Goal: Information Seeking & Learning: Learn about a topic

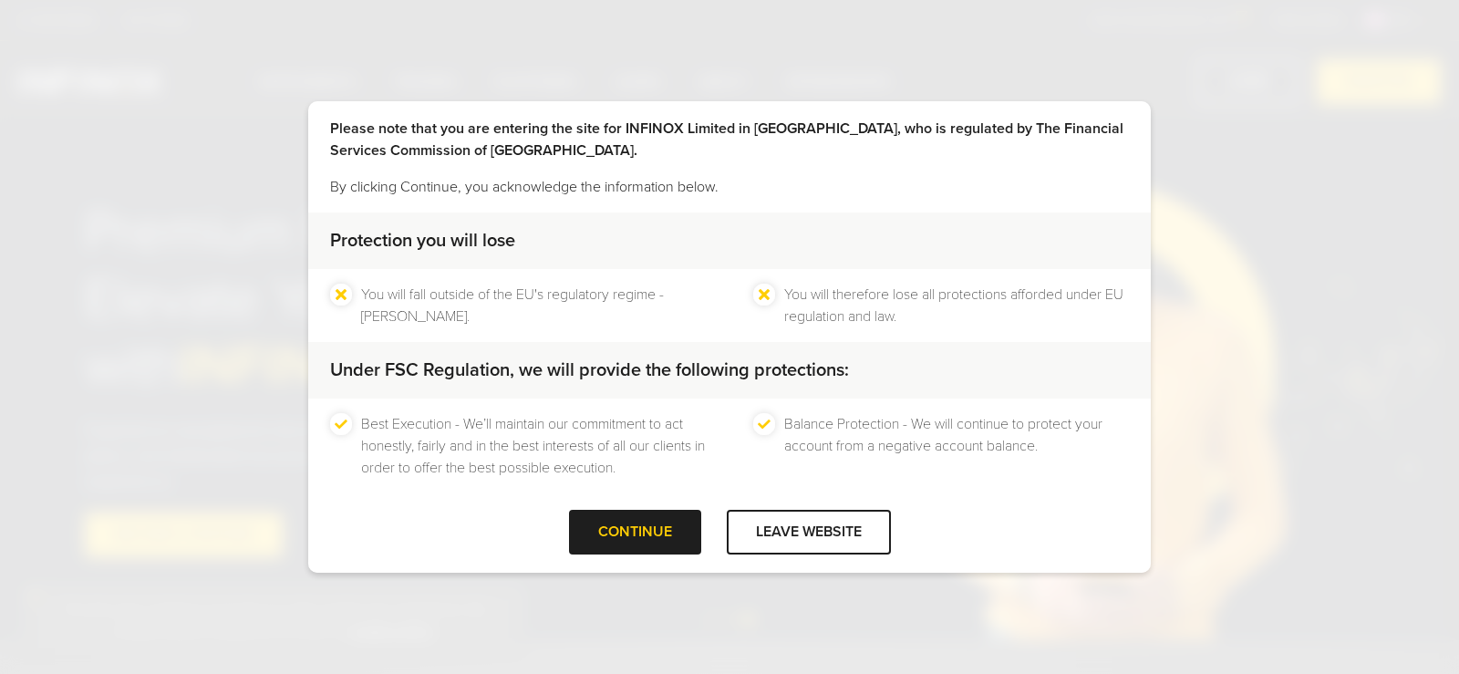
scroll to position [58, 0]
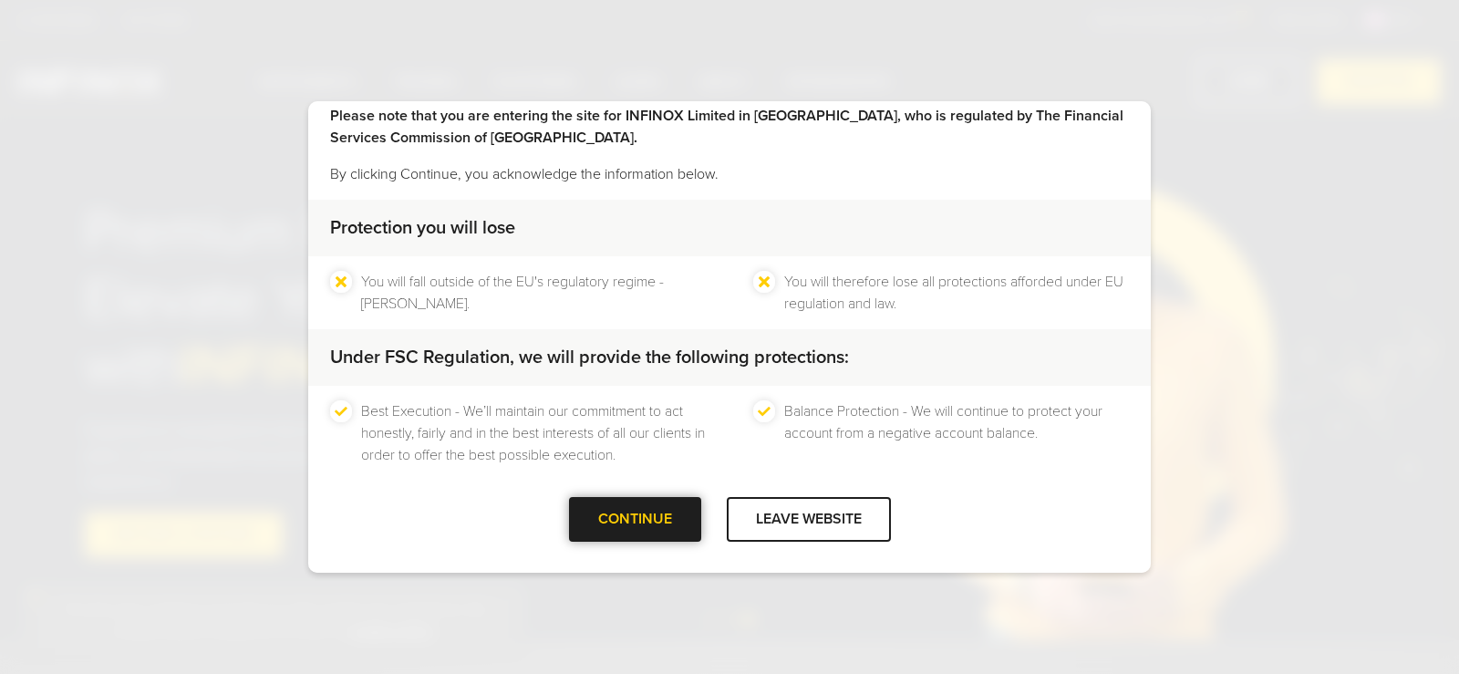
click at [635, 519] on div at bounding box center [635, 519] width 0 height 0
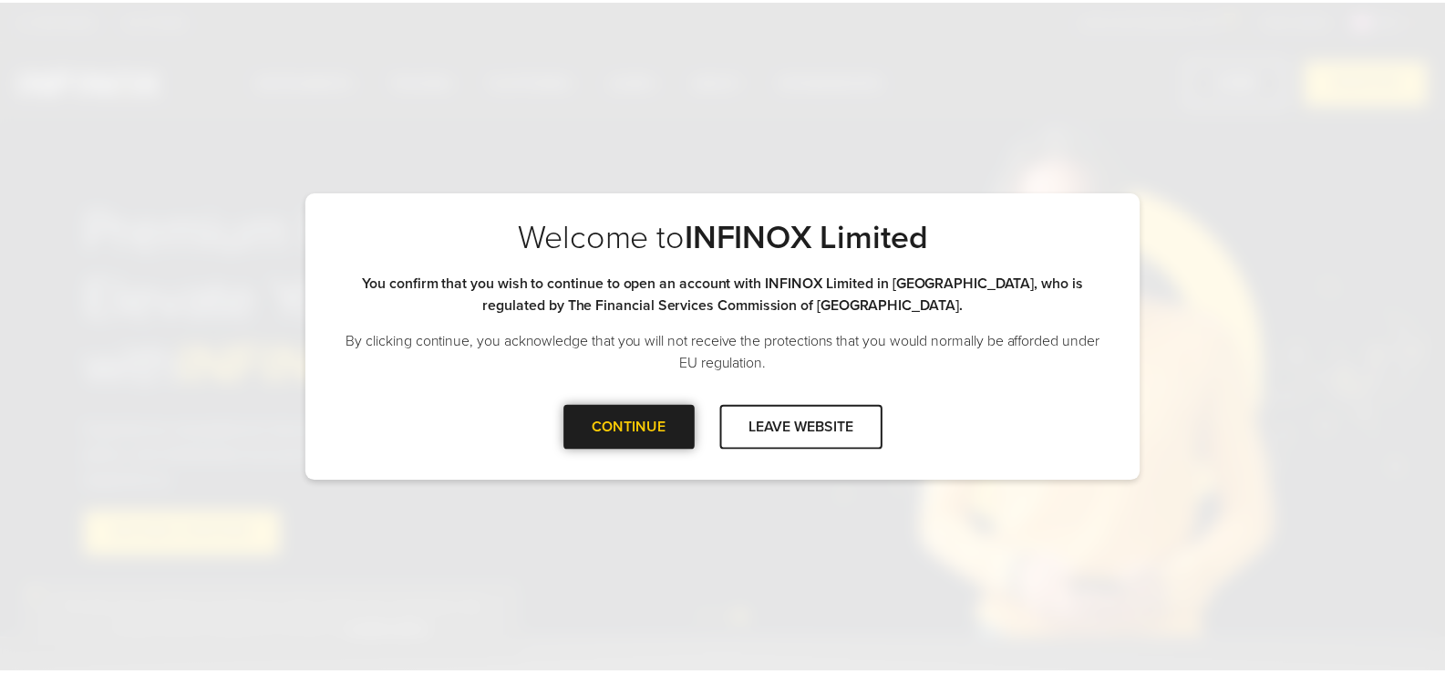
scroll to position [0, 0]
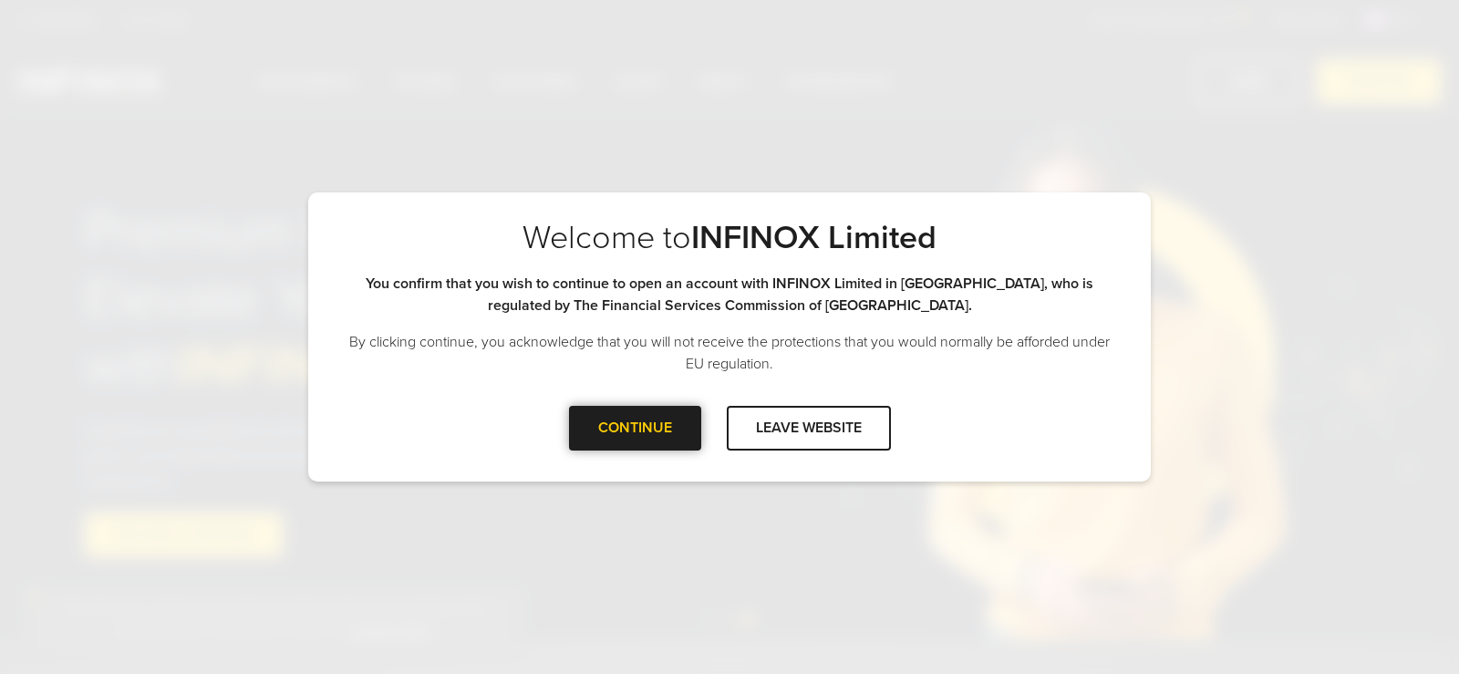
click at [680, 429] on div "CONTINUE" at bounding box center [635, 428] width 132 height 45
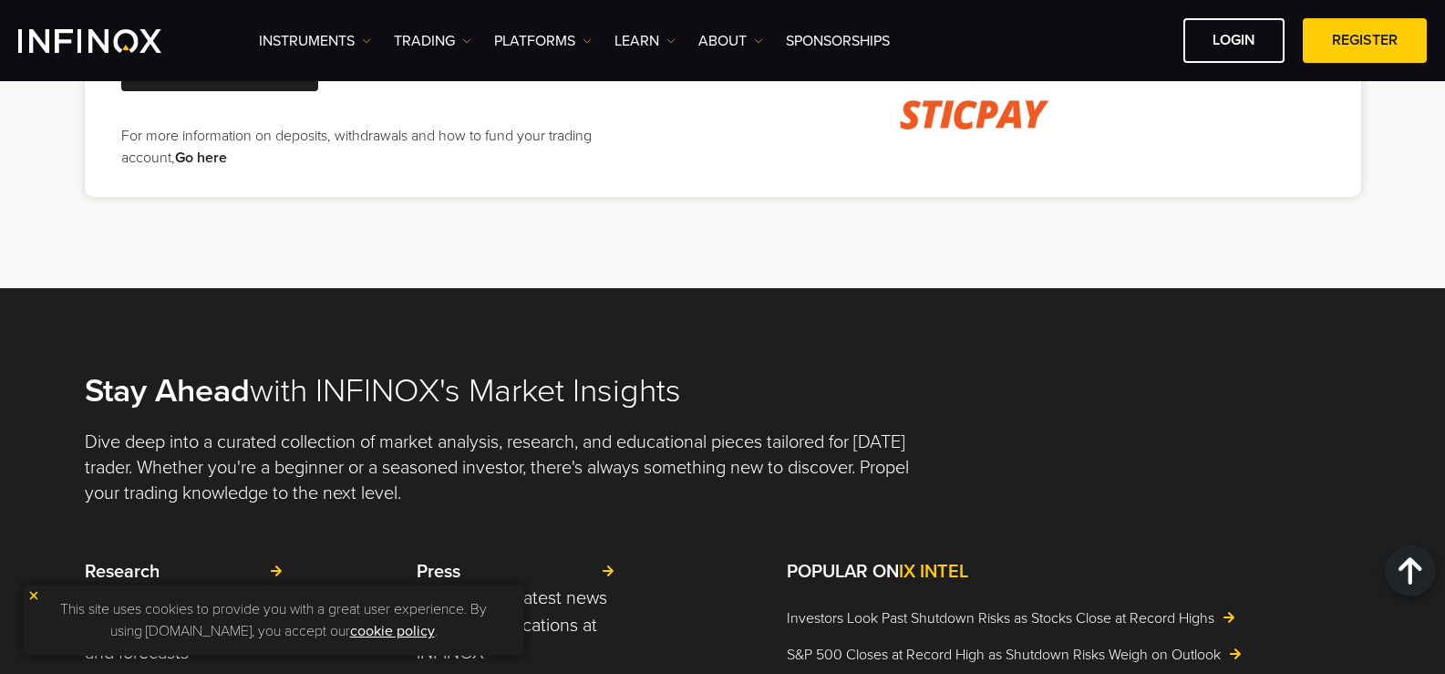
scroll to position [4135, 0]
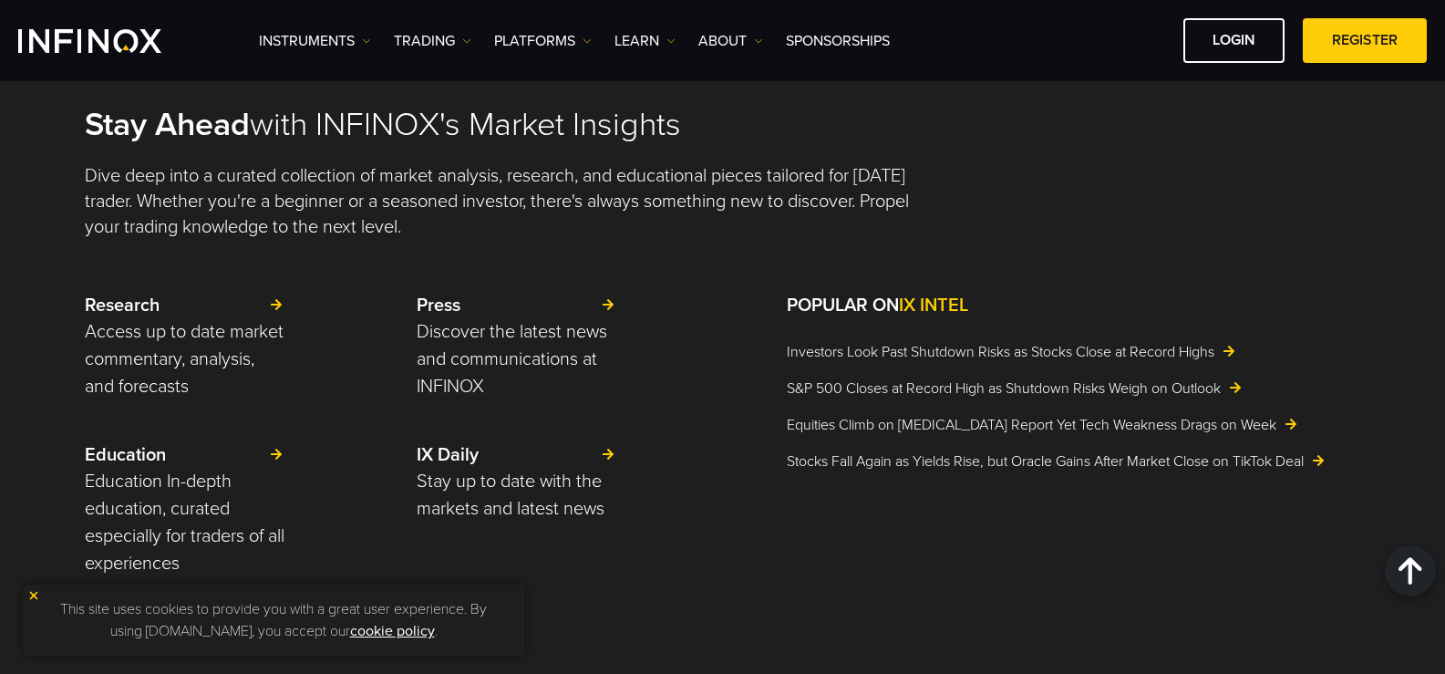
click at [36, 595] on img at bounding box center [33, 595] width 13 height 13
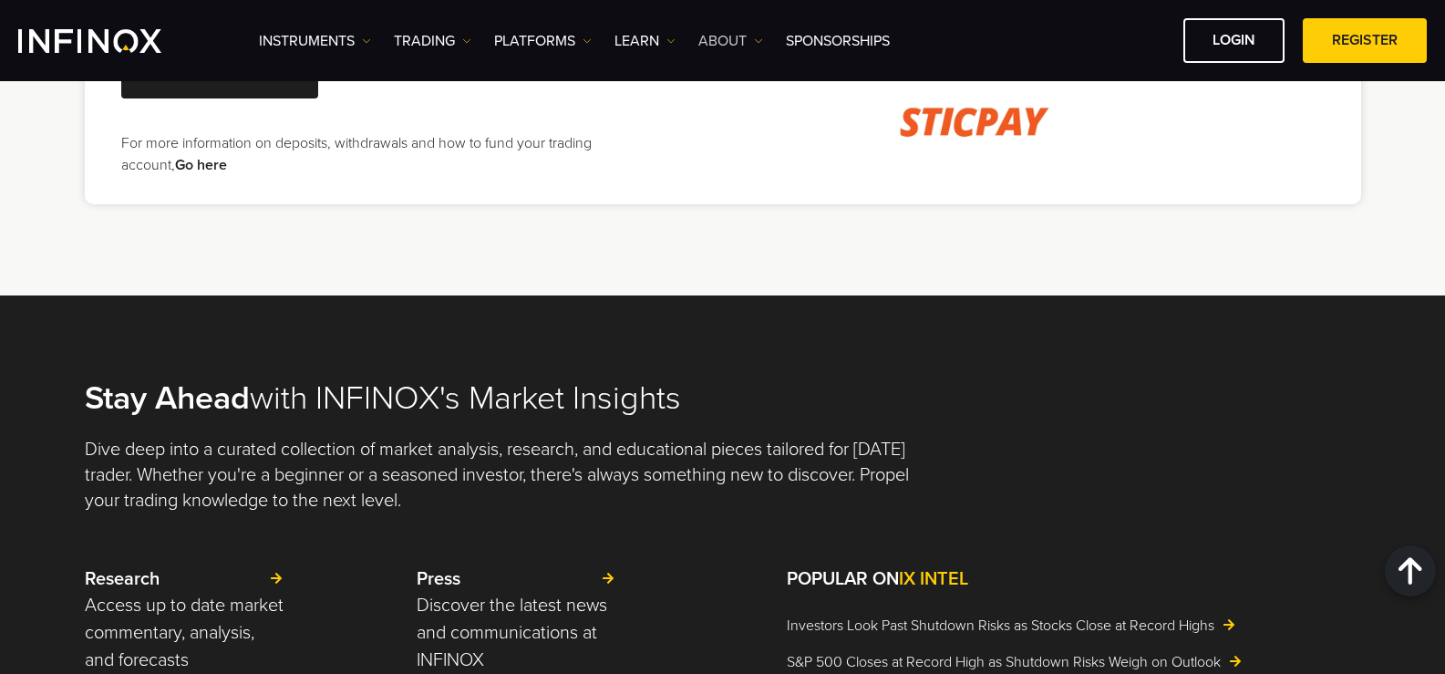
scroll to position [3588, 0]
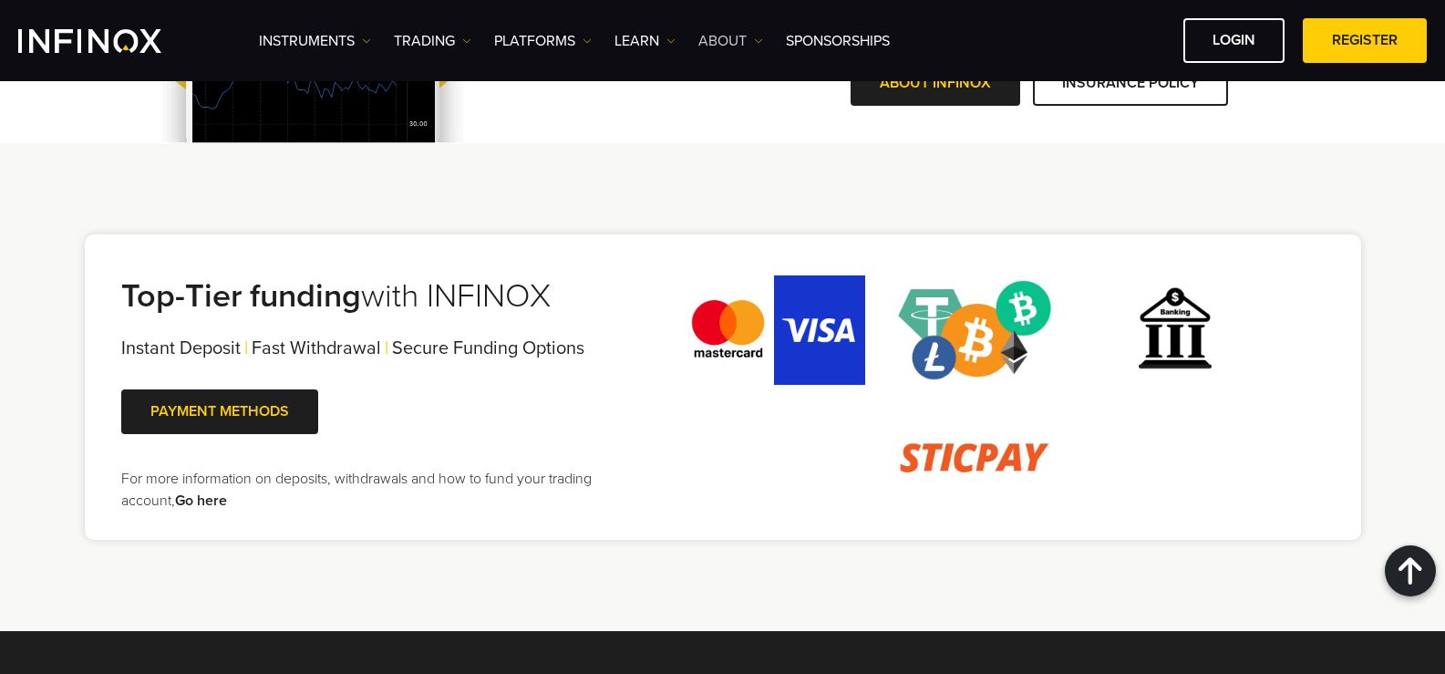
click at [750, 32] on link "ABOUT" at bounding box center [730, 41] width 65 height 22
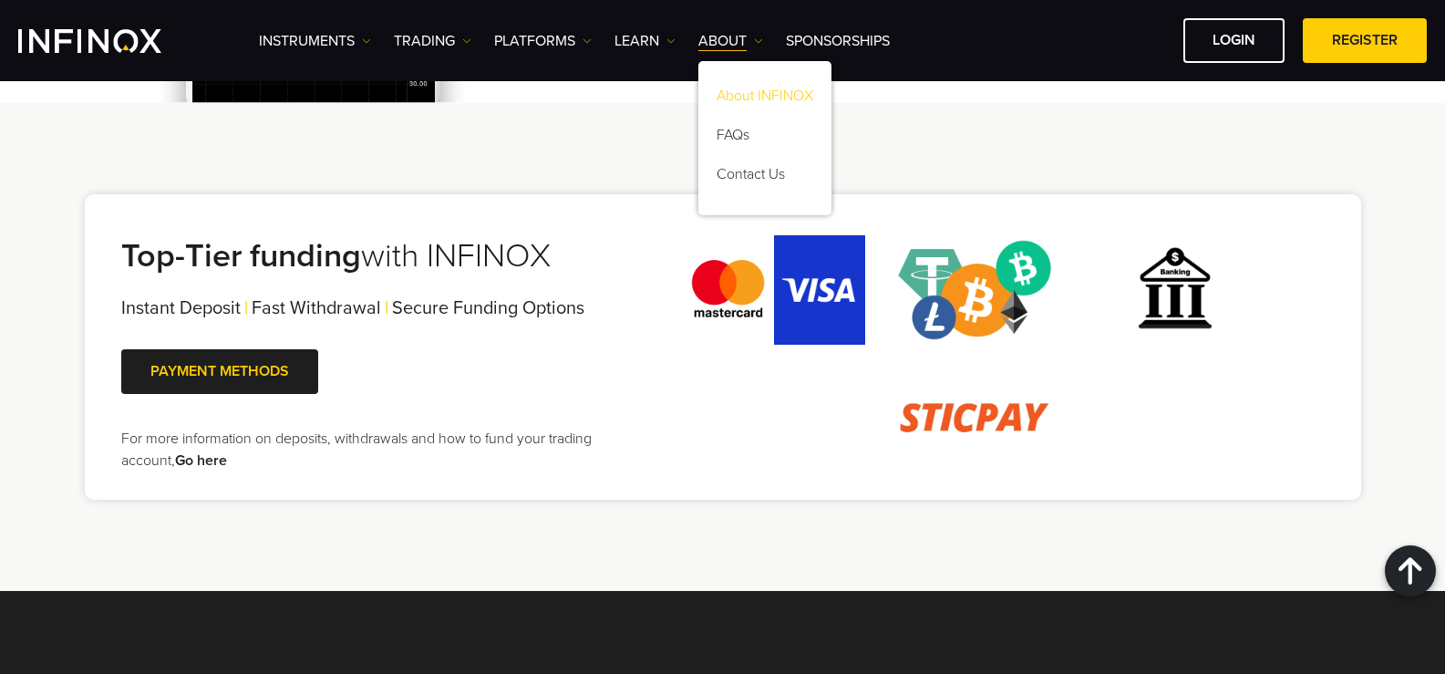
click at [754, 93] on link "About INFINOX" at bounding box center [764, 98] width 133 height 39
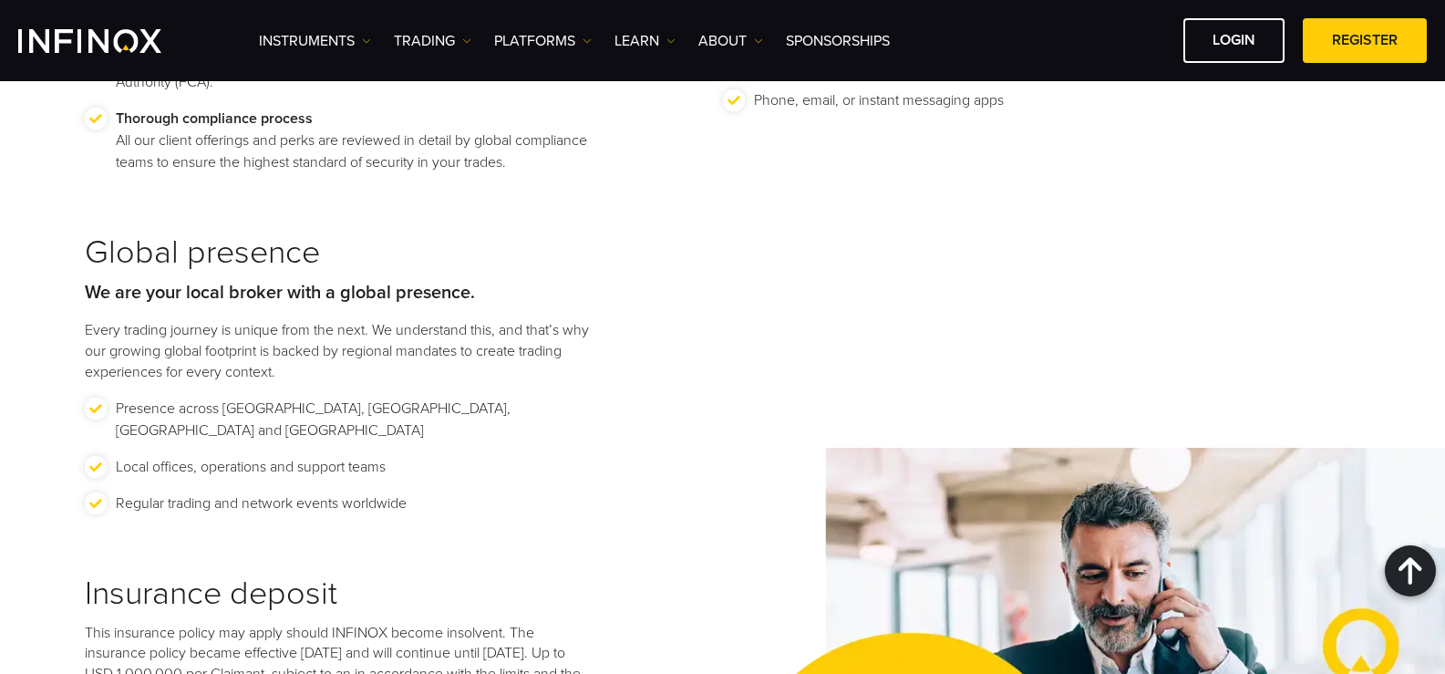
scroll to position [1929, 0]
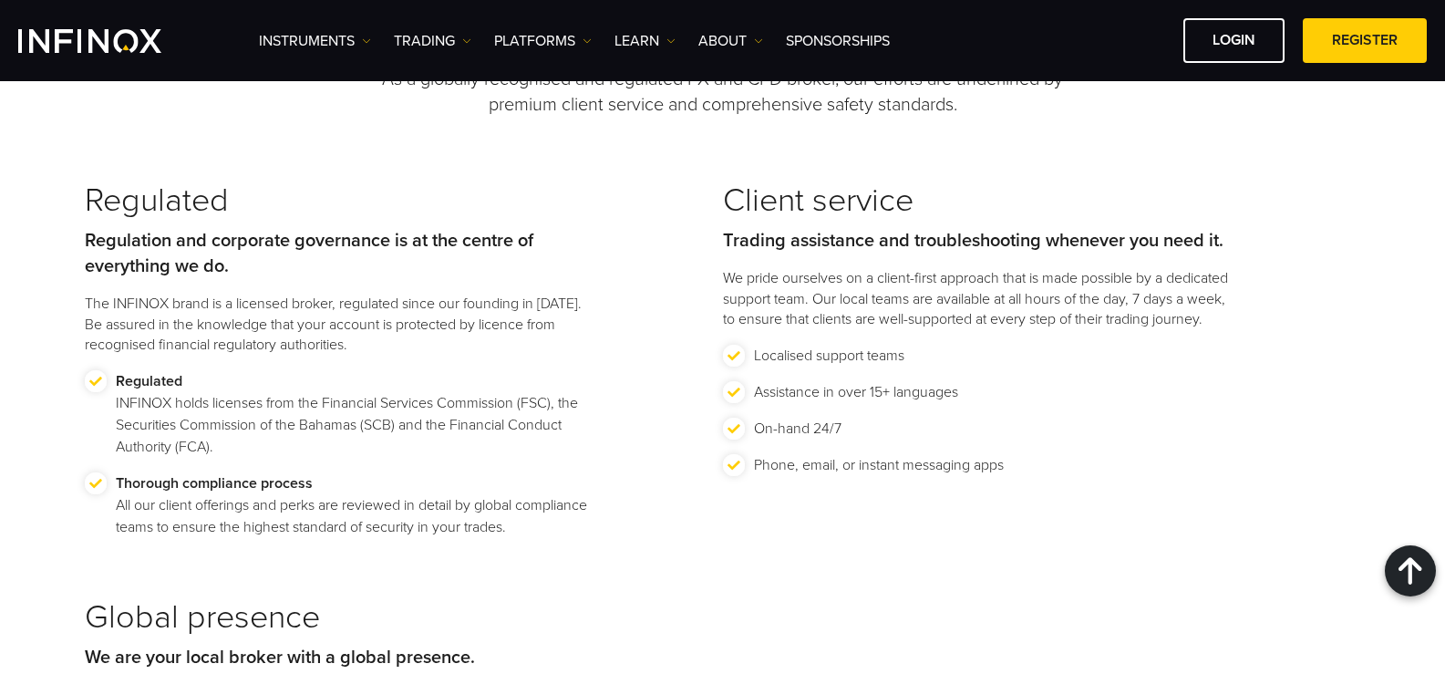
click at [653, 307] on div "Regulated Regulation and corporate governance is at the centre of everything we…" at bounding box center [404, 389] width 638 height 417
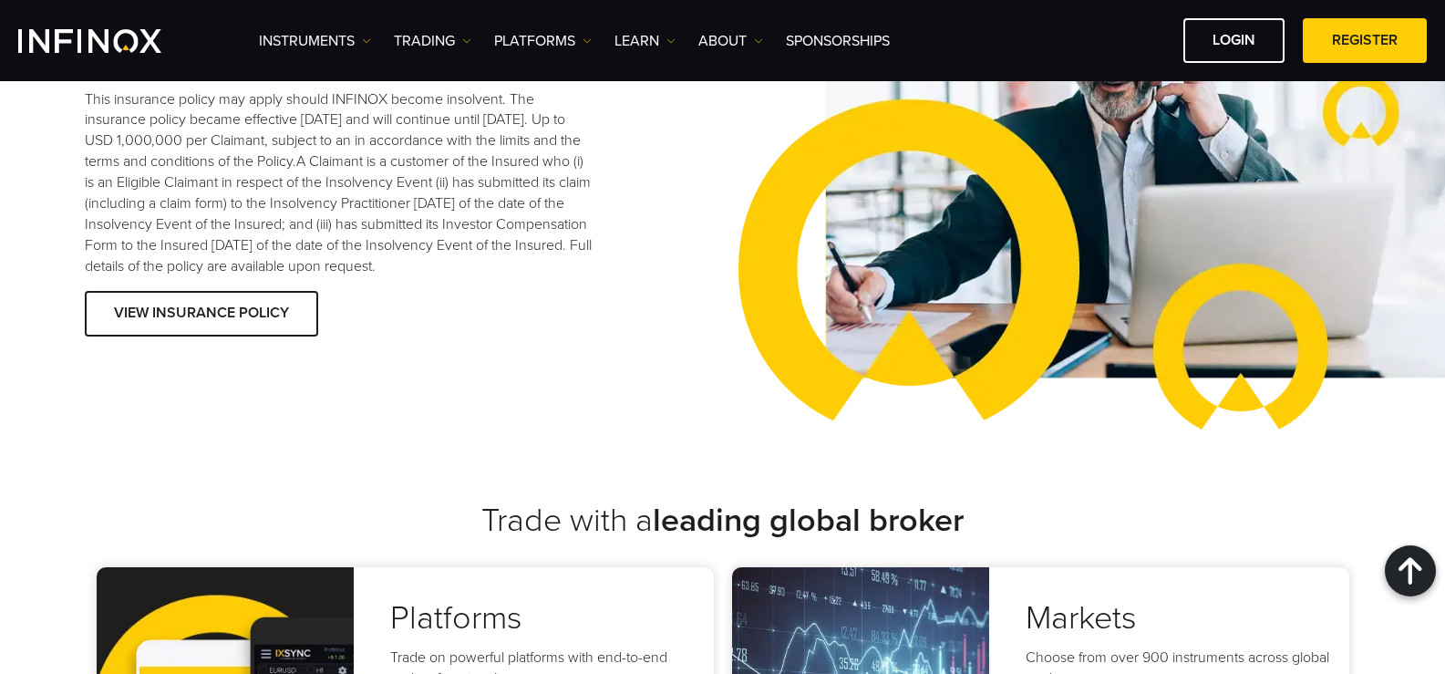
scroll to position [3283, 0]
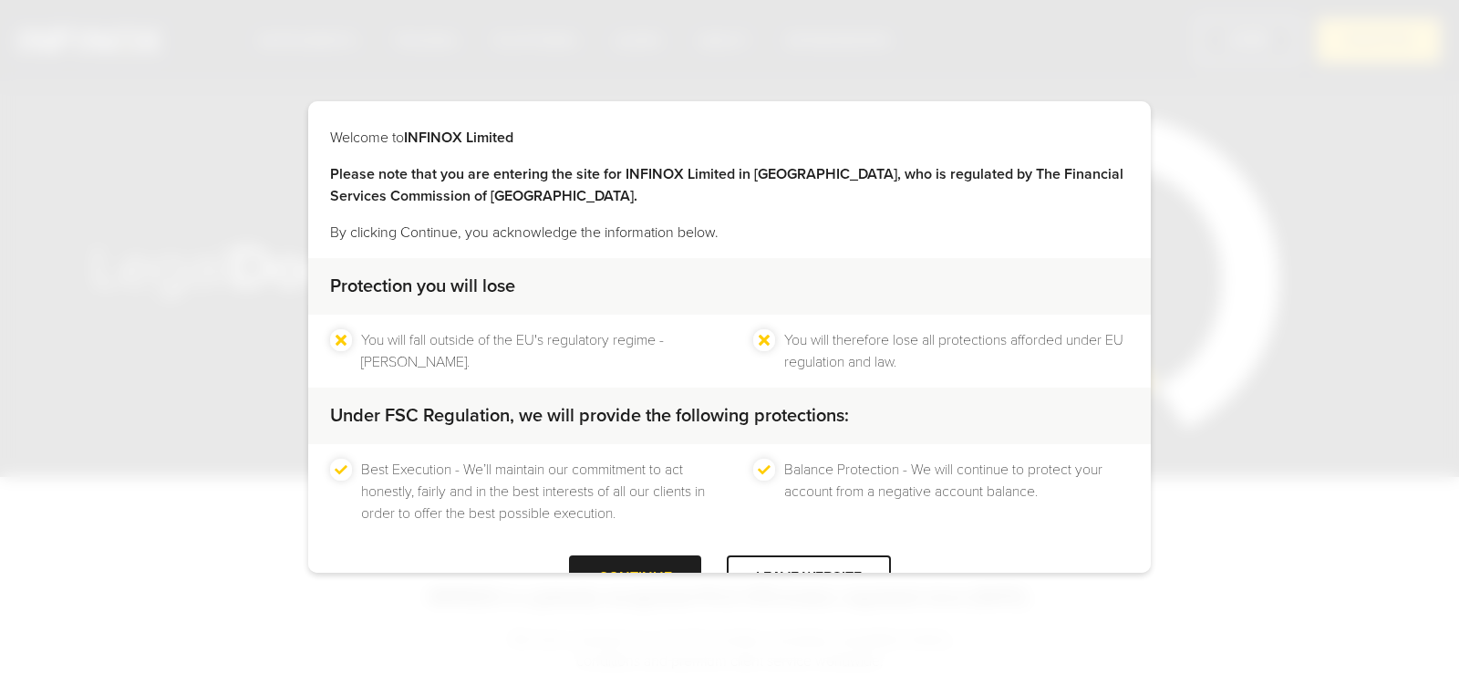
scroll to position [456, 0]
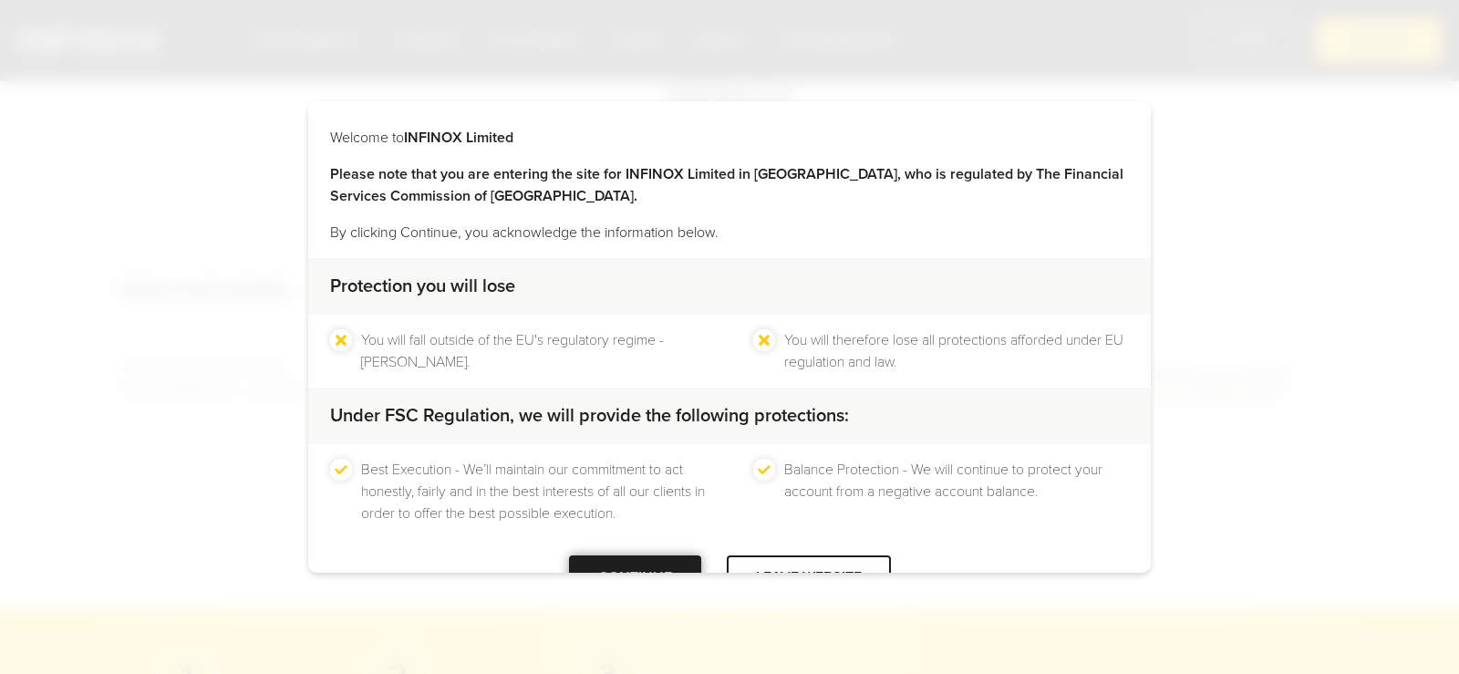
click at [663, 555] on div "CONTINUE" at bounding box center [635, 577] width 132 height 45
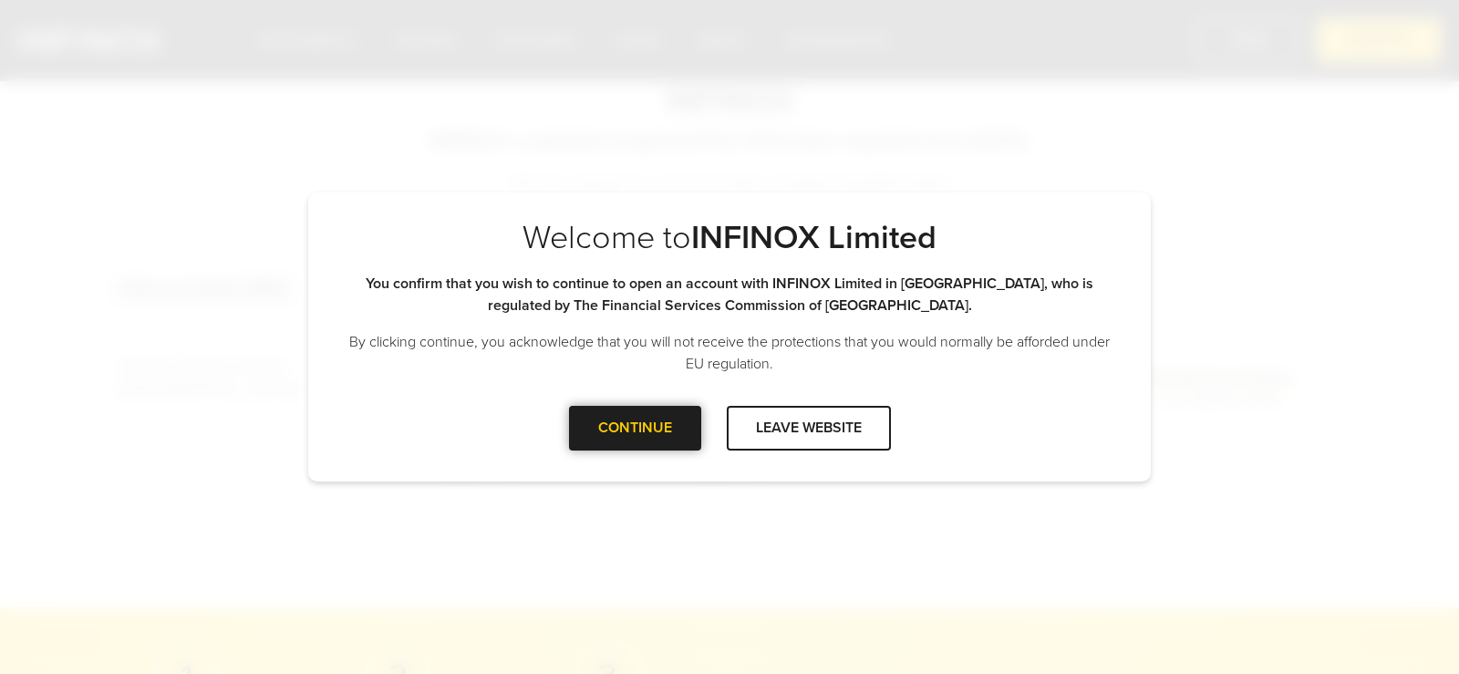
scroll to position [0, 0]
click at [632, 442] on div "CONTINUE" at bounding box center [635, 428] width 132 height 45
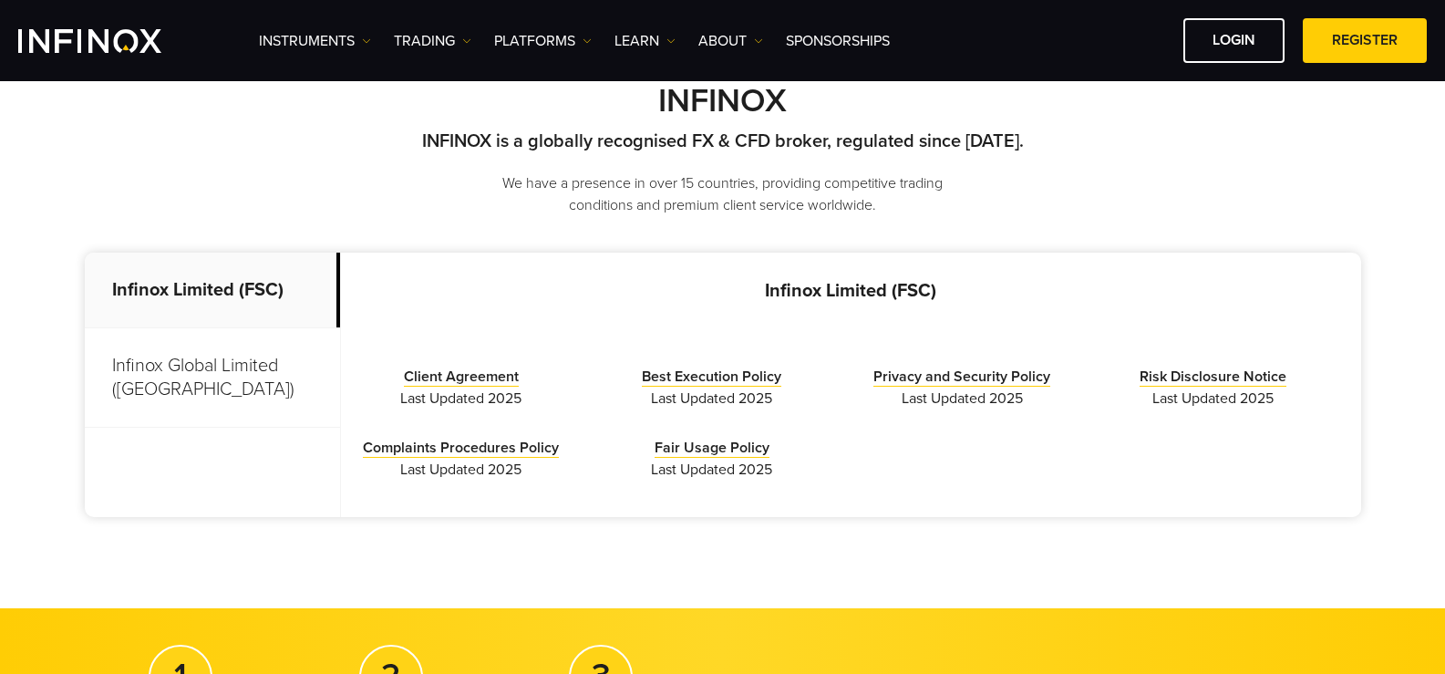
click at [255, 366] on p "Infinox Global Limited (Anguilla)" at bounding box center [212, 377] width 255 height 99
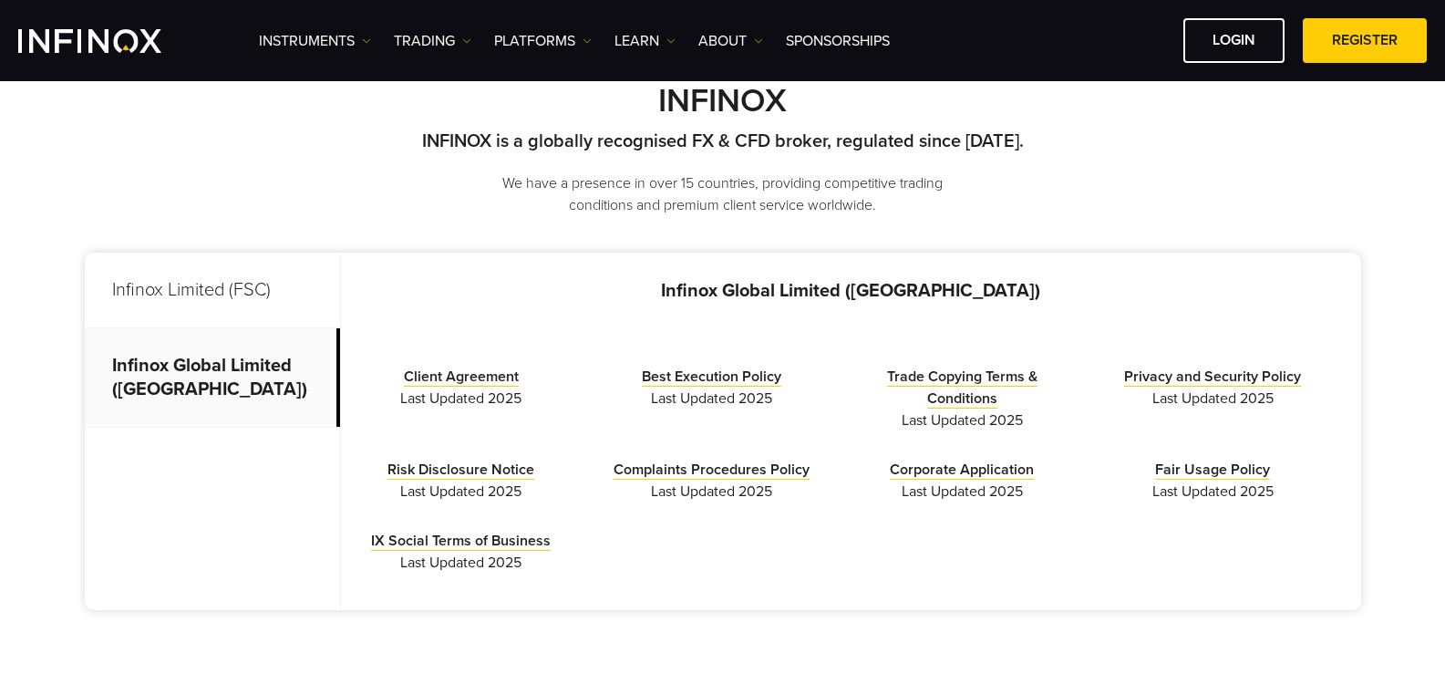
click at [233, 302] on p "Infinox Limited (FSC)" at bounding box center [212, 291] width 255 height 76
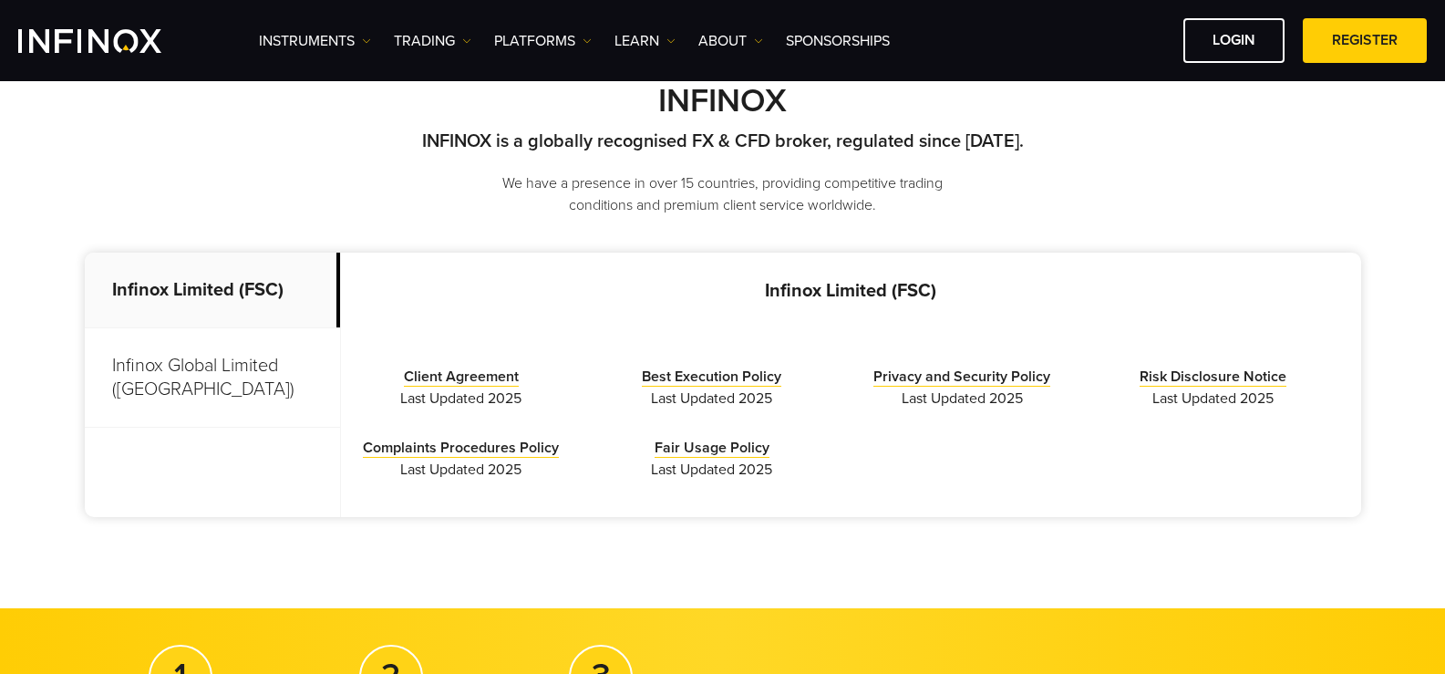
click at [216, 347] on p "Infinox Global Limited (Anguilla)" at bounding box center [212, 377] width 255 height 99
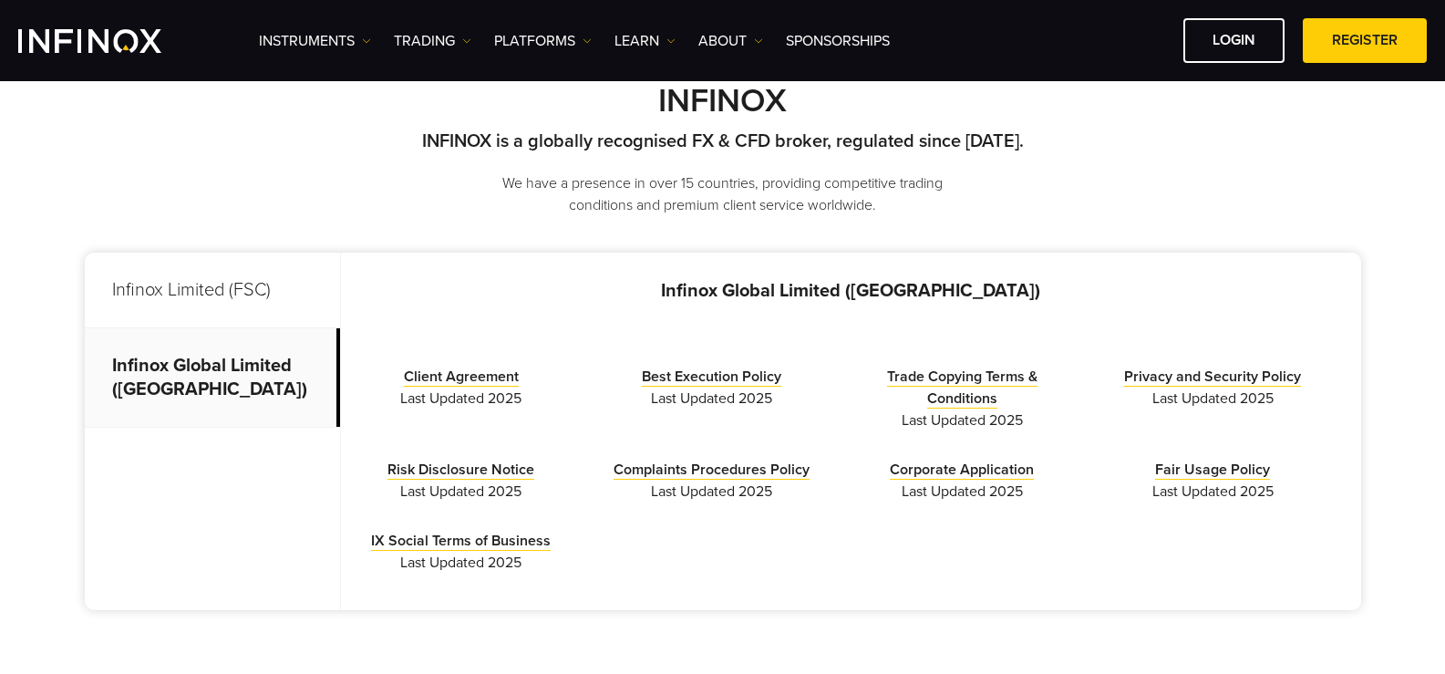
click at [215, 309] on p "Infinox Limited (FSC)" at bounding box center [212, 291] width 255 height 76
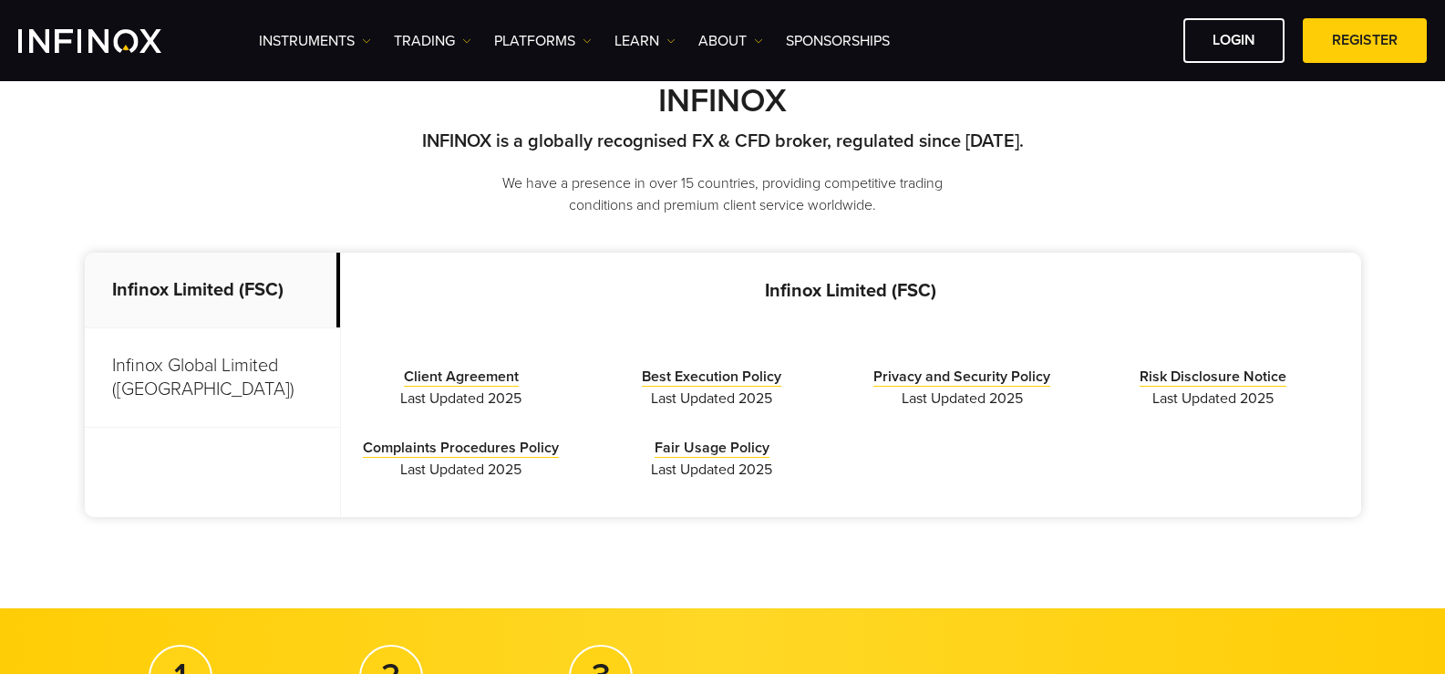
click at [274, 366] on p "Infinox Global Limited (Anguilla)" at bounding box center [212, 377] width 255 height 99
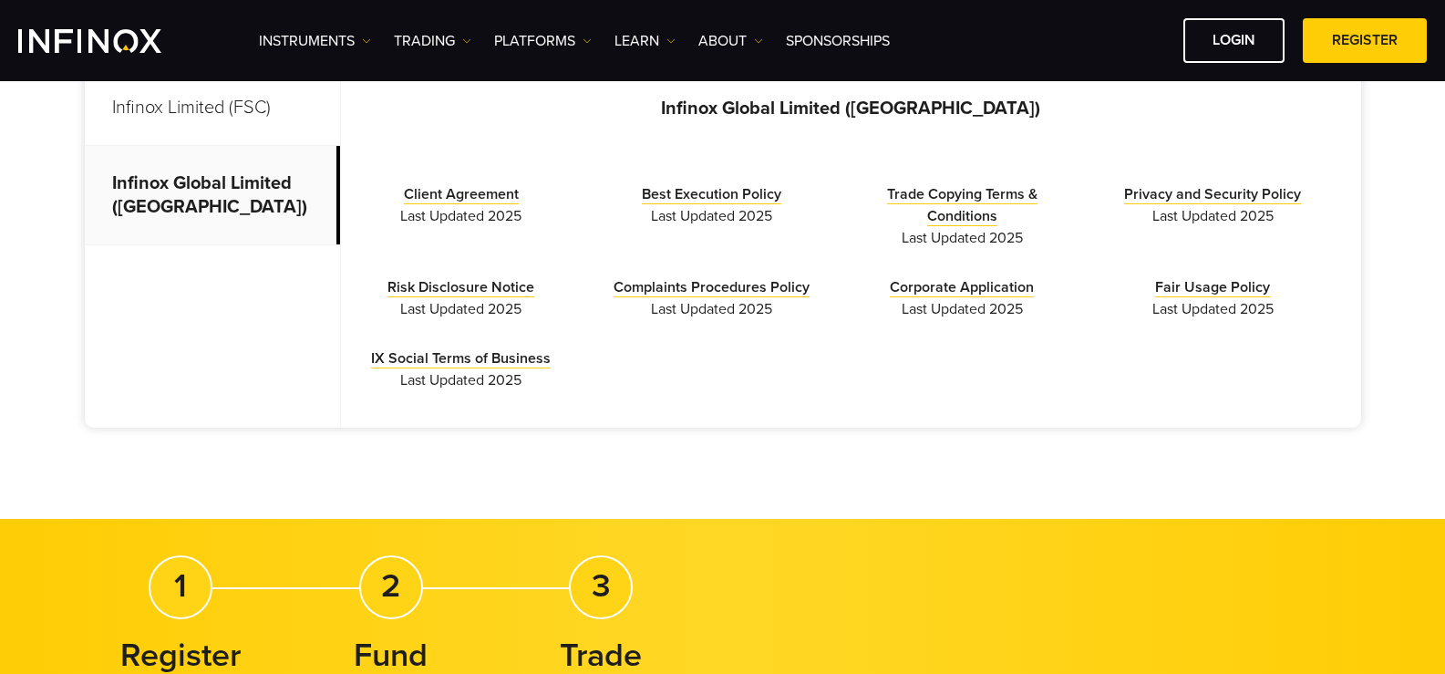
scroll to position [456, 0]
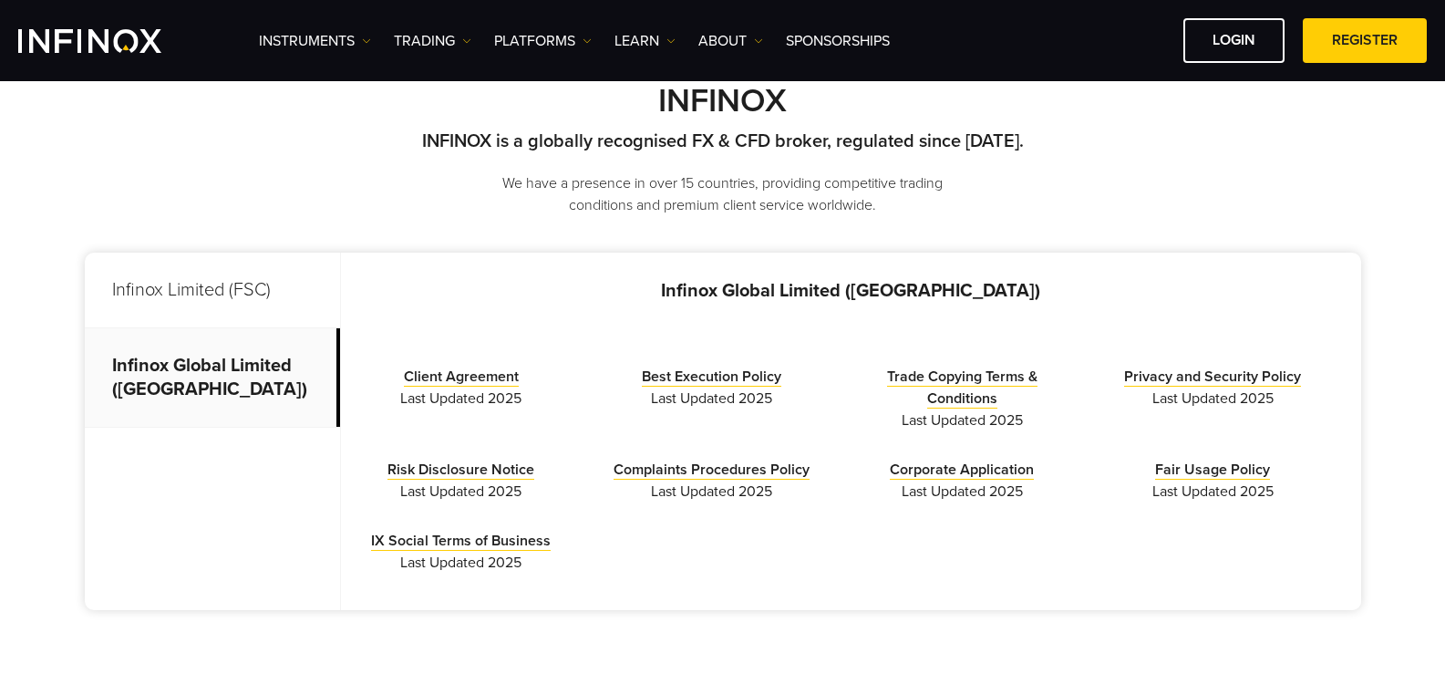
click at [167, 287] on p "Infinox Limited (FSC)" at bounding box center [212, 291] width 255 height 76
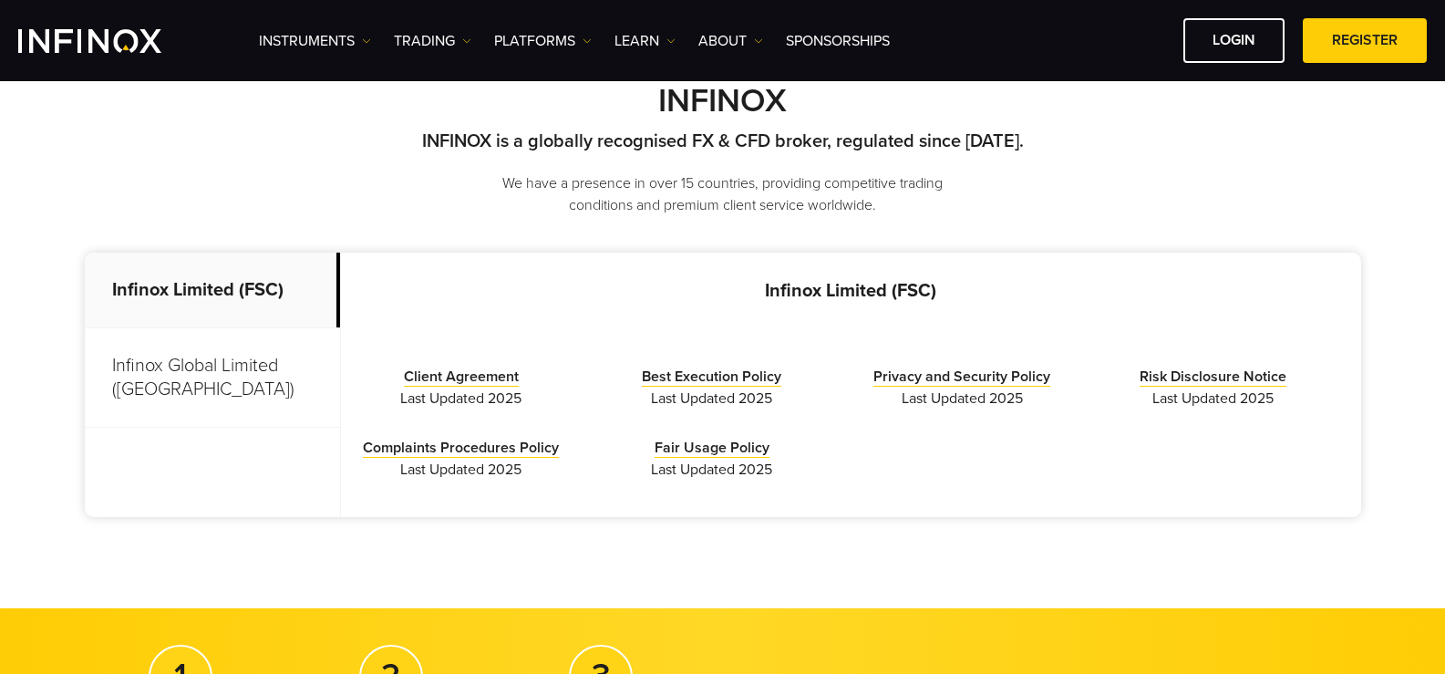
click at [215, 358] on p "Infinox Global Limited (Anguilla)" at bounding box center [212, 377] width 255 height 99
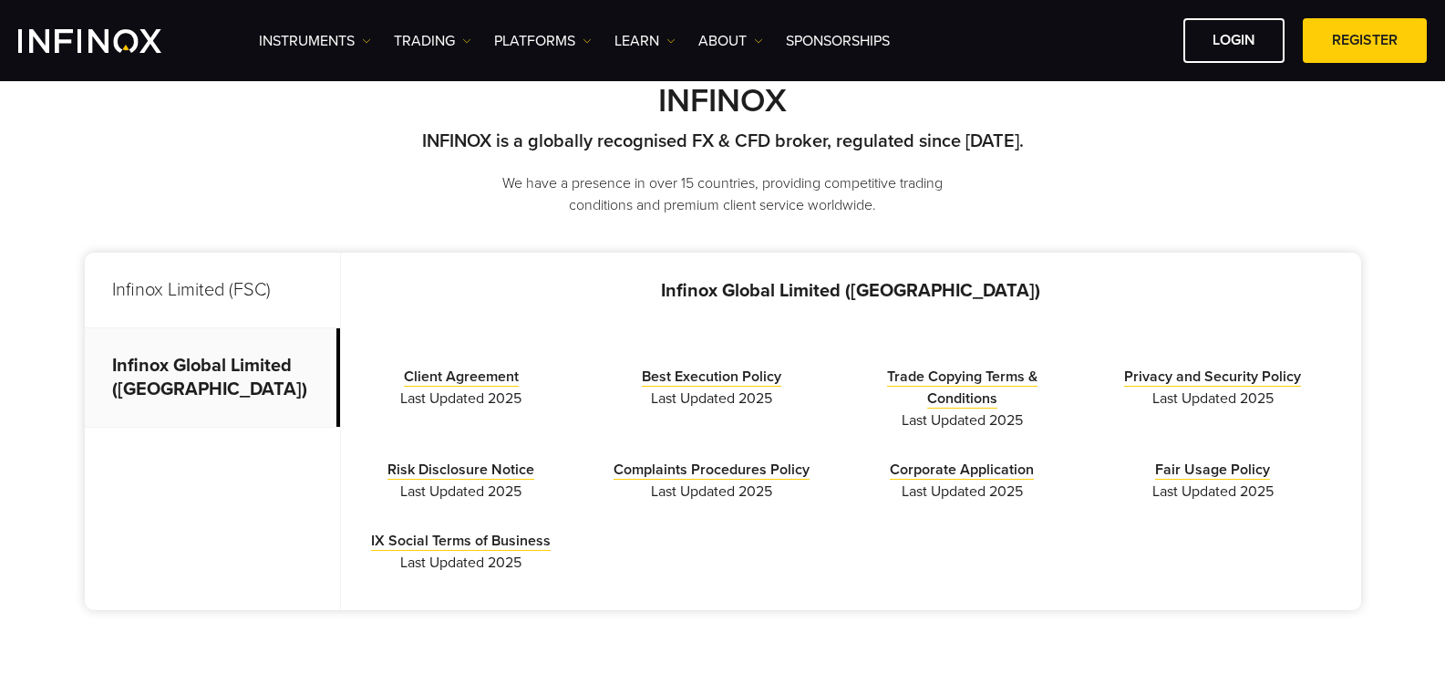
click at [214, 305] on p "Infinox Limited (FSC)" at bounding box center [212, 291] width 255 height 76
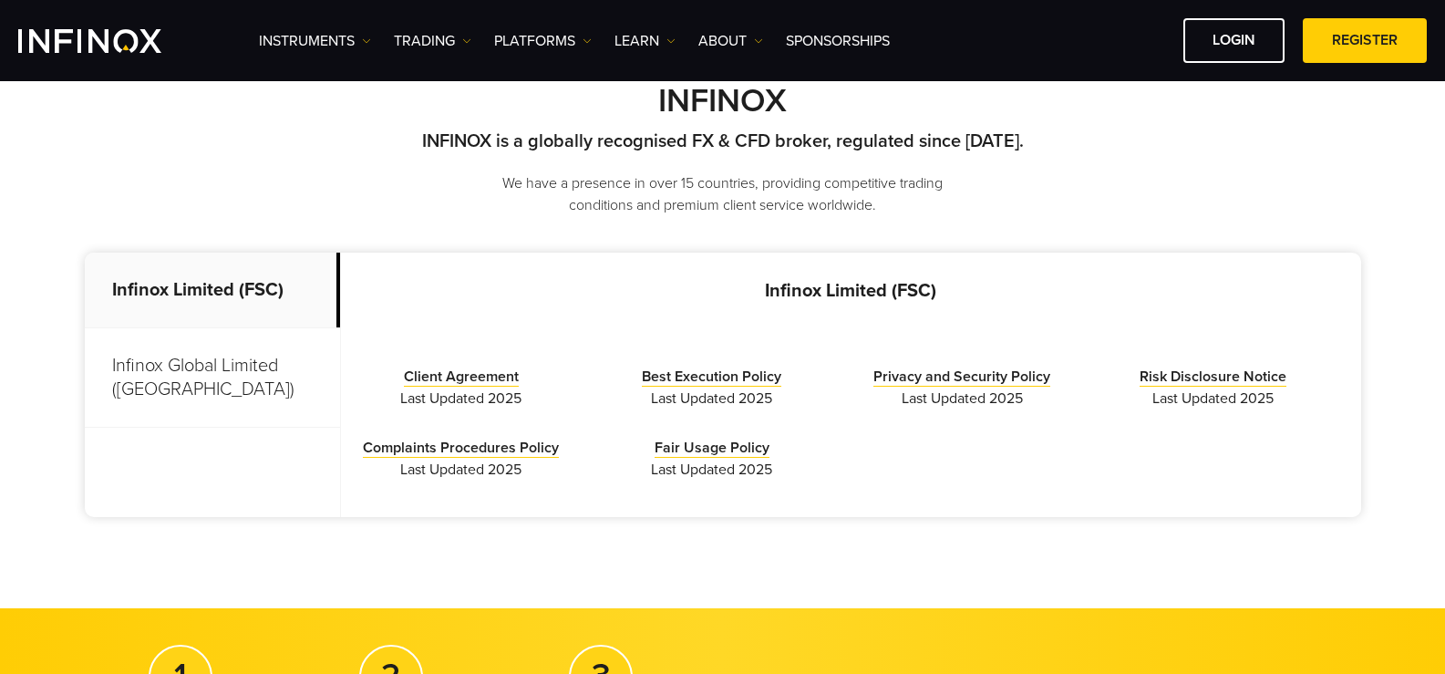
scroll to position [547, 0]
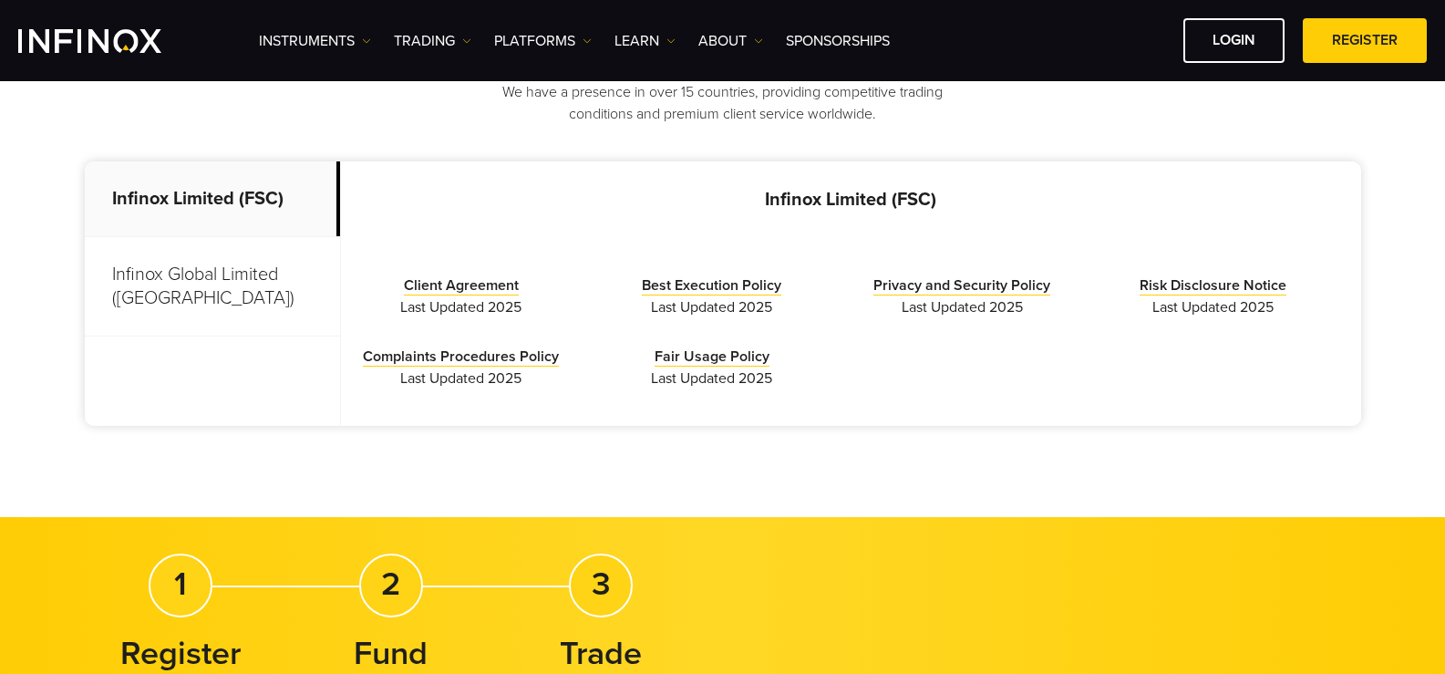
click at [193, 285] on p "Infinox Global Limited (Anguilla)" at bounding box center [212, 286] width 255 height 99
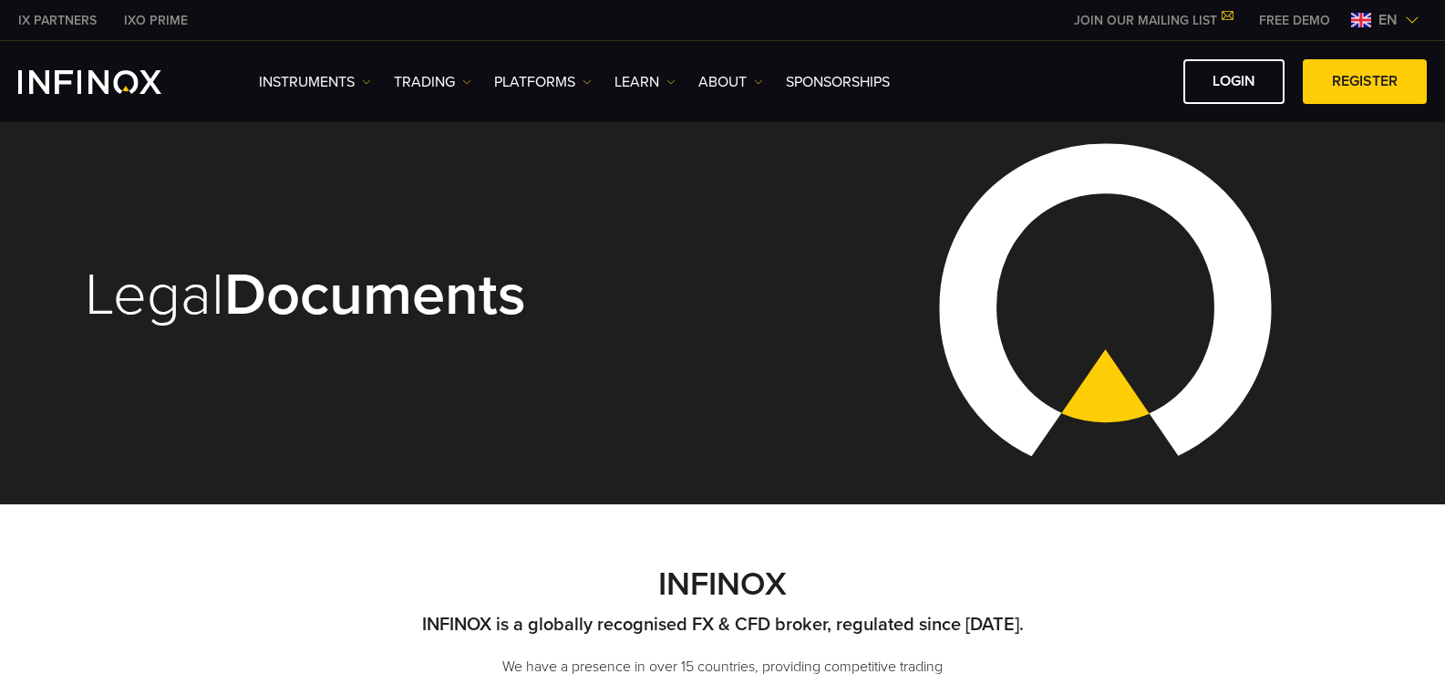
scroll to position [456, 0]
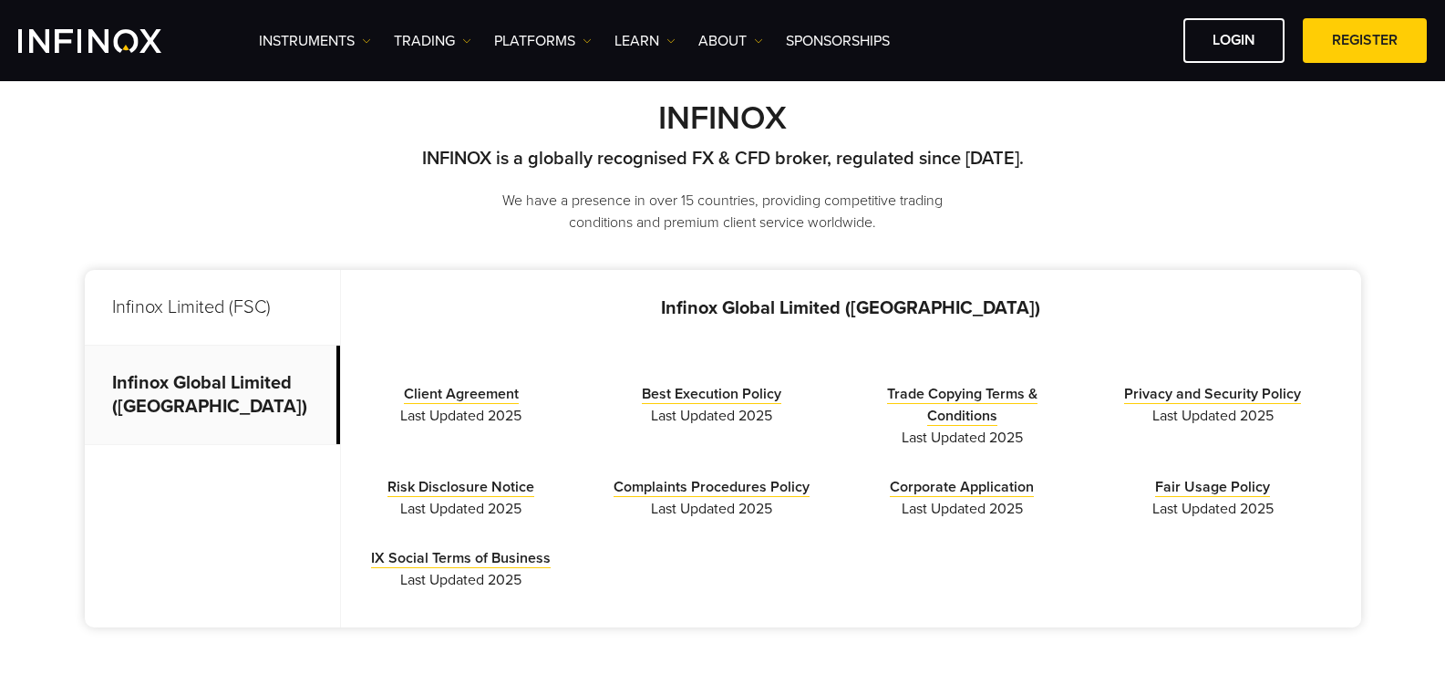
click at [333, 134] on h2 "INFINOX" at bounding box center [723, 118] width 1277 height 39
click at [215, 318] on p "Infinox Limited (FSC)" at bounding box center [212, 308] width 255 height 76
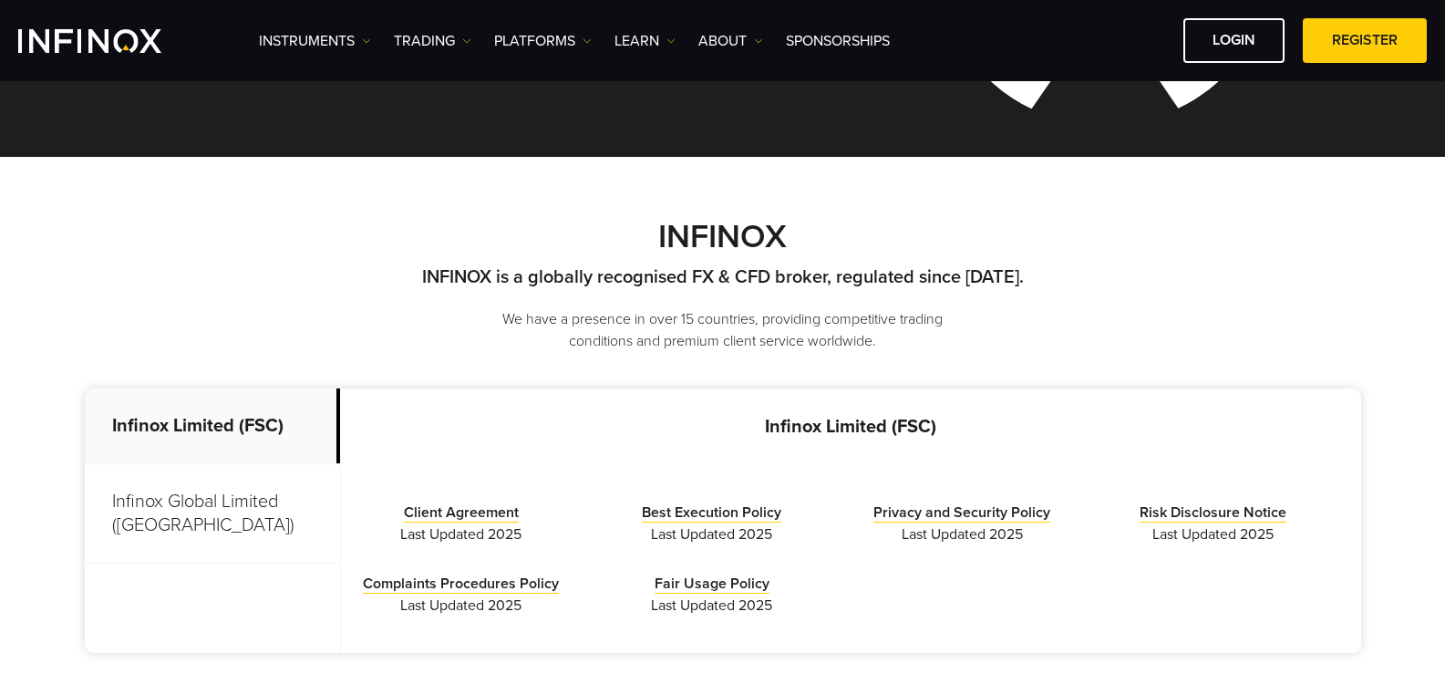
scroll to position [365, 0]
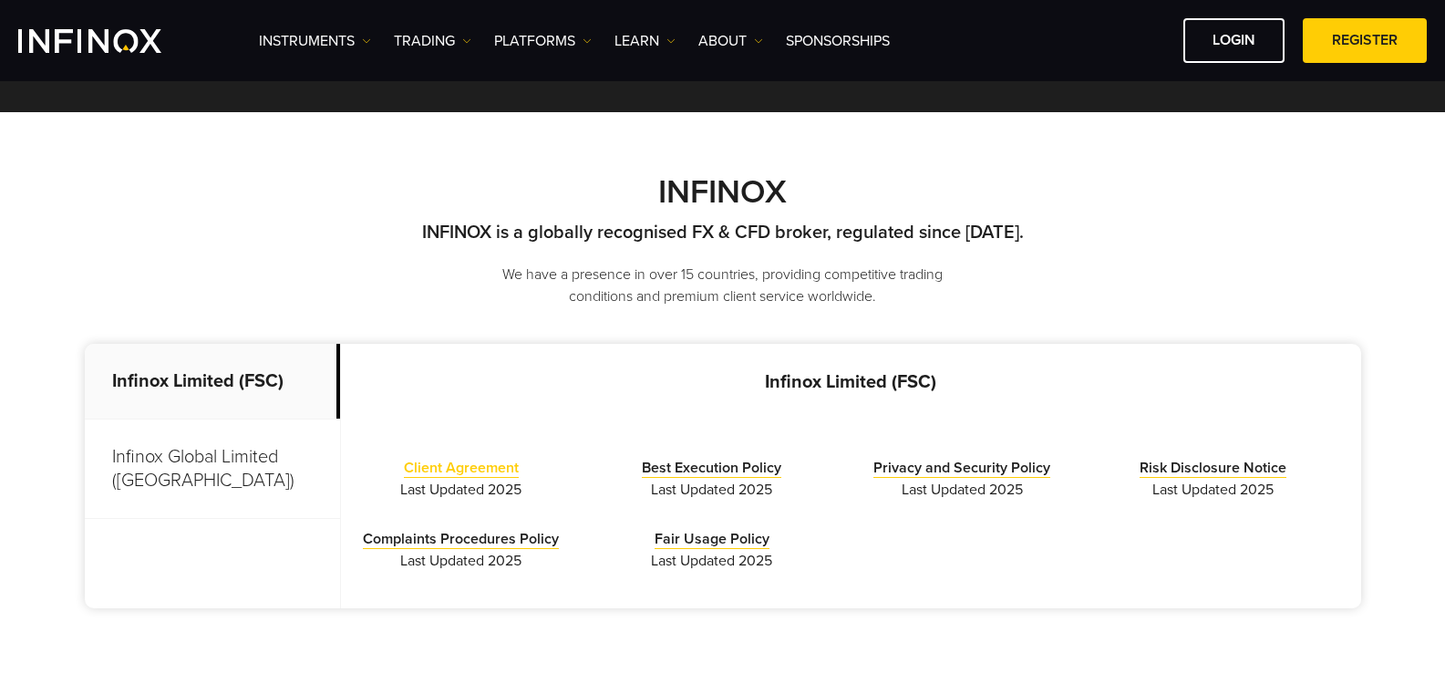
click at [497, 471] on link "Client Agreement" at bounding box center [461, 468] width 115 height 19
click at [117, 470] on p "Infinox Global Limited (Anguilla)" at bounding box center [212, 468] width 255 height 99
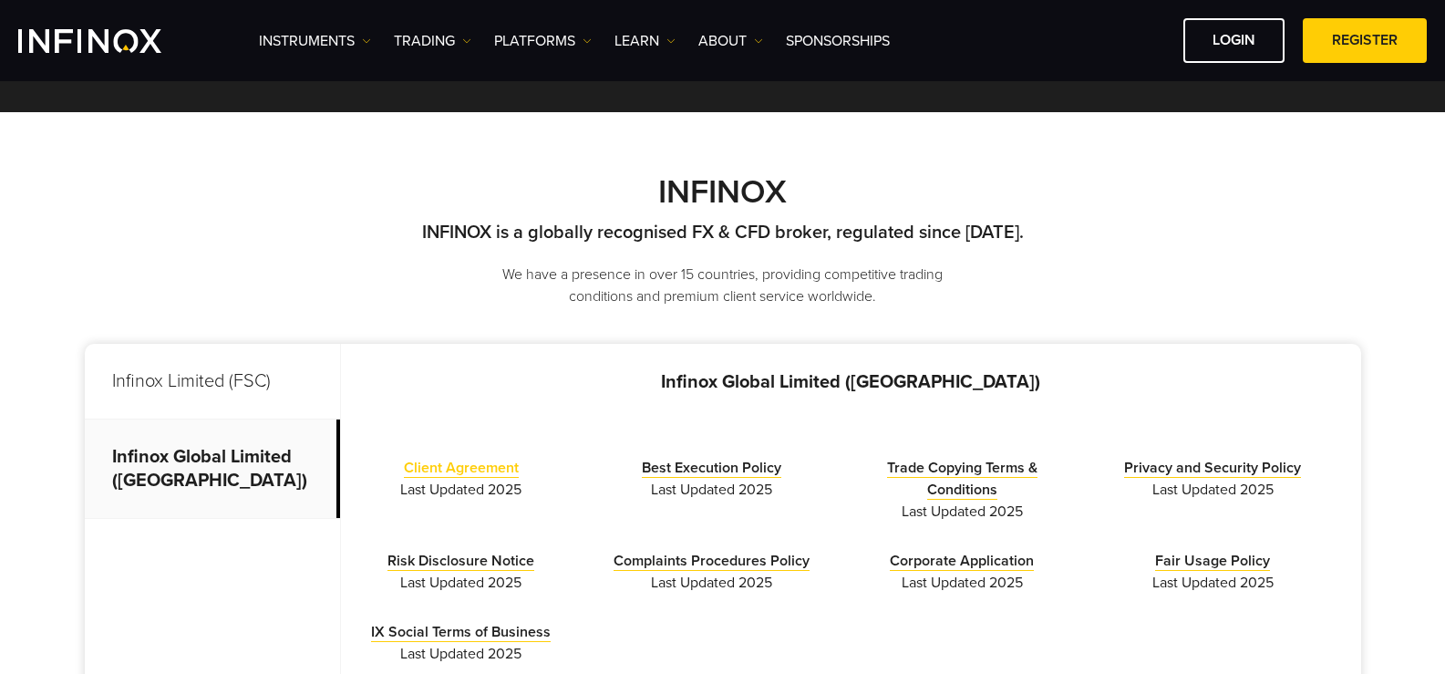
click at [455, 476] on link "Client Agreement" at bounding box center [461, 468] width 115 height 19
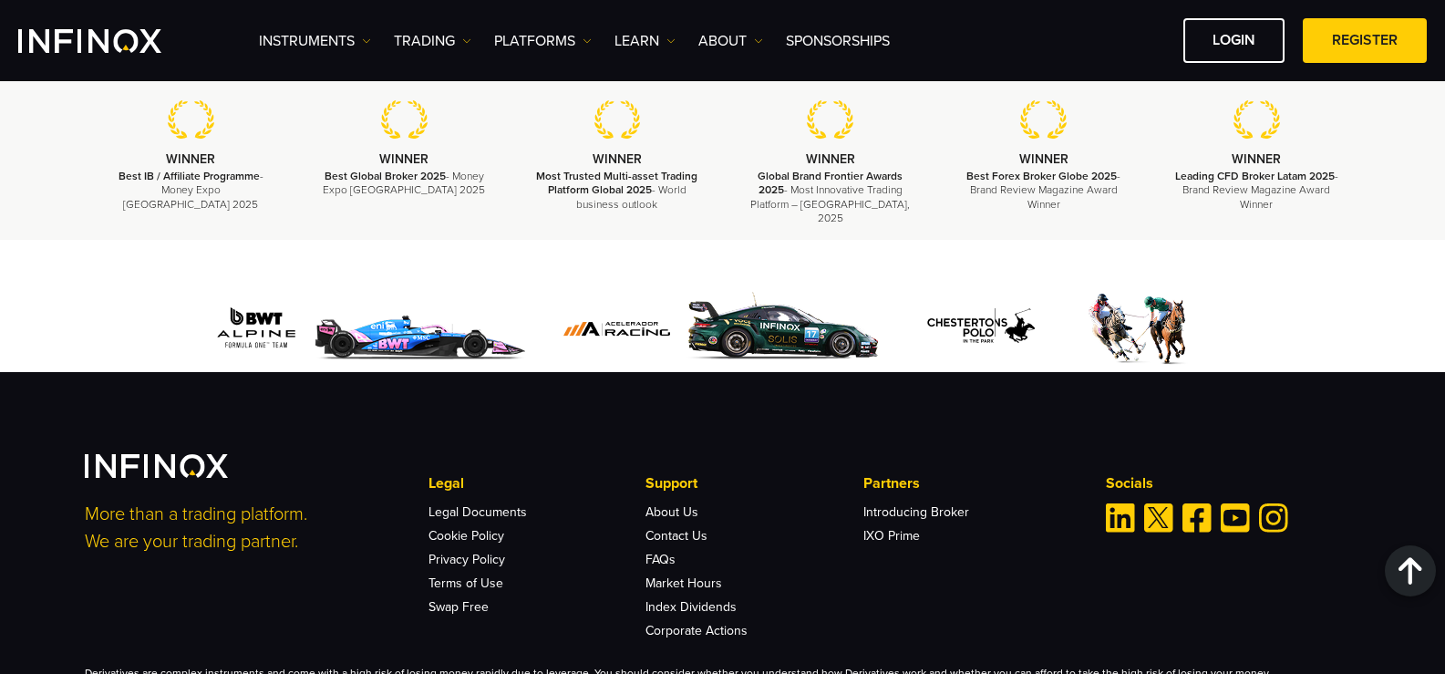
scroll to position [3100, 0]
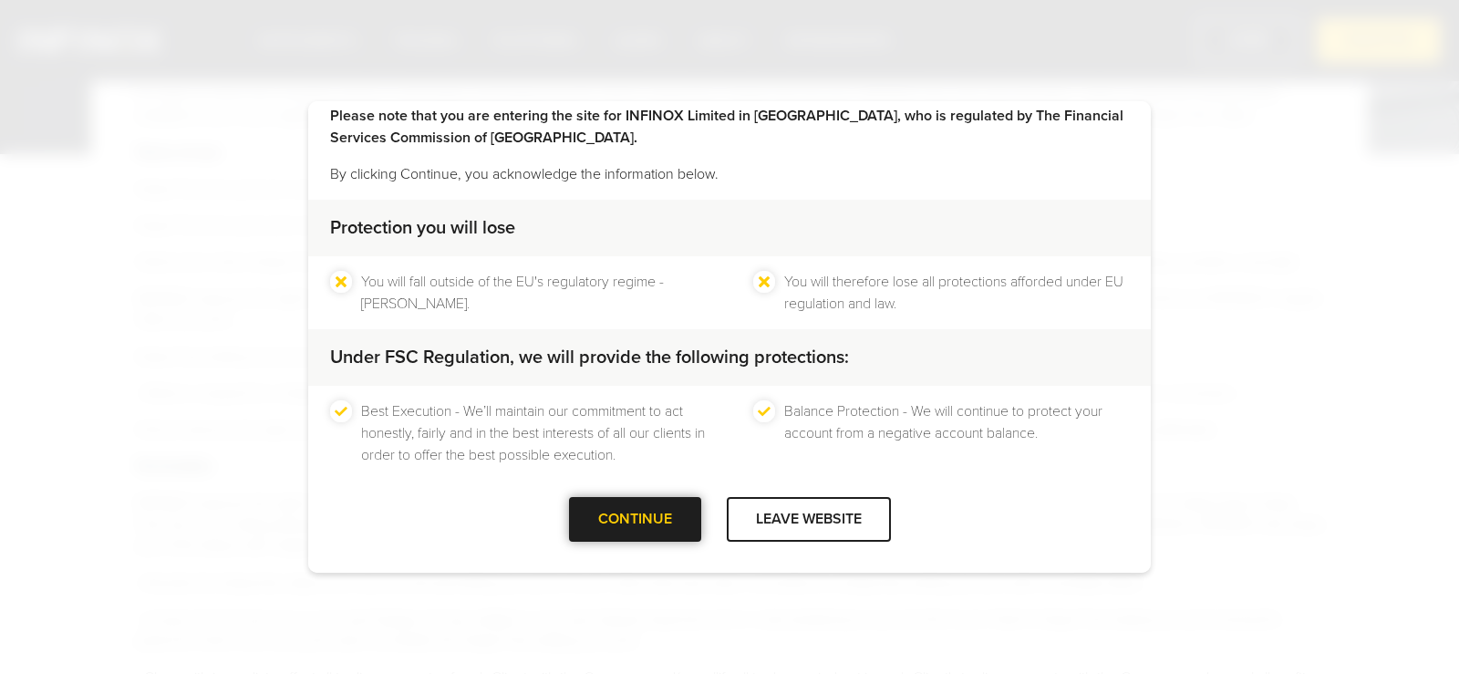
click at [658, 524] on div "CONTINUE" at bounding box center [635, 519] width 132 height 45
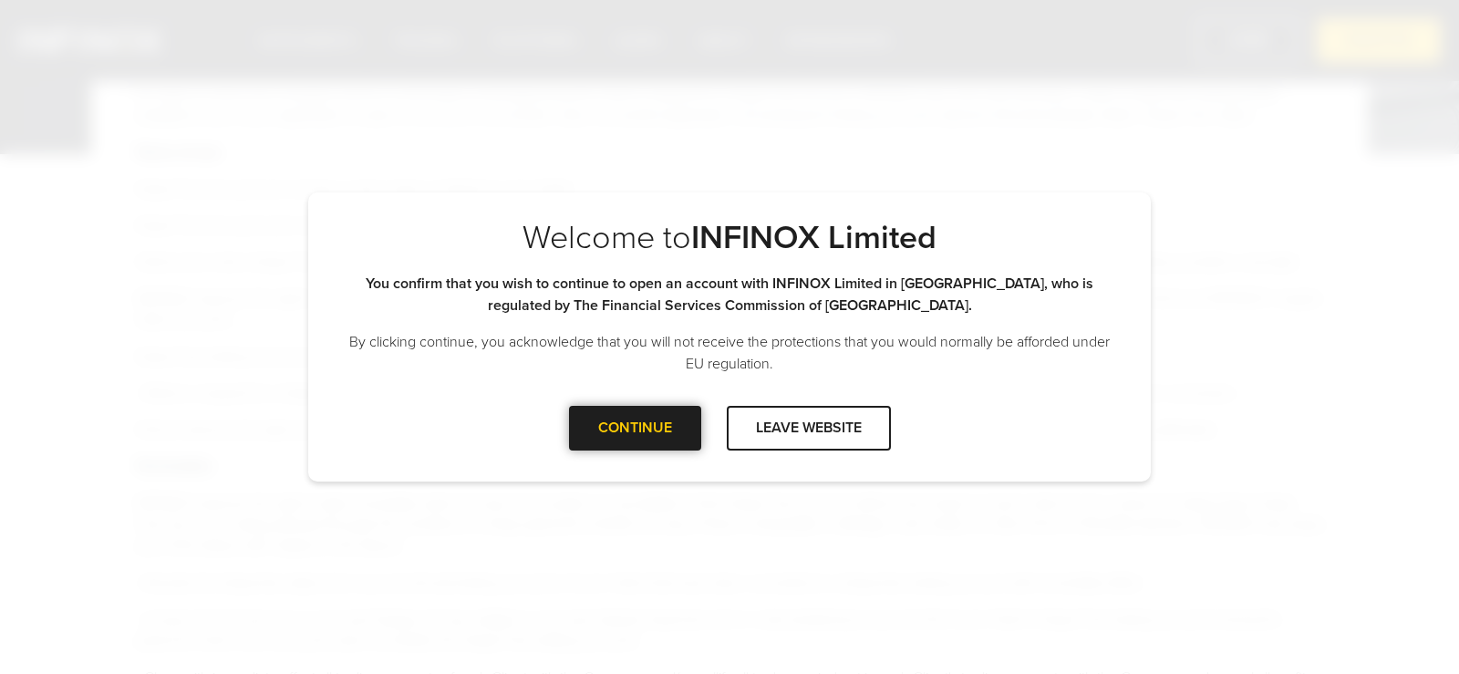
click at [635, 428] on div at bounding box center [635, 428] width 0 height 0
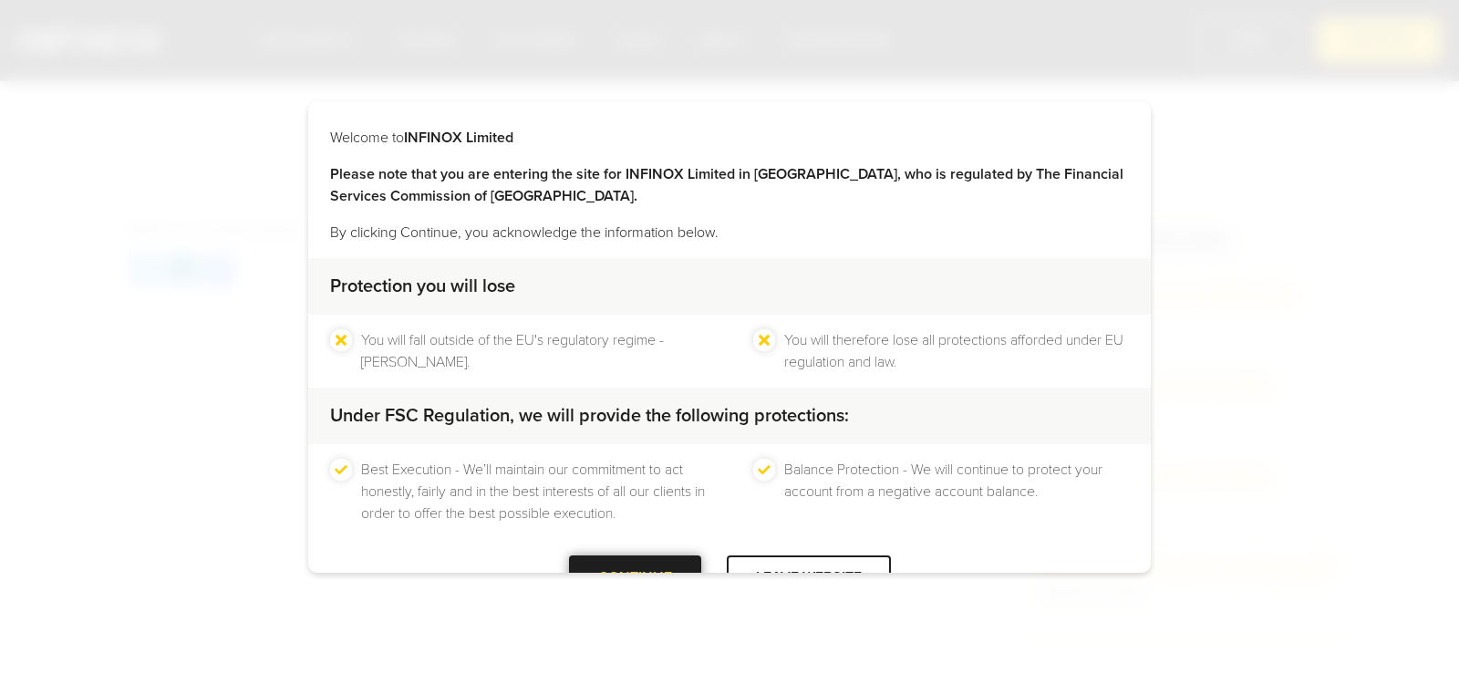
scroll to position [58, 0]
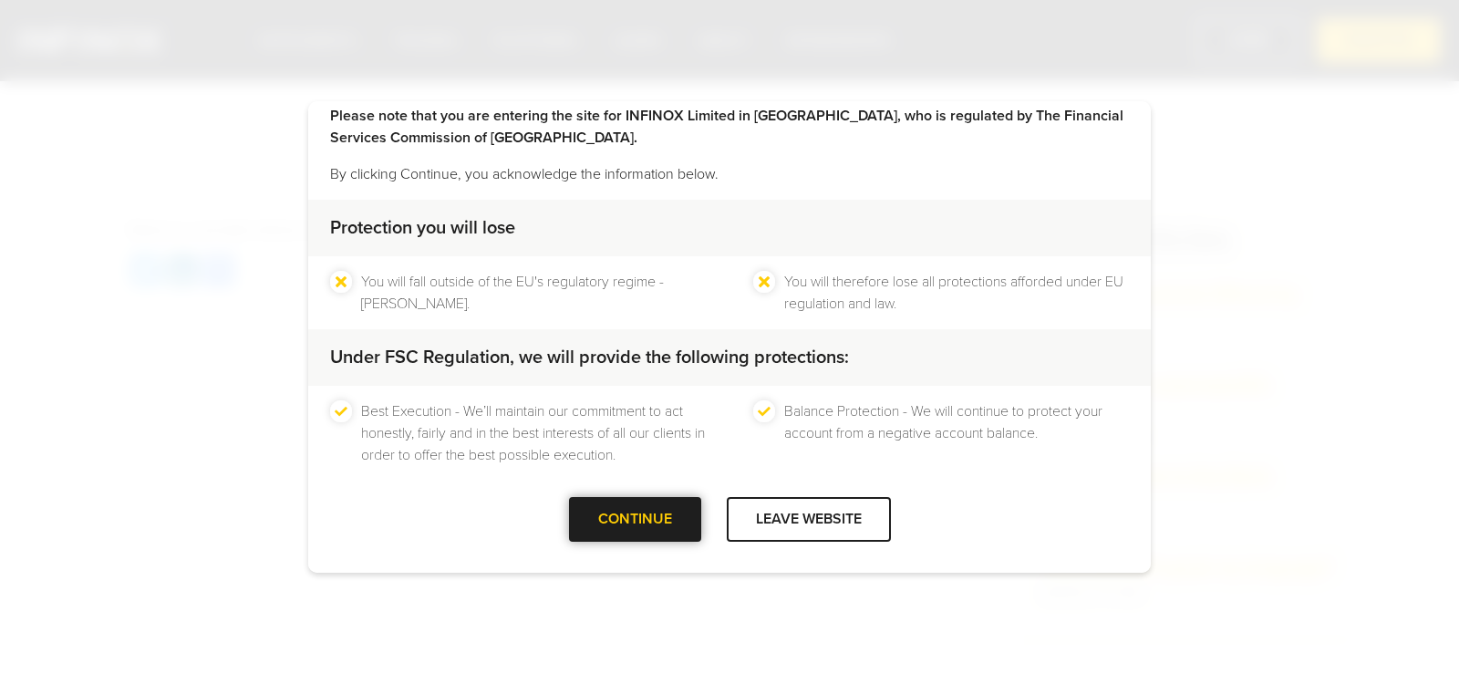
click at [635, 519] on div at bounding box center [635, 519] width 0 height 0
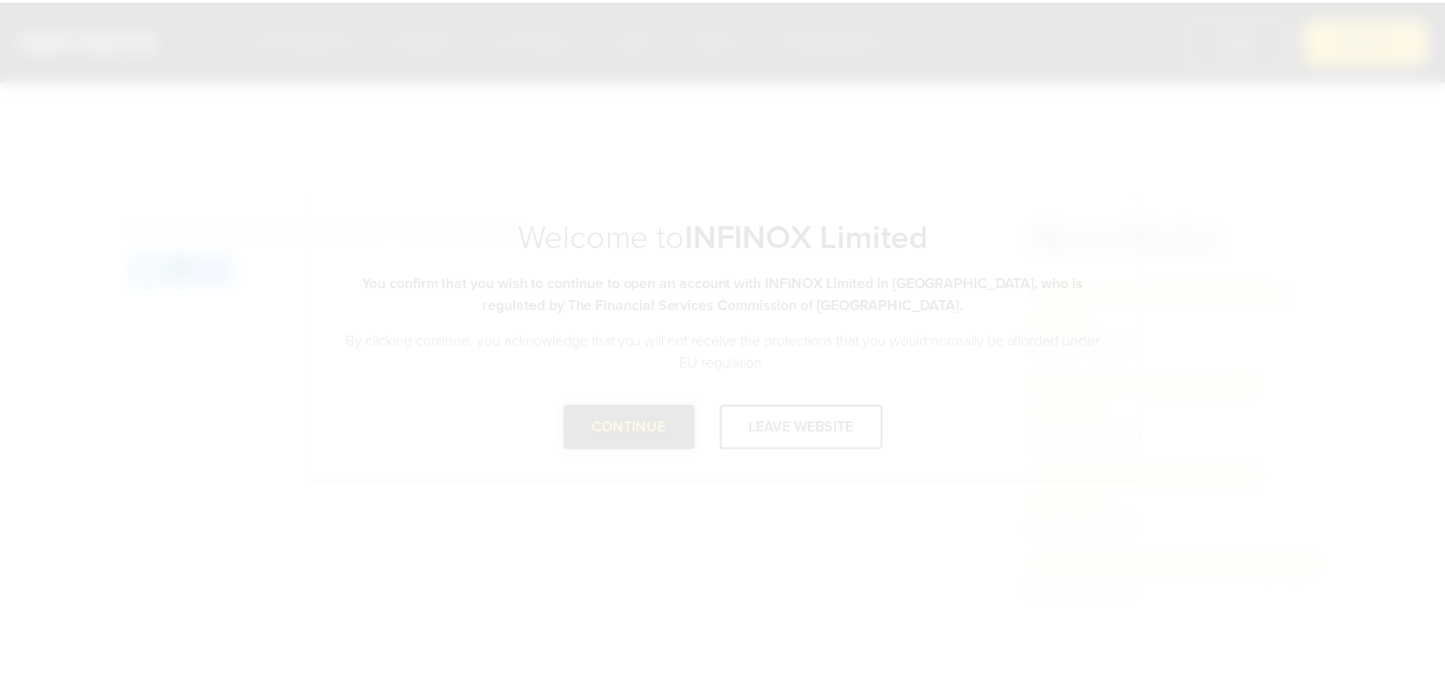
scroll to position [0, 0]
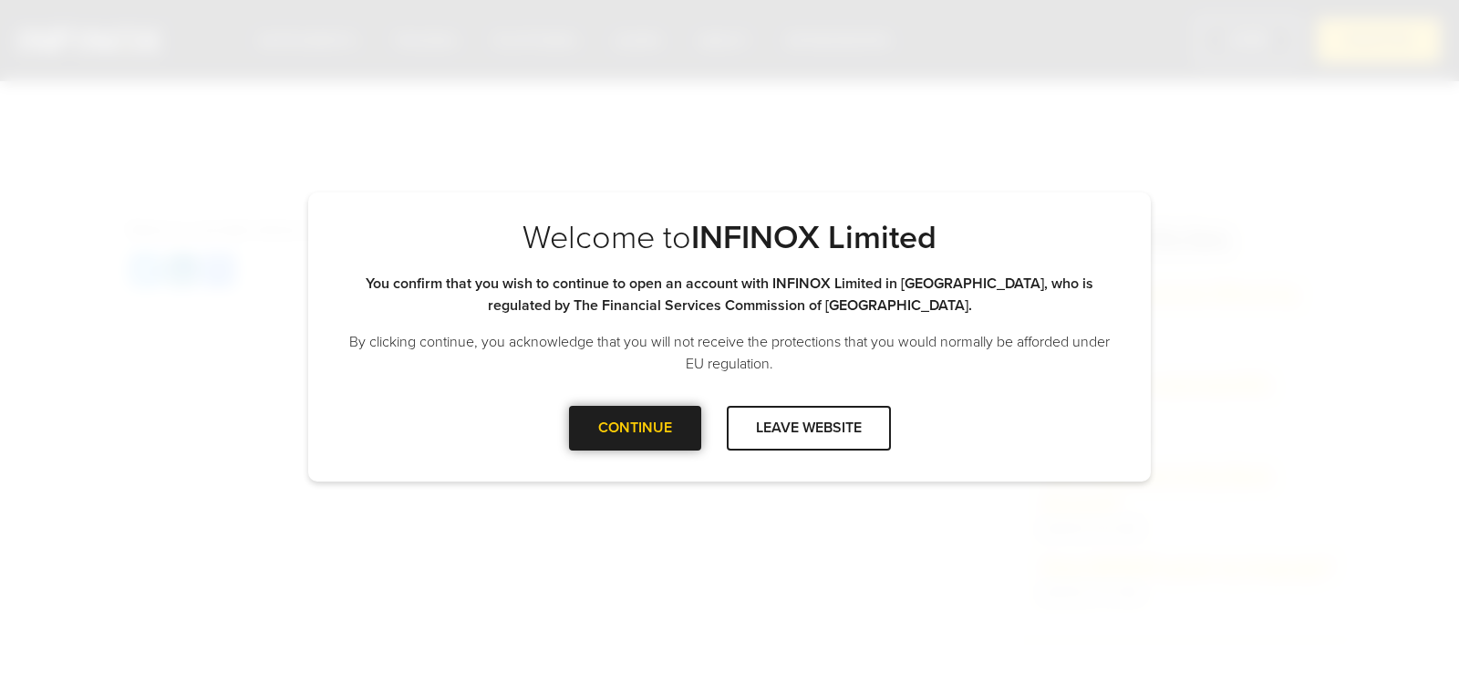
click at [635, 428] on div at bounding box center [635, 428] width 0 height 0
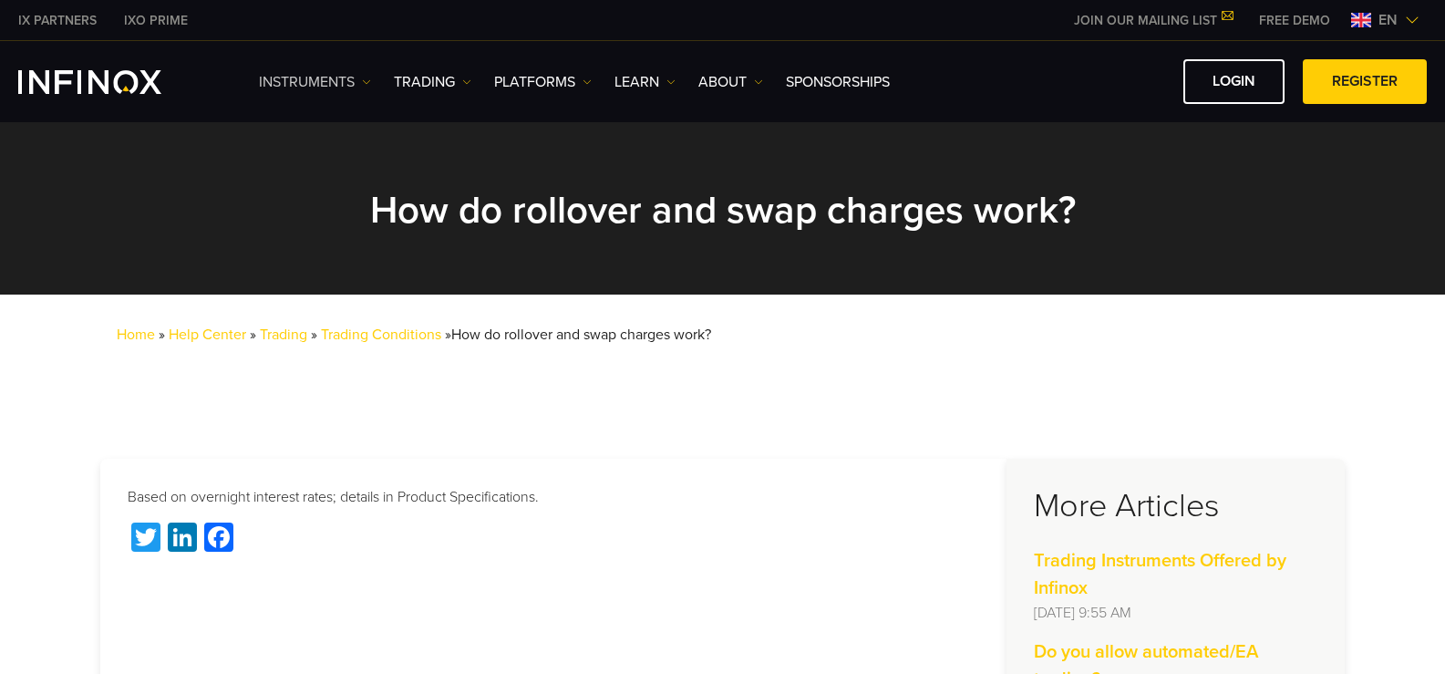
click at [312, 78] on link "Instruments" at bounding box center [315, 82] width 112 height 22
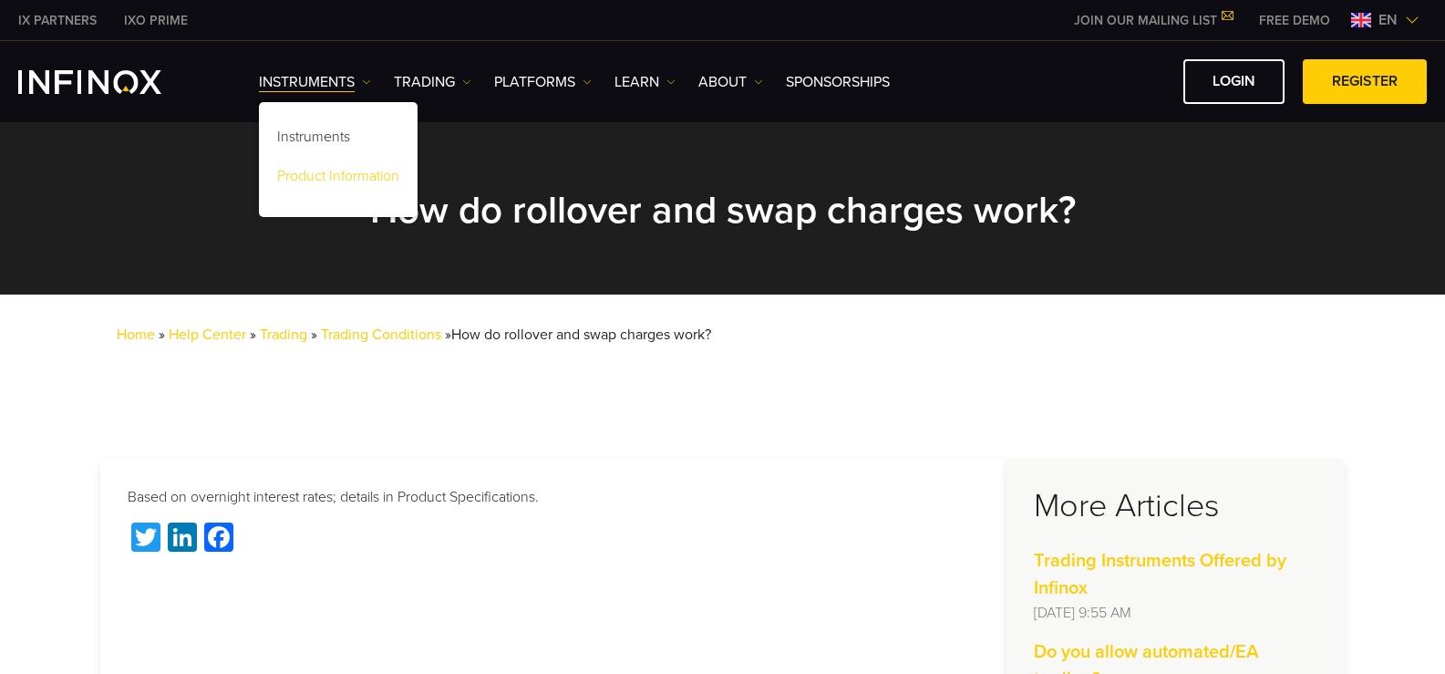
click at [345, 168] on link "Product Information" at bounding box center [338, 179] width 159 height 39
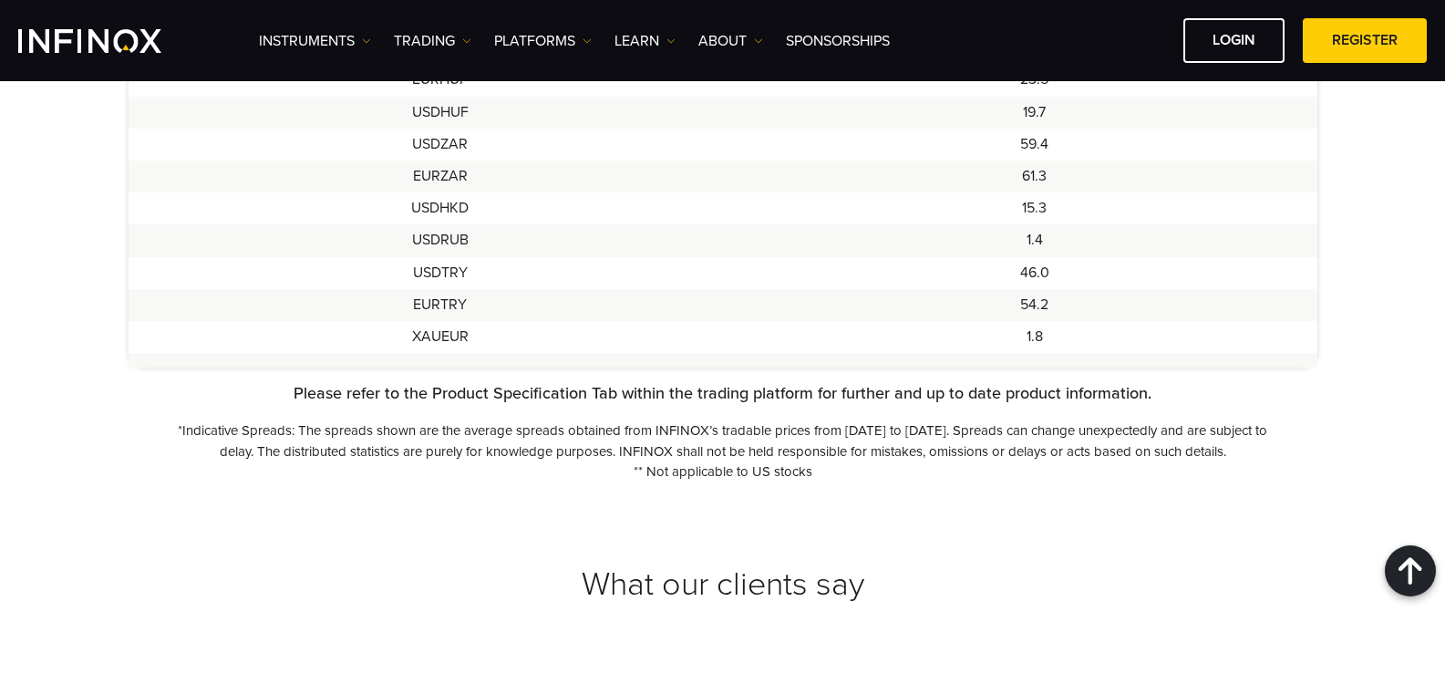
scroll to position [1824, 0]
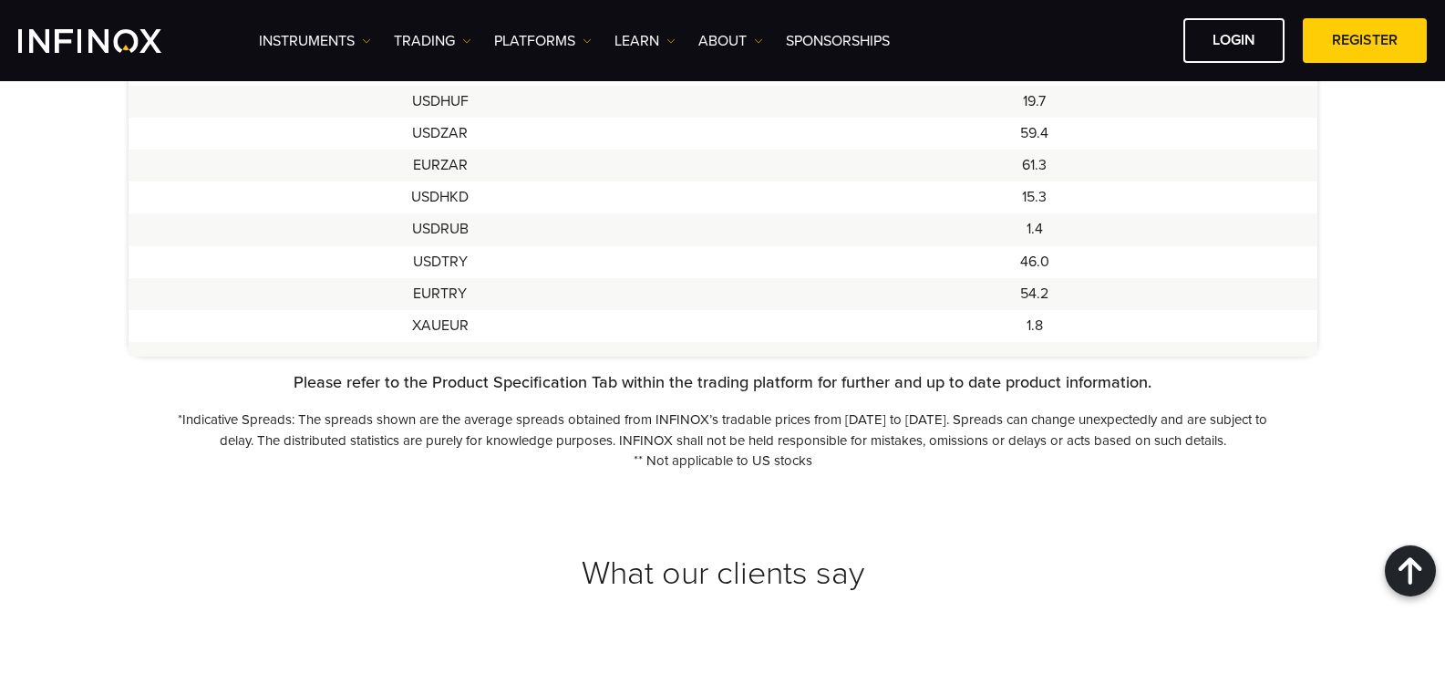
click at [618, 427] on p "*Indicative Spreads: The spreads shown are the average spreads obtained from IN…" at bounding box center [723, 429] width 1102 height 41
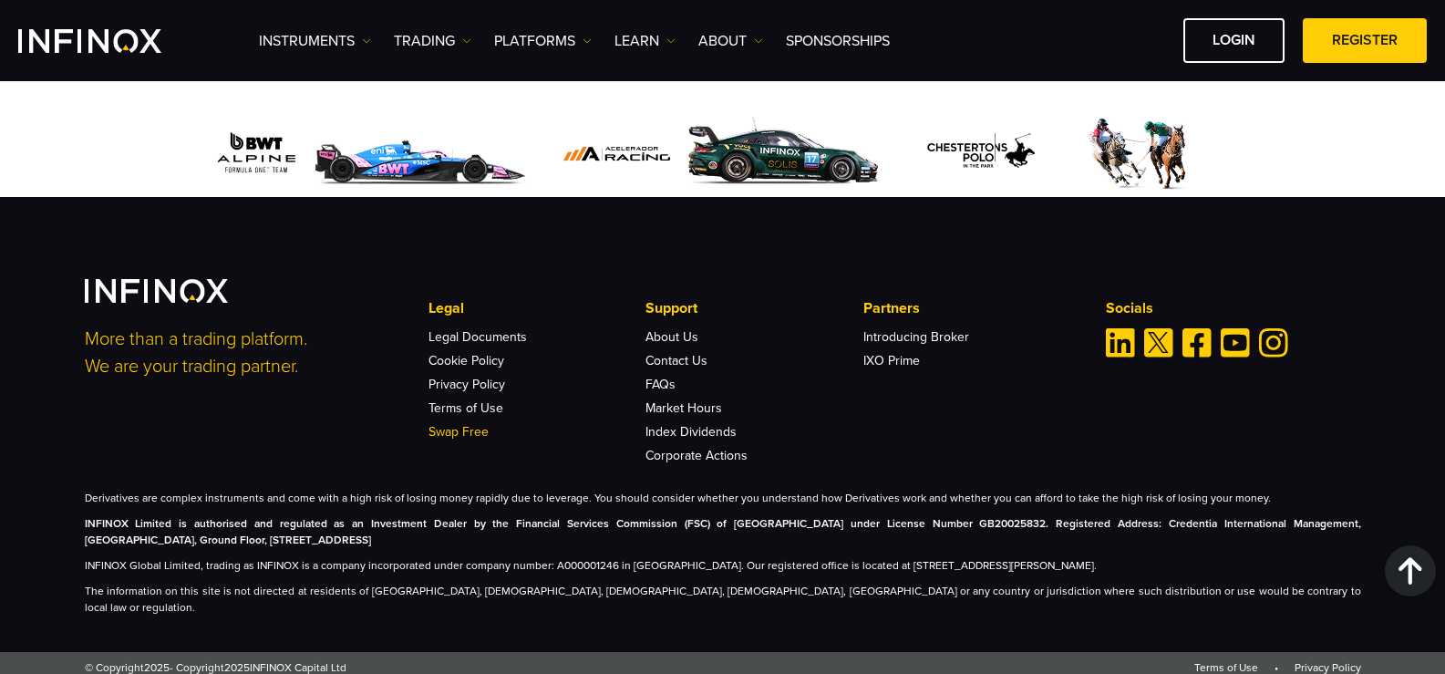
click at [473, 438] on link "Swap Free" at bounding box center [459, 432] width 60 height 16
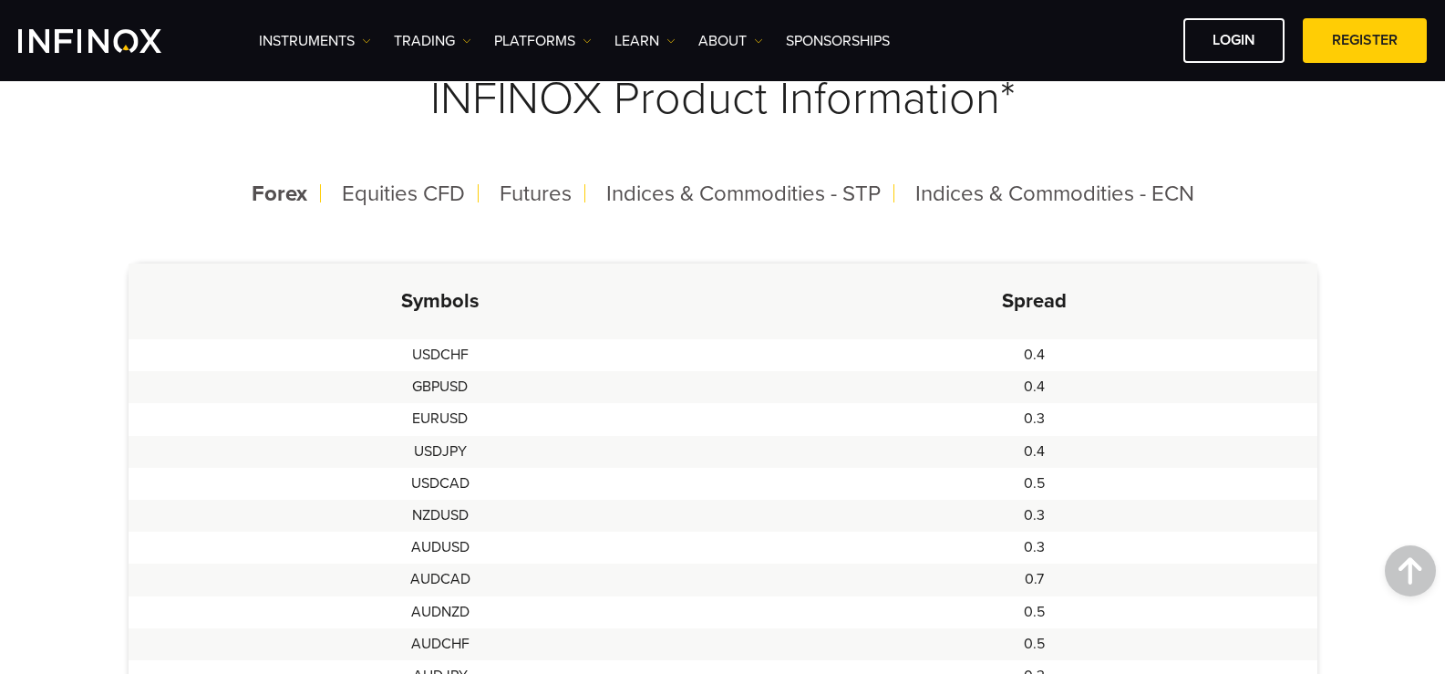
scroll to position [182, 0]
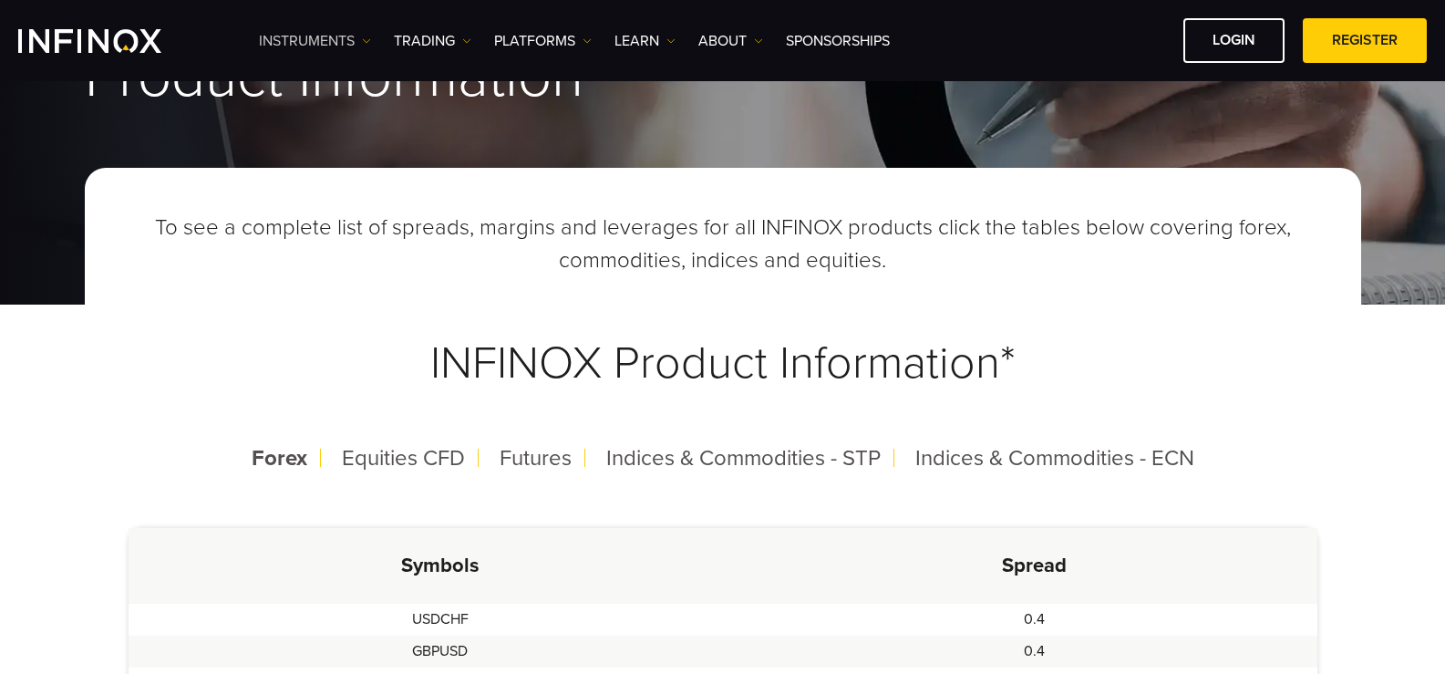
click at [330, 34] on link "Instruments" at bounding box center [315, 41] width 112 height 22
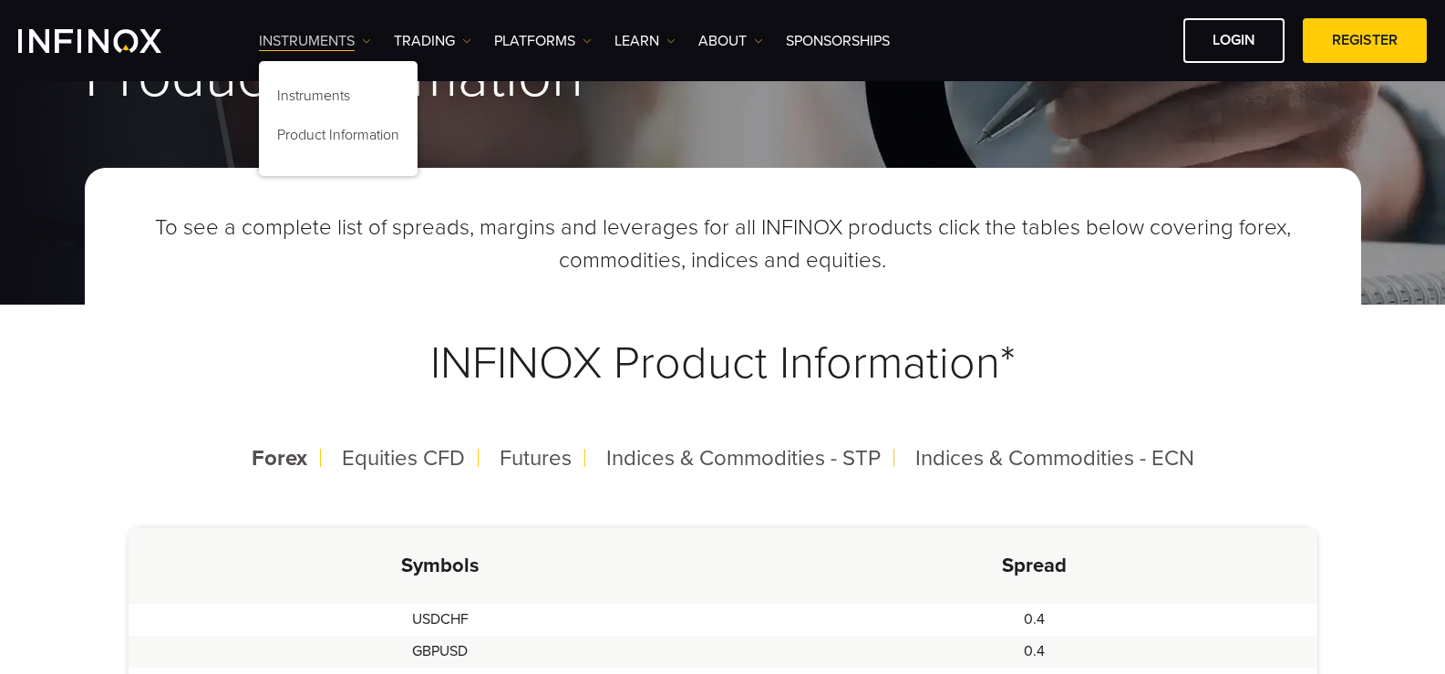
click at [330, 34] on link "Instruments" at bounding box center [315, 41] width 112 height 22
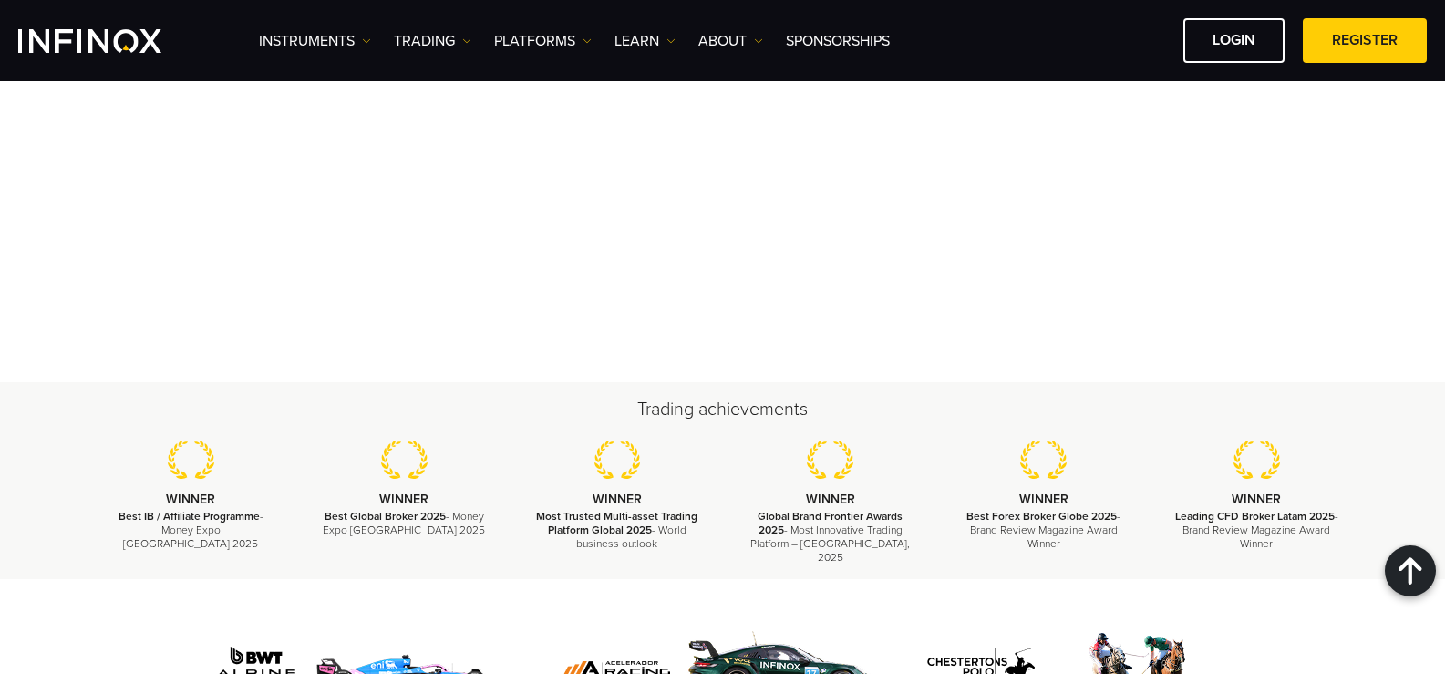
scroll to position [2280, 0]
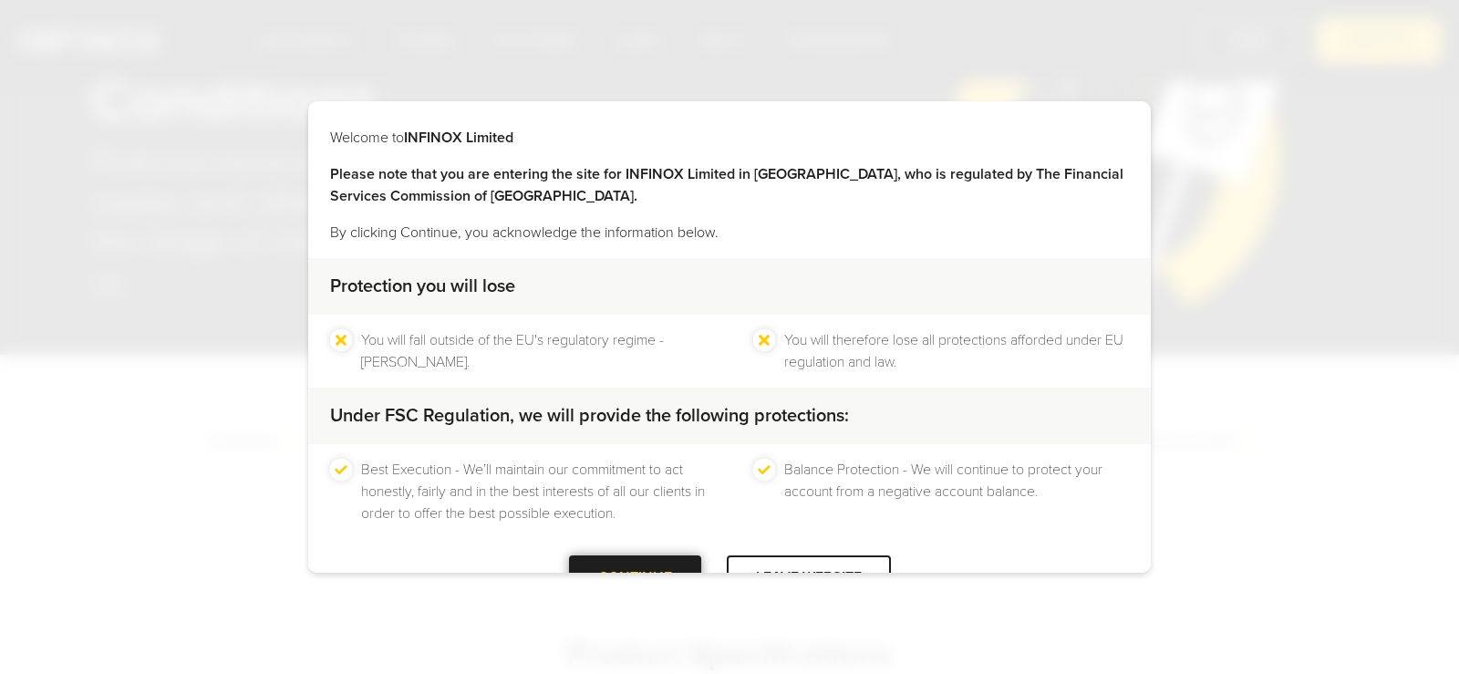
click at [635, 577] on div at bounding box center [635, 577] width 0 height 0
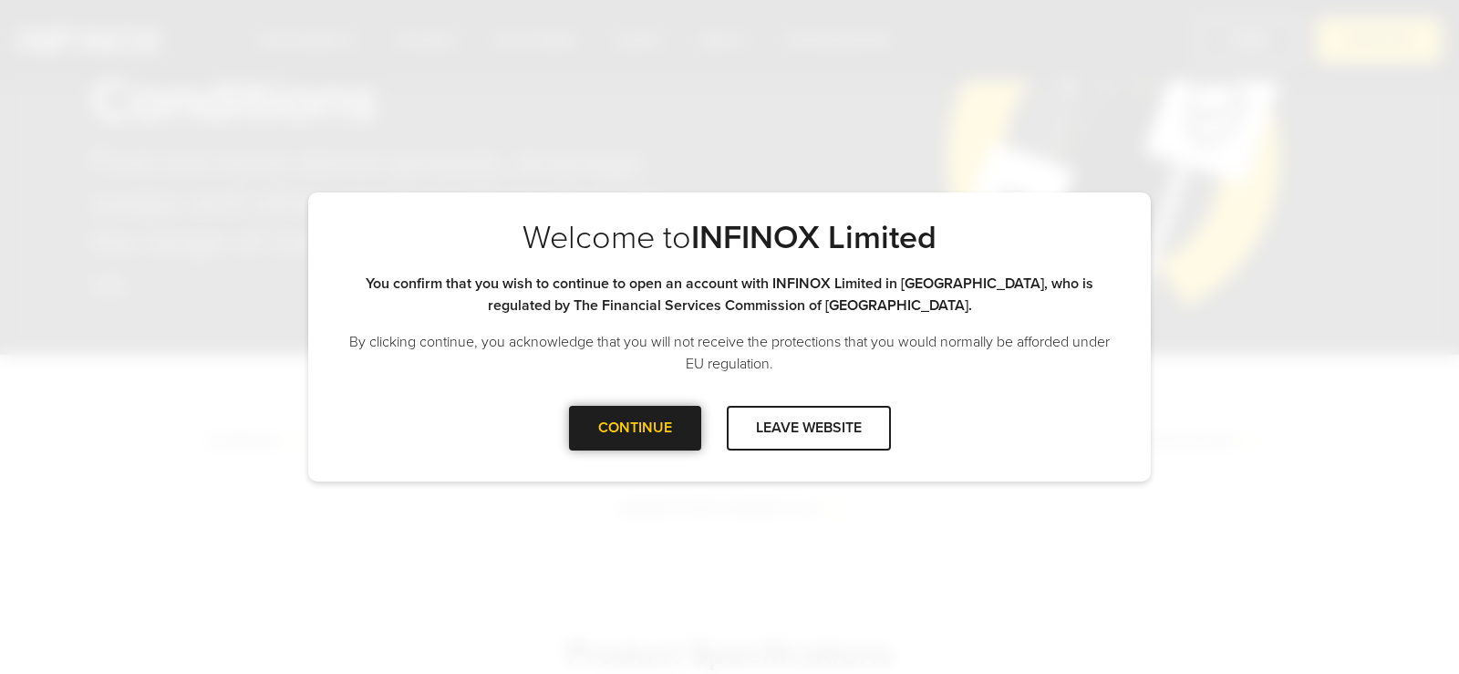
click at [635, 428] on div at bounding box center [635, 428] width 0 height 0
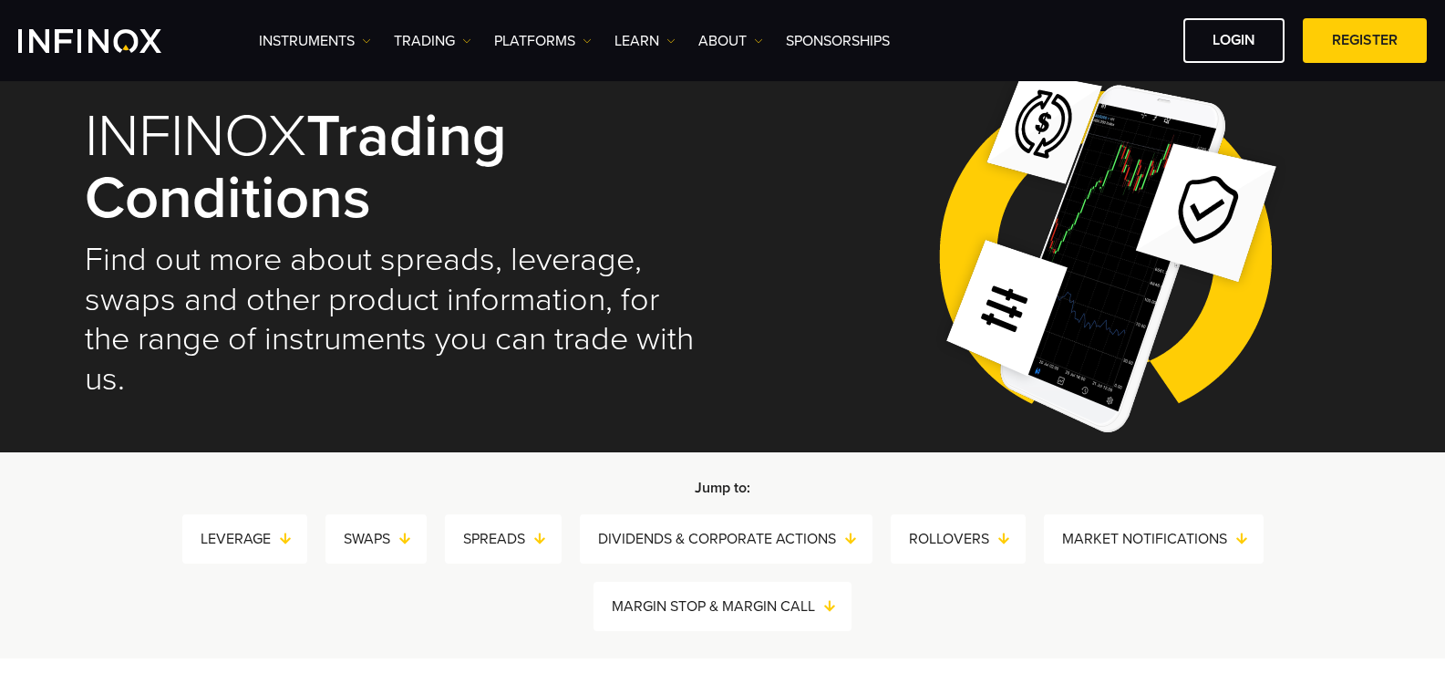
scroll to position [190, 0]
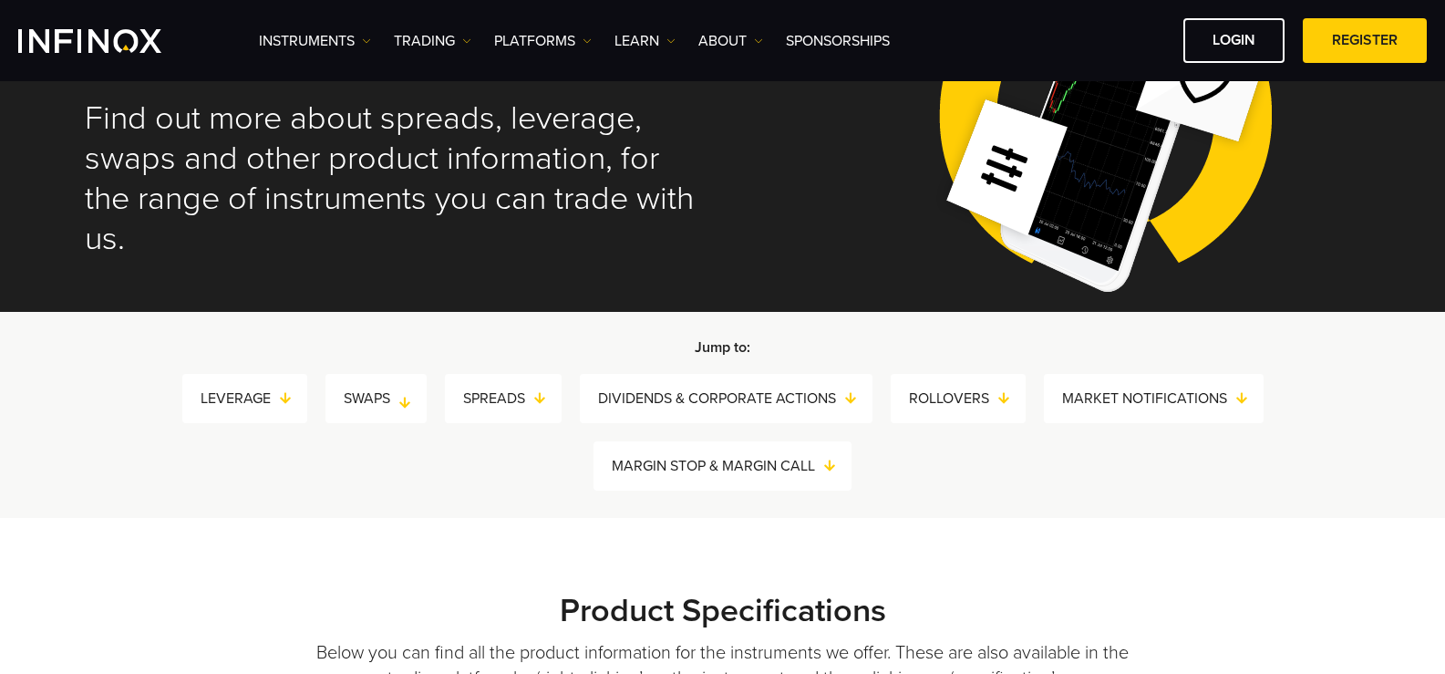
click at [399, 396] on link "SWAPS" at bounding box center [385, 399] width 83 height 26
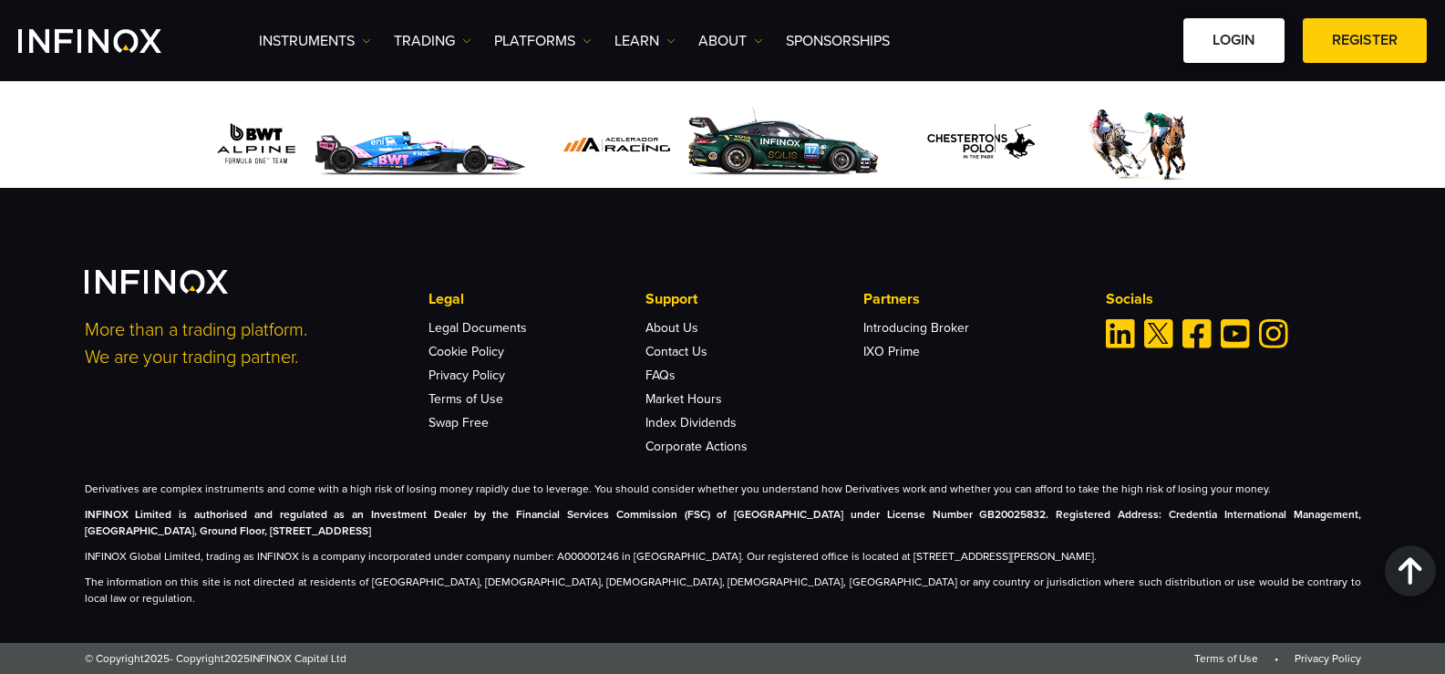
scroll to position [2206, 0]
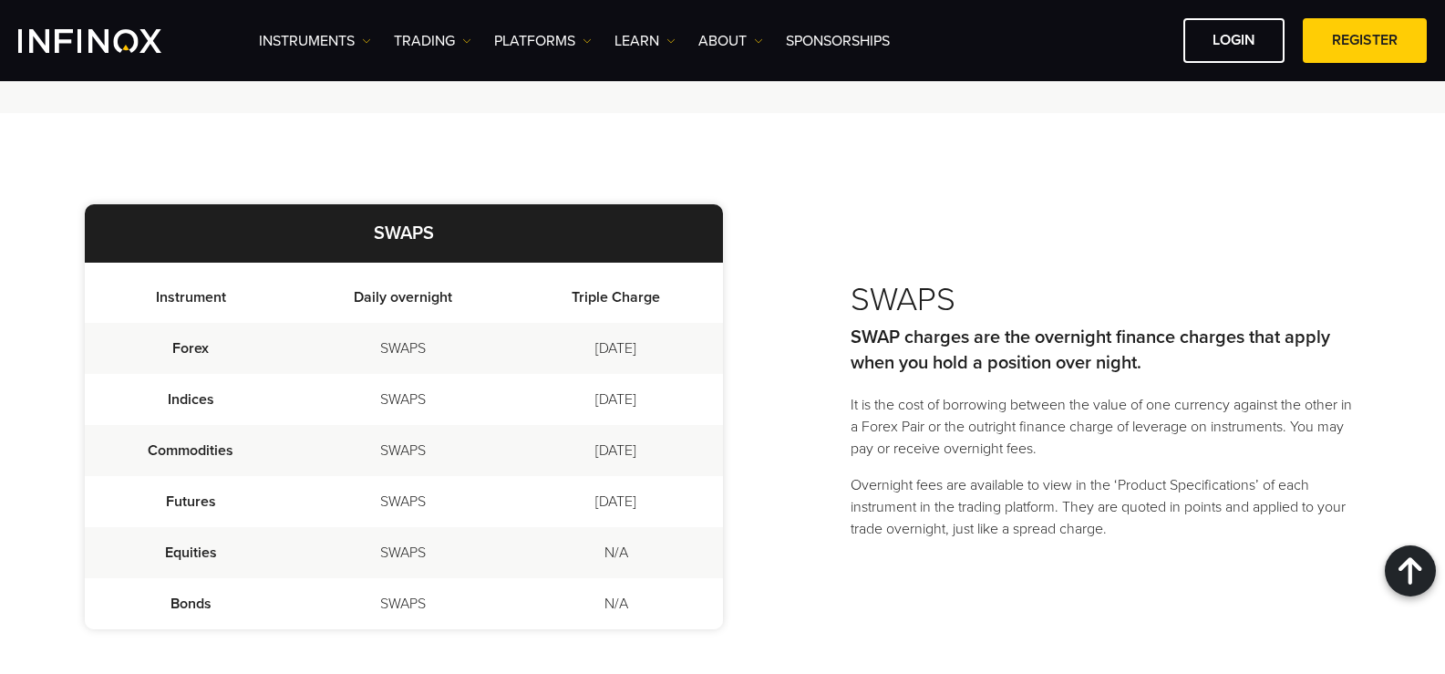
click at [1022, 238] on div "SWAPS Instrument Daily overnight Triple Charge Forex SWAPS Wednesday Indices SW…" at bounding box center [723, 416] width 1277 height 607
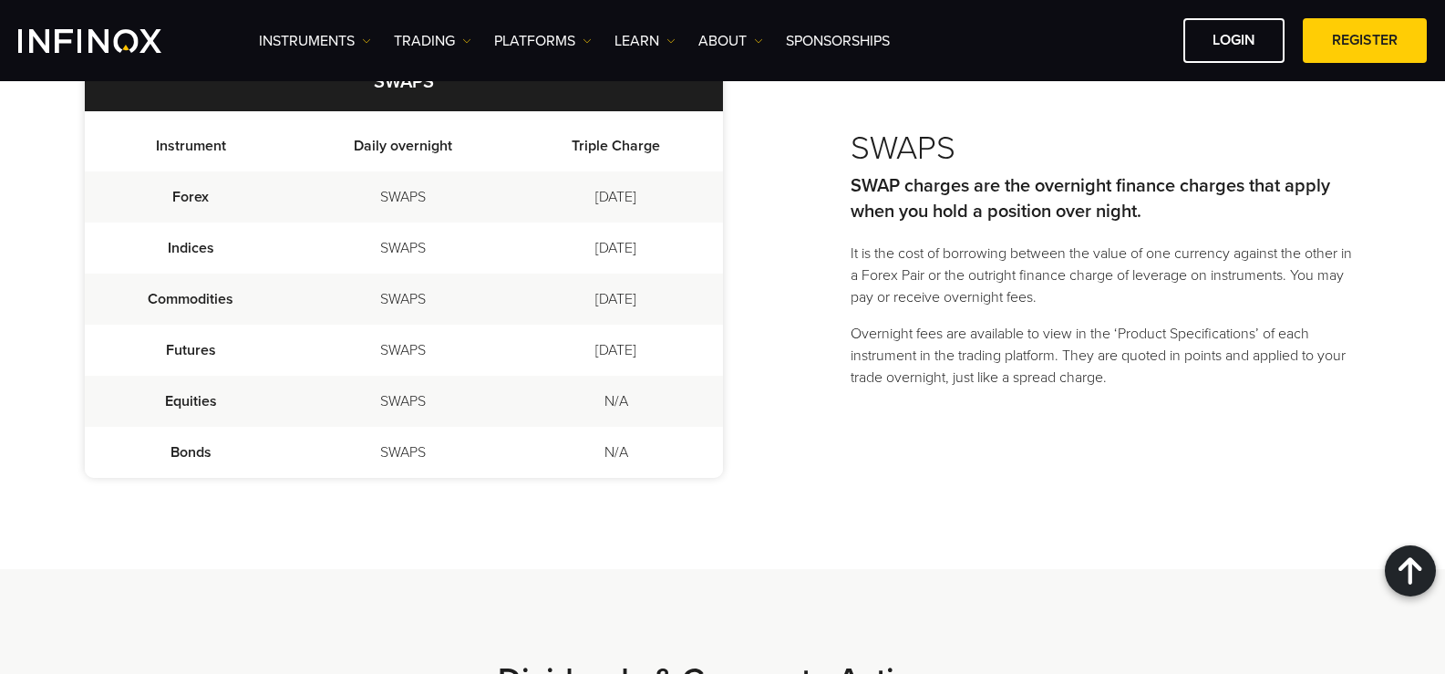
scroll to position [2388, 0]
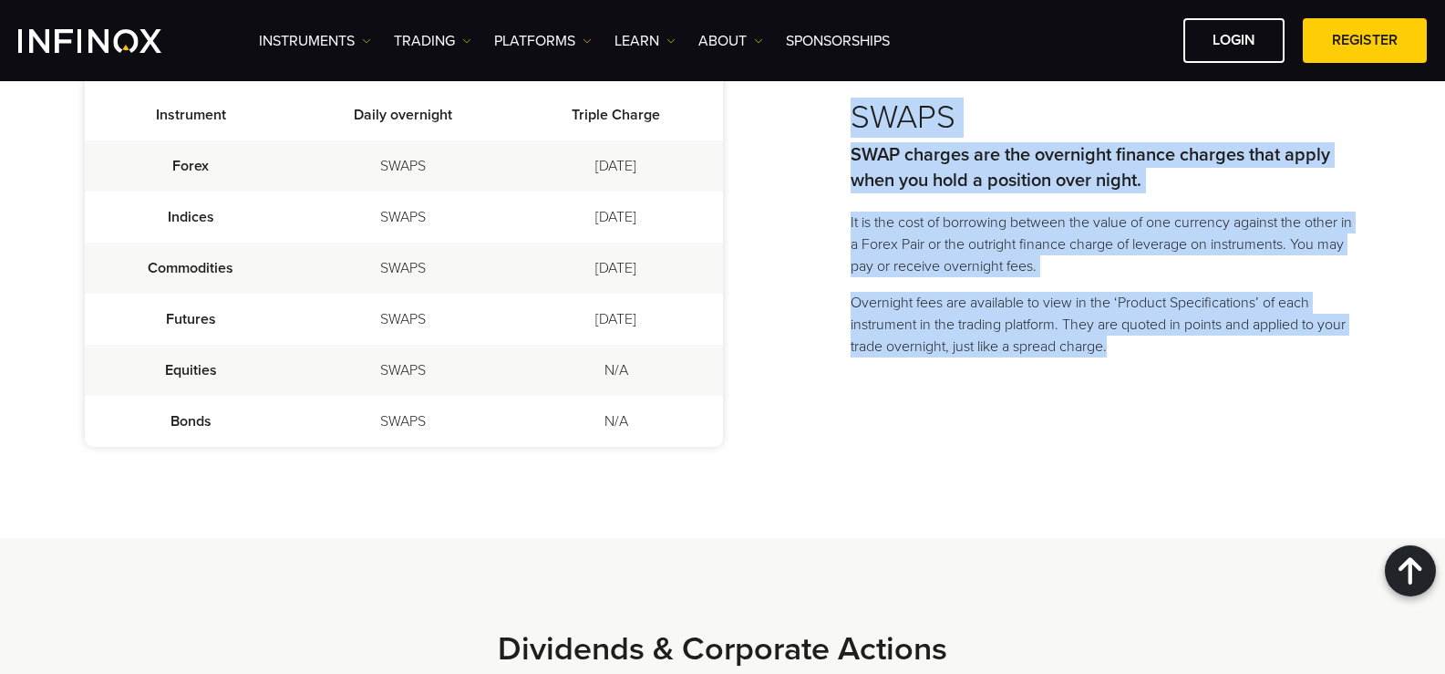
drag, startPoint x: 1148, startPoint y: 336, endPoint x: 845, endPoint y: 103, distance: 382.3
click at [845, 103] on div "SWAPS Instrument Daily overnight Triple Charge Forex SWAPS Wednesday Indices SW…" at bounding box center [723, 234] width 1277 height 607
click at [813, 159] on div "SWAPS Instrument Daily overnight Triple Charge Forex SWAPS Wednesday Indices SW…" at bounding box center [723, 234] width 1277 height 607
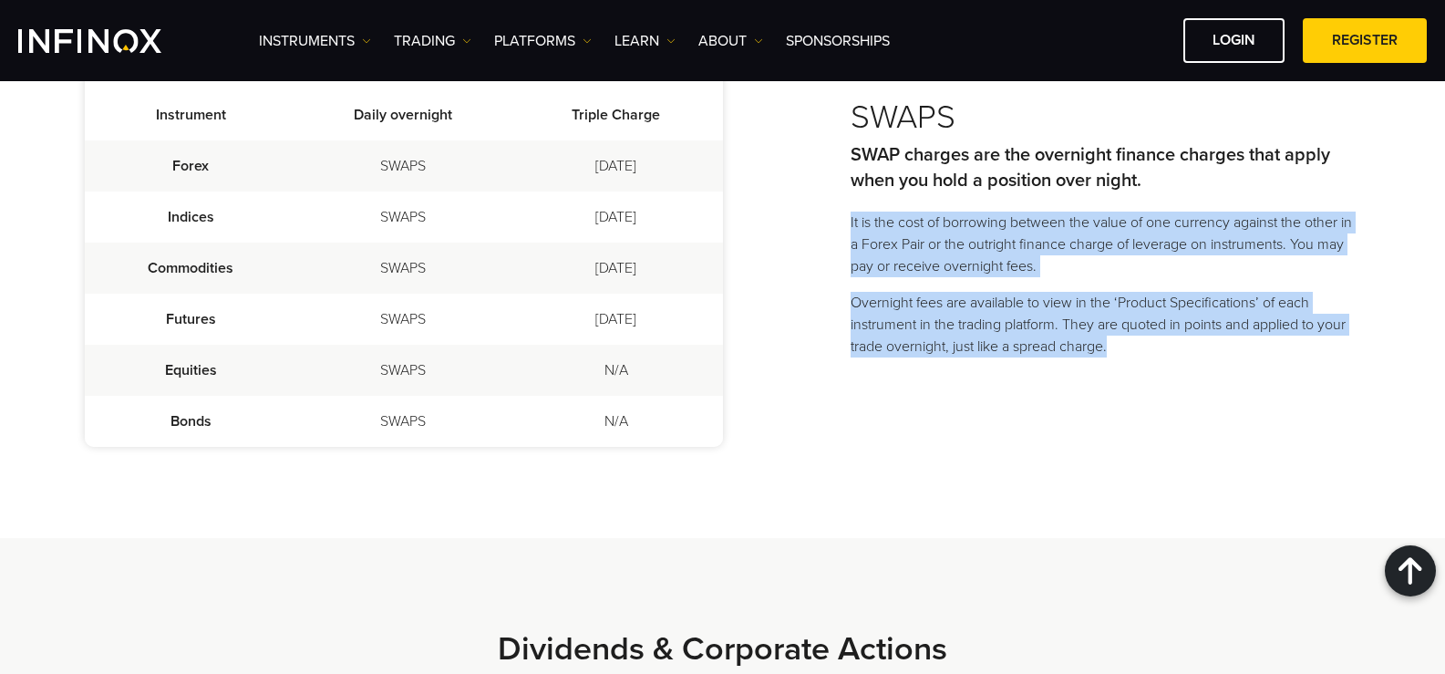
drag, startPoint x: 822, startPoint y: 211, endPoint x: 1223, endPoint y: 359, distance: 427.0
click at [1223, 359] on div "SWAPS Instrument Daily overnight Triple Charge Forex SWAPS Wednesday Indices SW…" at bounding box center [723, 234] width 1277 height 607
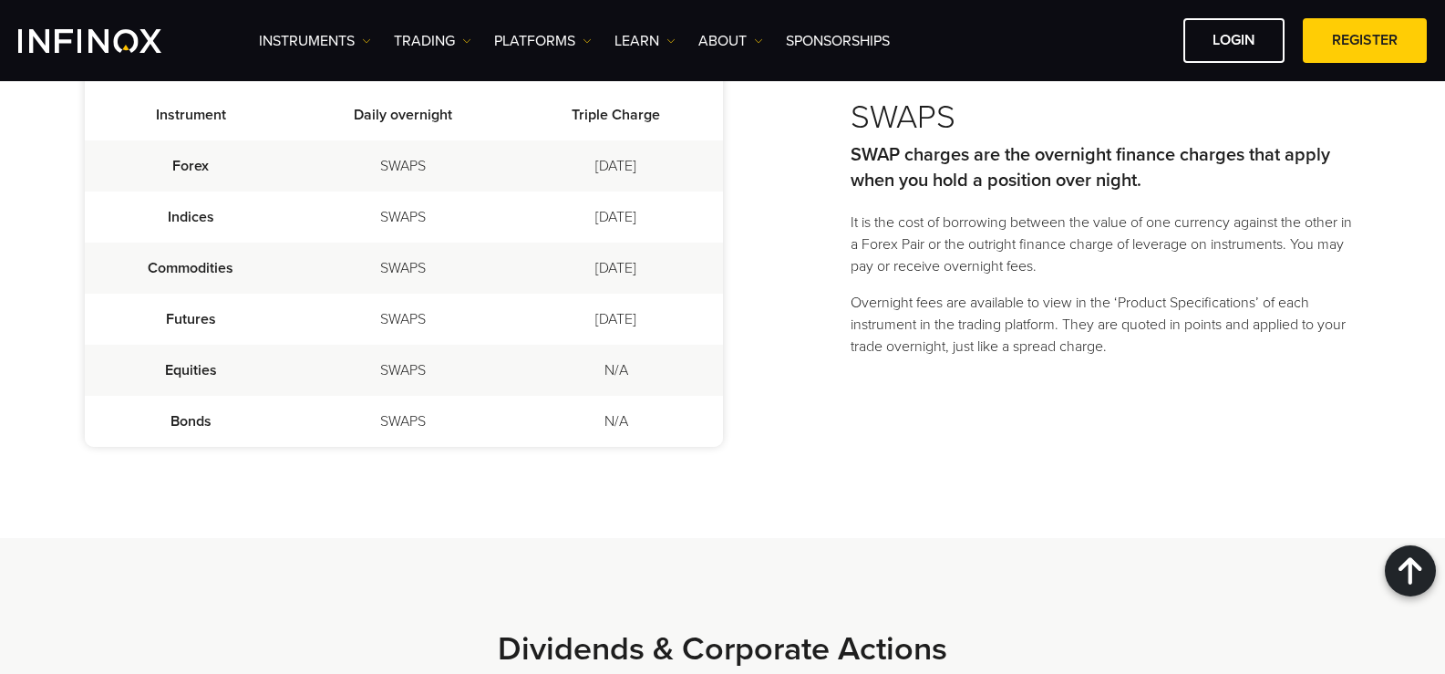
click at [833, 112] on div "SWAPS Instrument Daily overnight Triple Charge Forex SWAPS Wednesday Indices SW…" at bounding box center [723, 234] width 1277 height 607
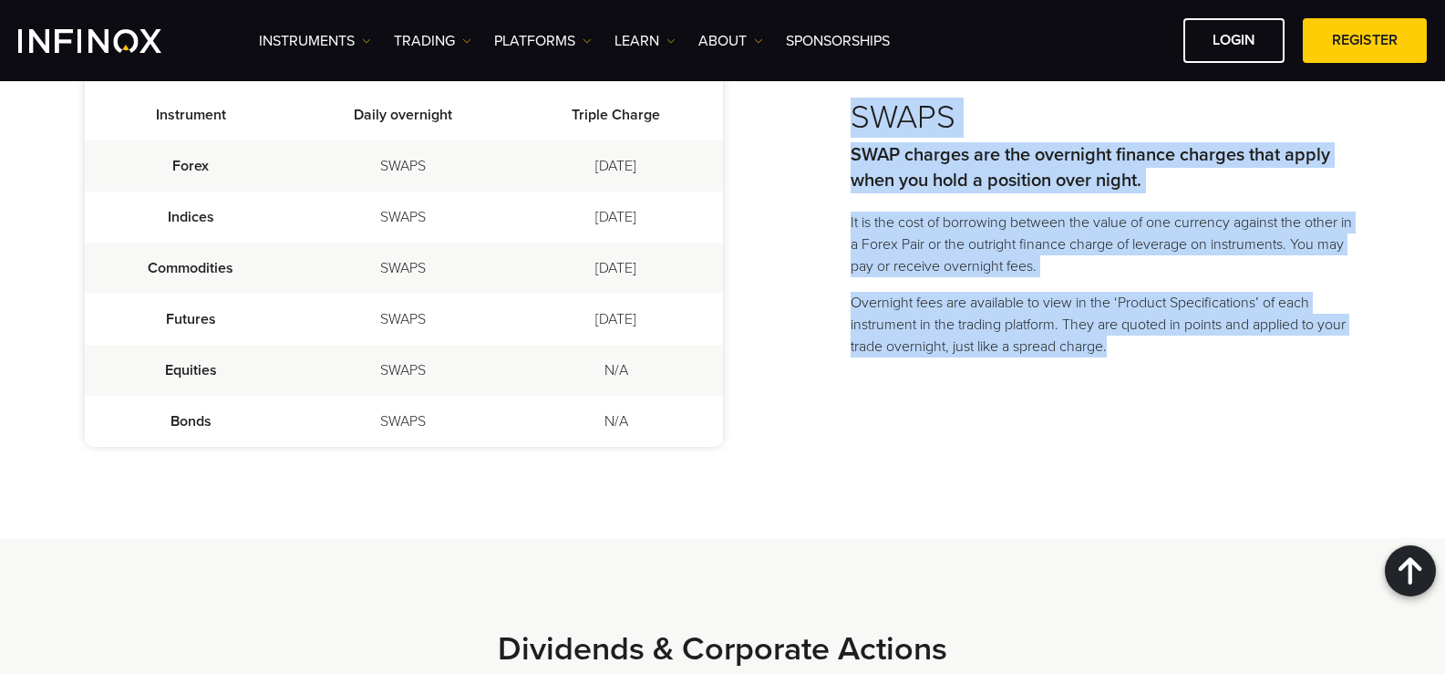
drag, startPoint x: 823, startPoint y: 116, endPoint x: 1239, endPoint y: 371, distance: 487.9
click at [1239, 371] on div "SWAPS Instrument Daily overnight Triple Charge Forex SWAPS Wednesday Indices SW…" at bounding box center [723, 234] width 1277 height 607
copy div "SWAPS SWAP charges are the overnight finance charges that apply when you hold a…"
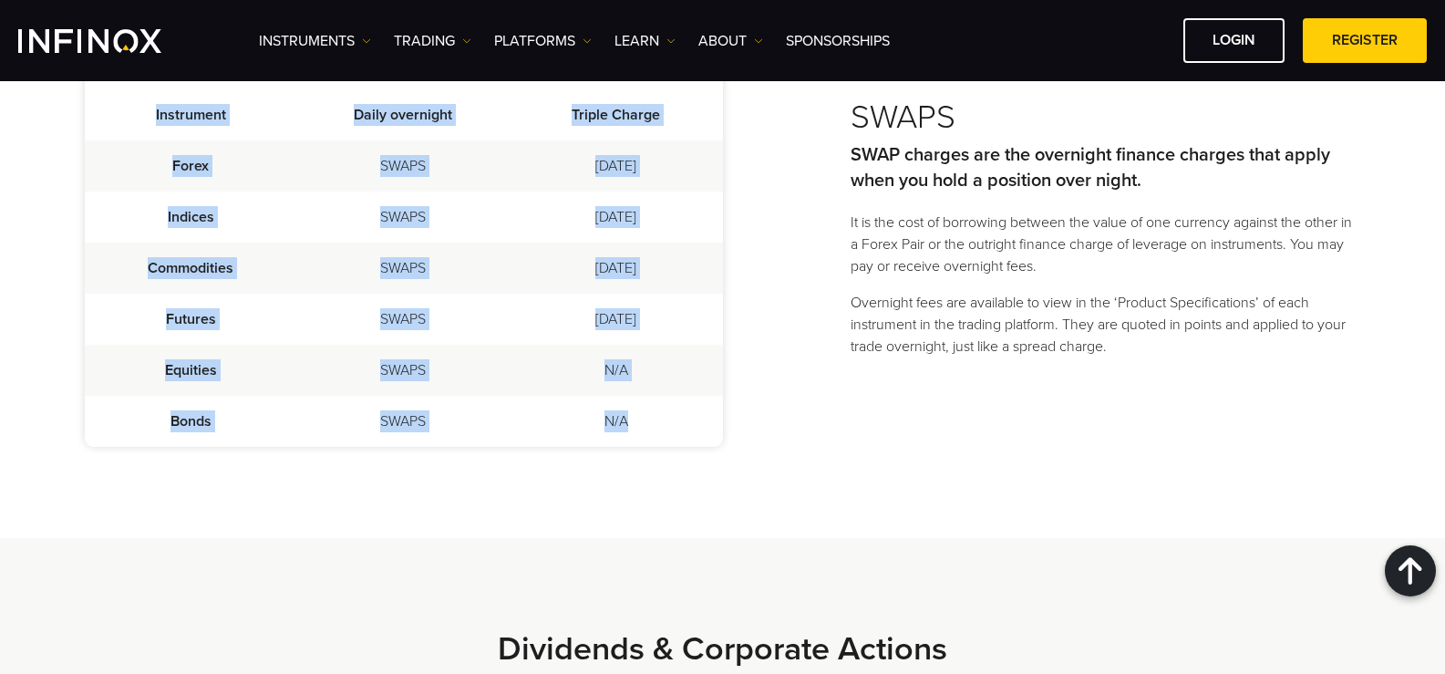
drag, startPoint x: 136, startPoint y: 122, endPoint x: 692, endPoint y: 413, distance: 627.7
click at [692, 413] on table "Instrument Daily overnight Triple Charge Forex SWAPS Wednesday Indices SWAPS Fr…" at bounding box center [404, 263] width 638 height 367
copy table "Instrument Daily overnight Triple Charge Forex SWAPS Wednesday Indices SWAPS Fr…"
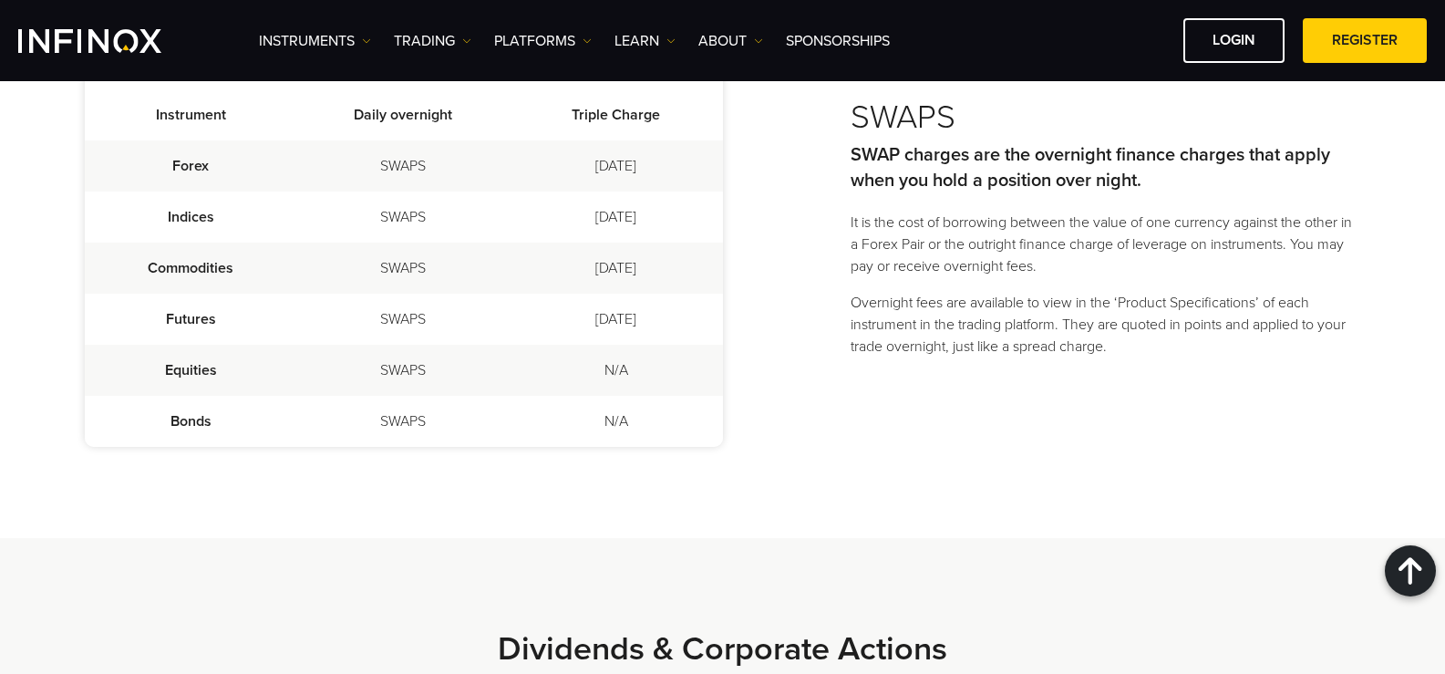
click at [729, 233] on div "SWAPS Instrument Daily overnight Triple Charge Forex SWAPS Wednesday Indices SW…" at bounding box center [723, 234] width 1277 height 607
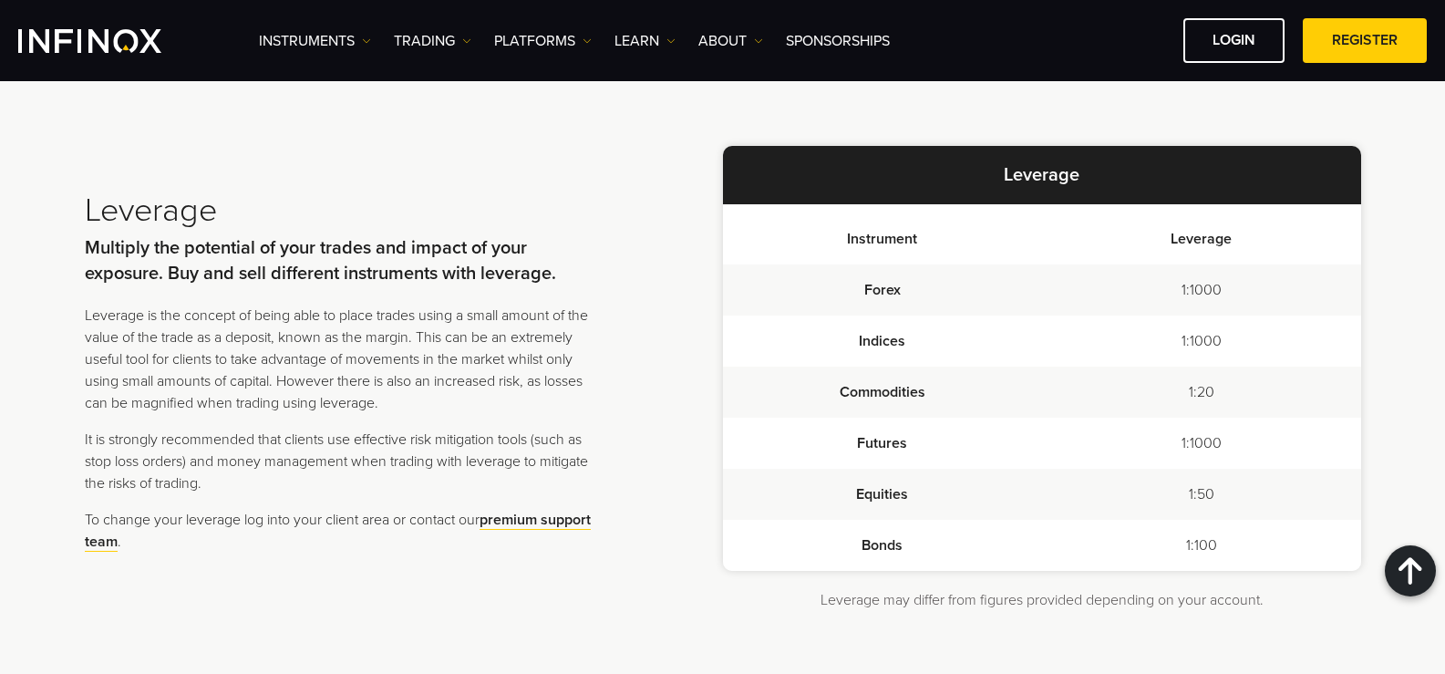
scroll to position [4617, 0]
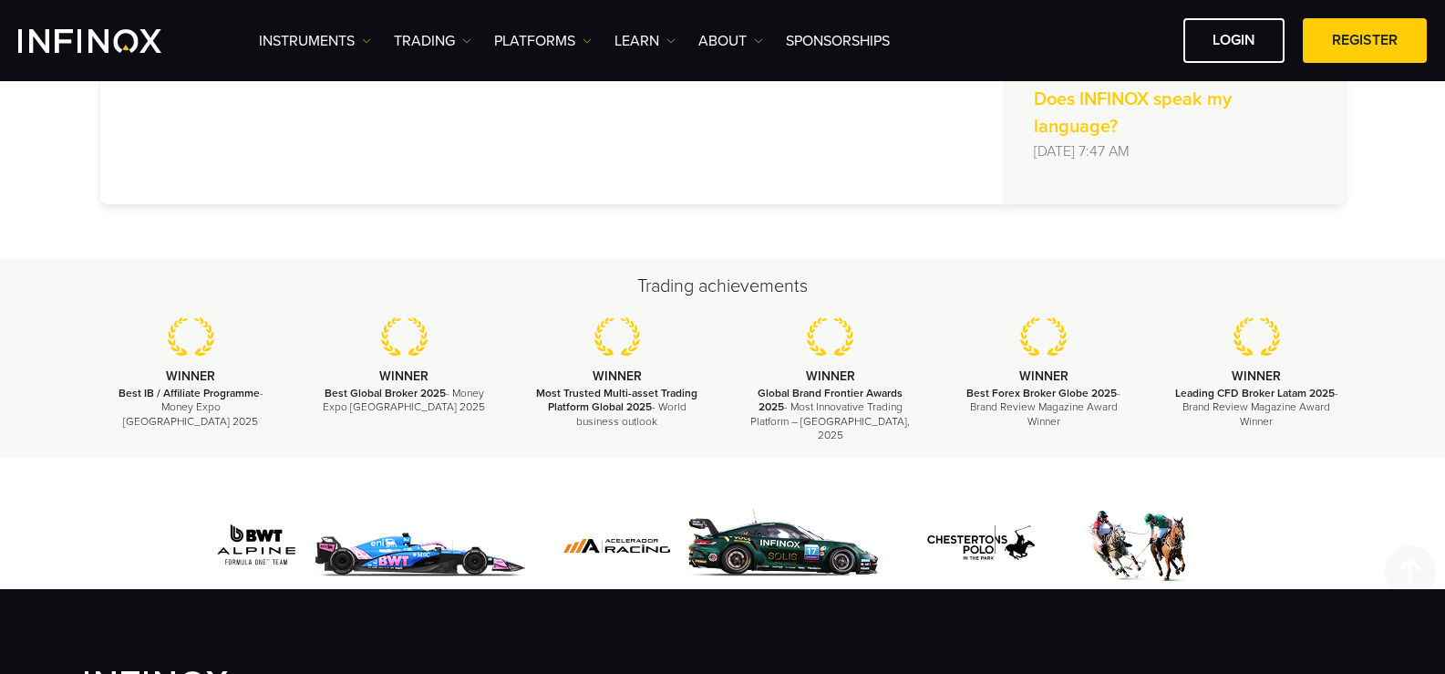
scroll to position [821, 0]
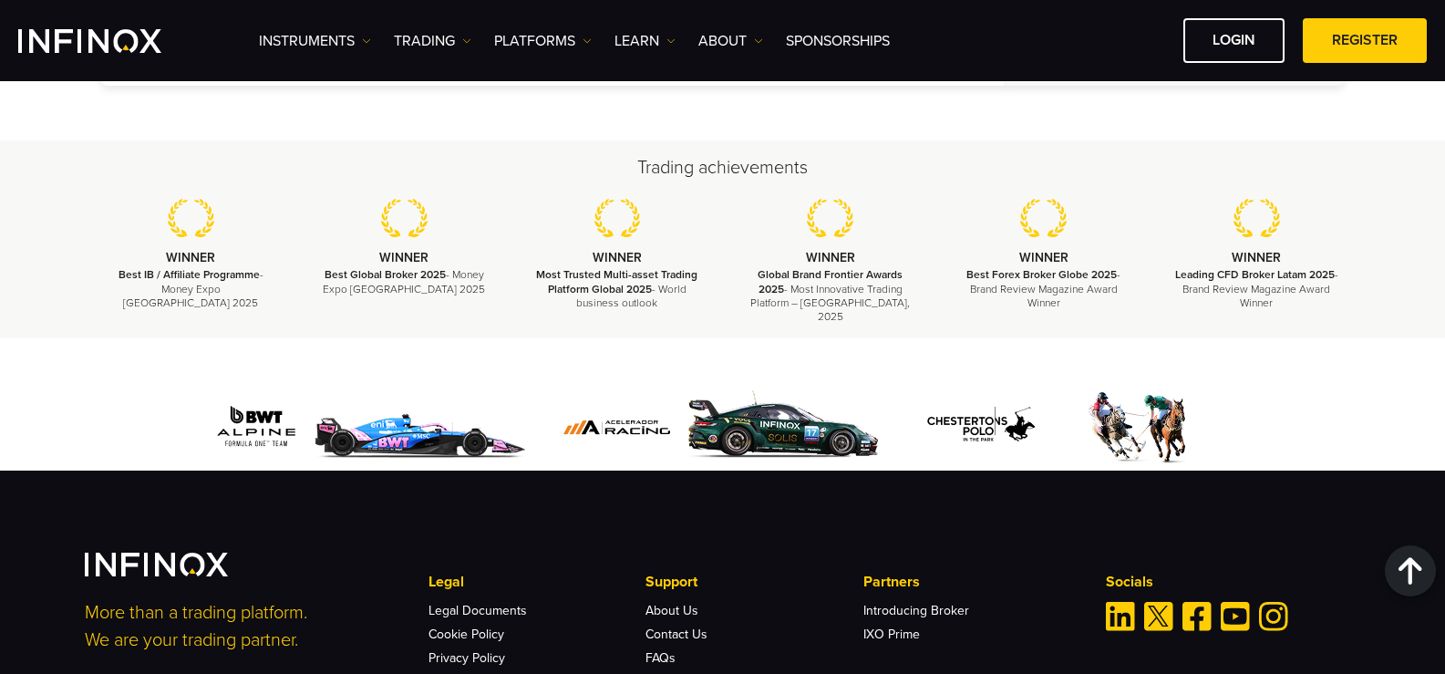
click at [203, 359] on div at bounding box center [722, 404] width 1445 height 132
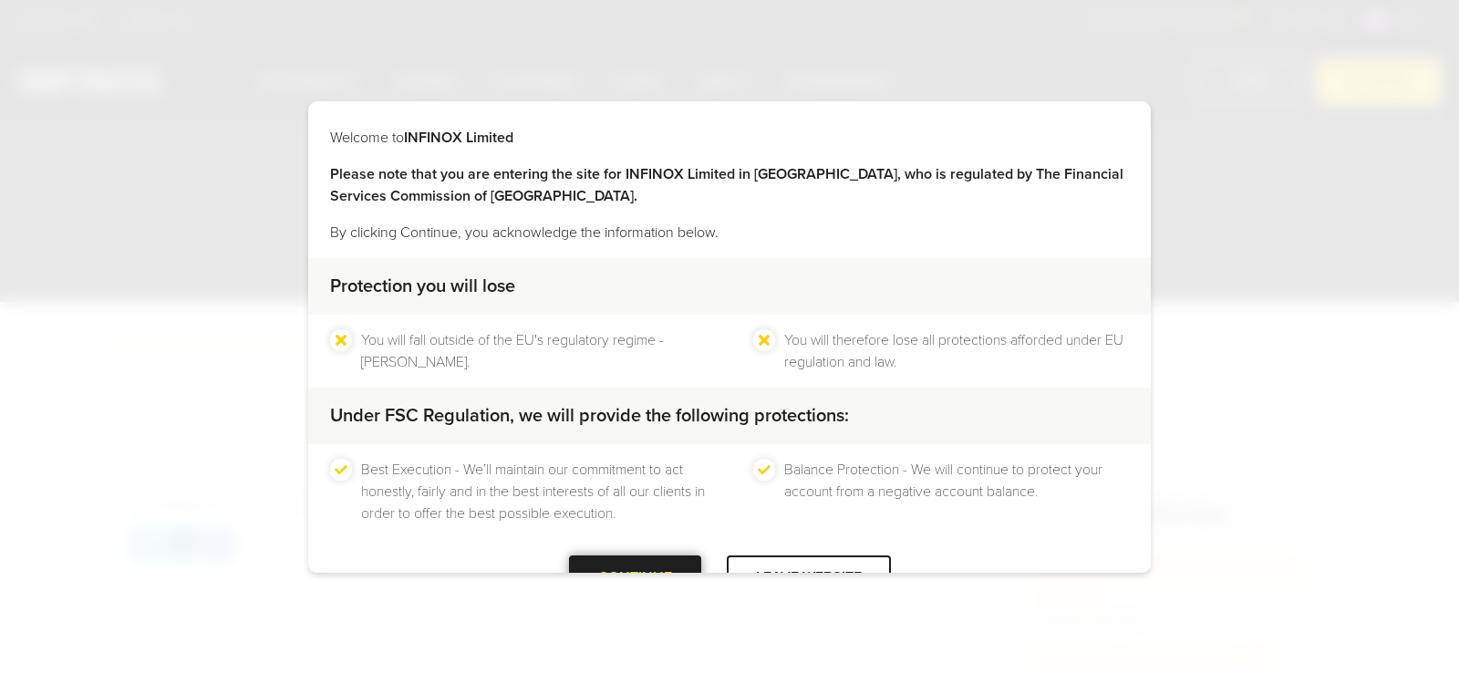
click at [635, 577] on div at bounding box center [635, 577] width 0 height 0
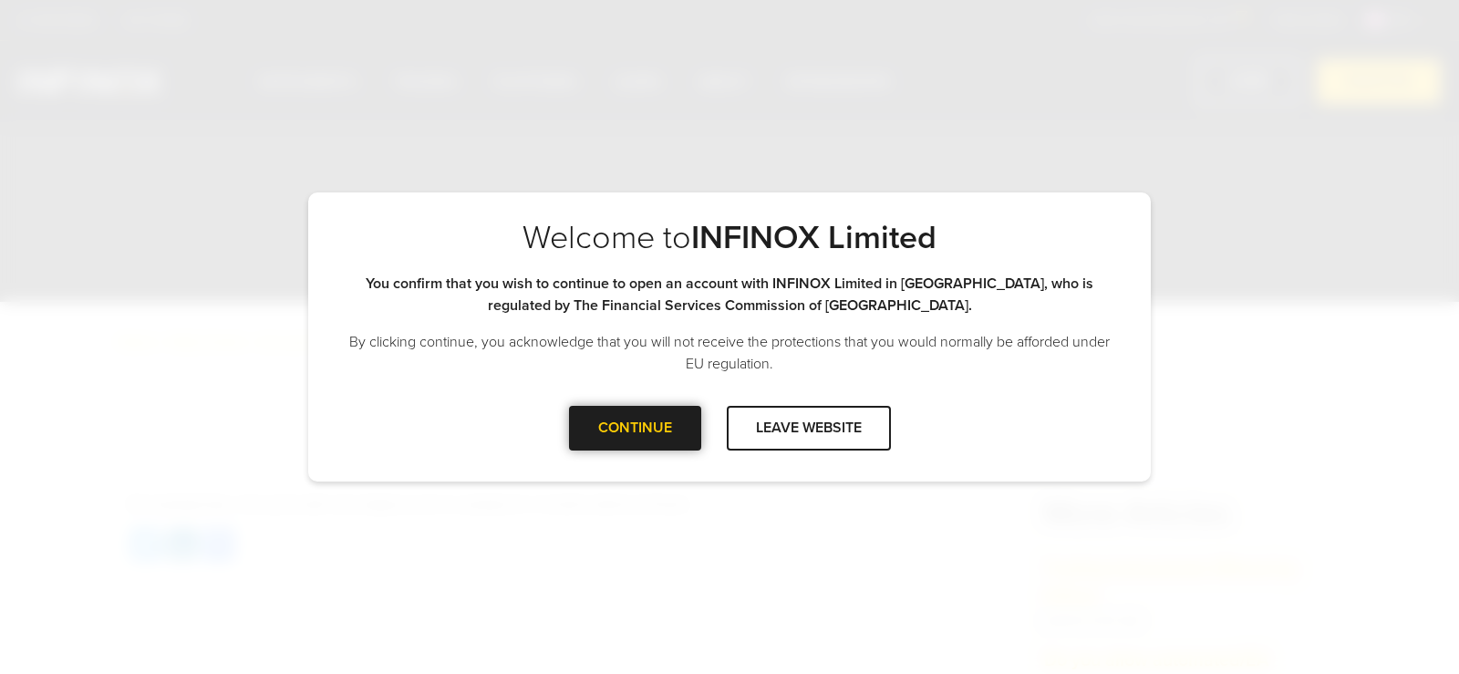
click at [635, 428] on div at bounding box center [635, 428] width 0 height 0
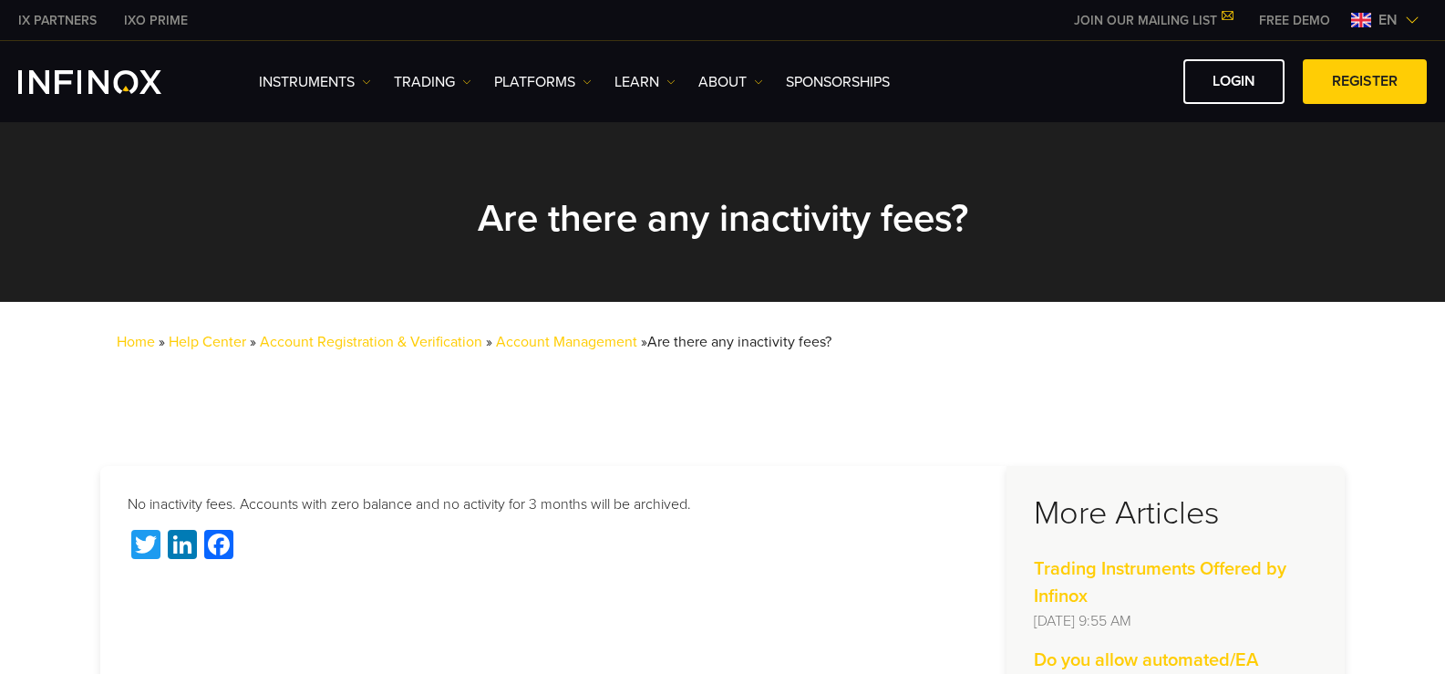
scroll to position [91, 0]
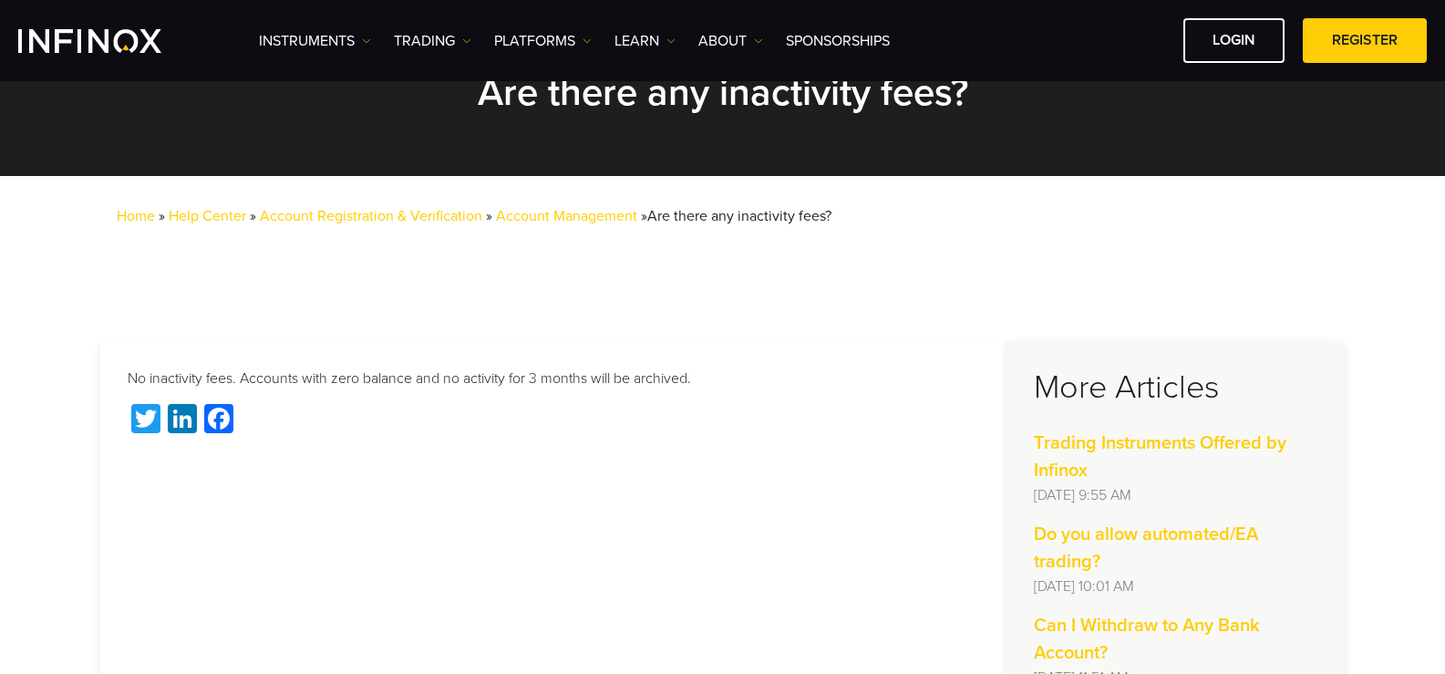
click at [569, 398] on div "No inactivity fees. Accounts with zero balance and no activity for 3 months wil…" at bounding box center [553, 580] width 906 height 481
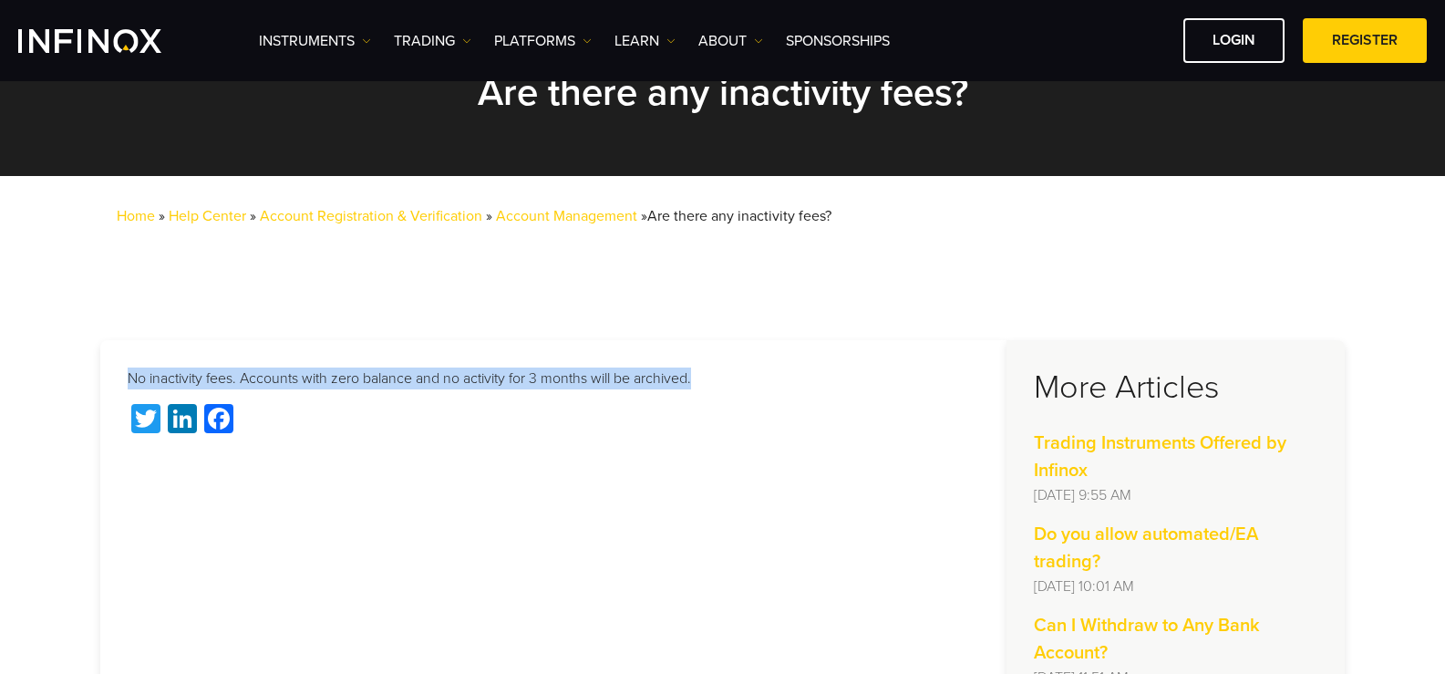
drag, startPoint x: 751, startPoint y: 388, endPoint x: 94, endPoint y: 352, distance: 658.5
click at [94, 352] on section "No inactivity fees. Accounts with zero balance and no activity for 3 months wil…" at bounding box center [722, 580] width 1445 height 591
copy p "No inactivity fees. Accounts with zero balance and no activity for 3 months wil…"
click at [738, 323] on section "No inactivity fees. Accounts with zero balance and no activity for 3 months wil…" at bounding box center [722, 580] width 1445 height 591
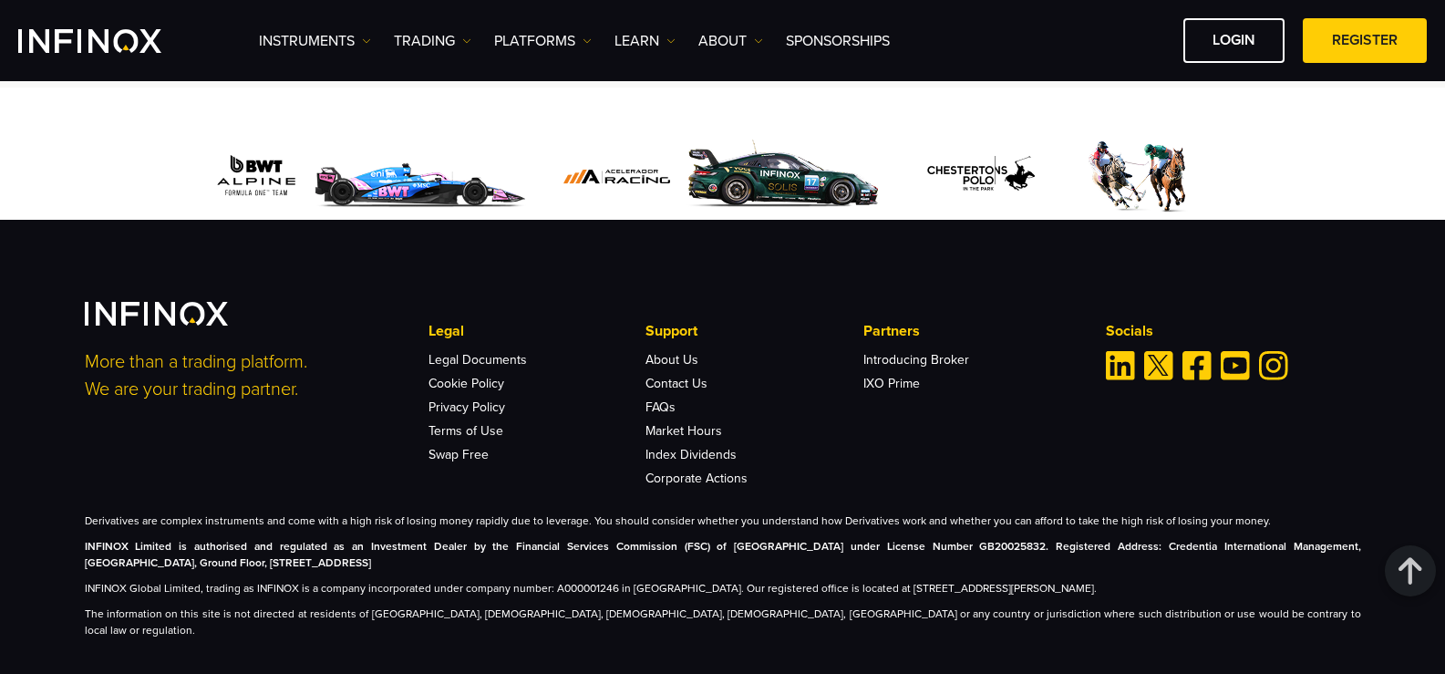
scroll to position [1073, 0]
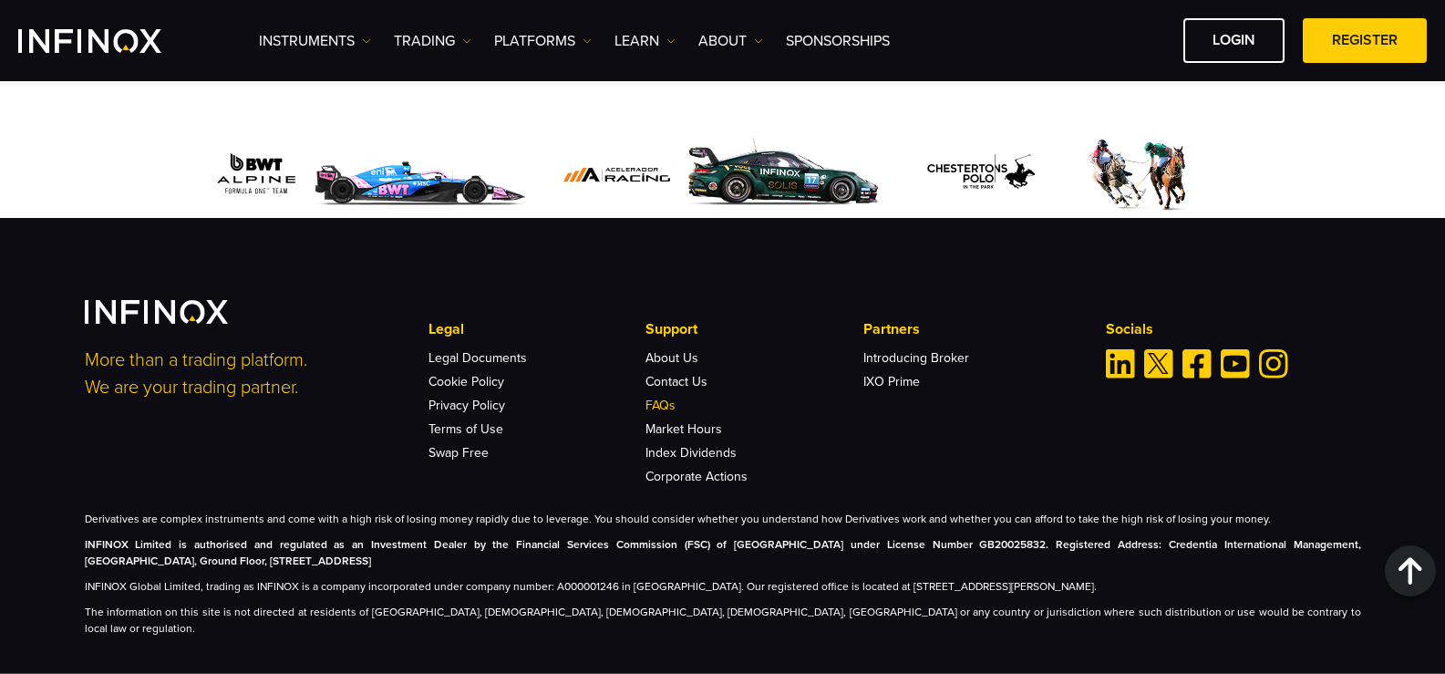
click at [667, 398] on link "FAQs" at bounding box center [661, 406] width 30 height 16
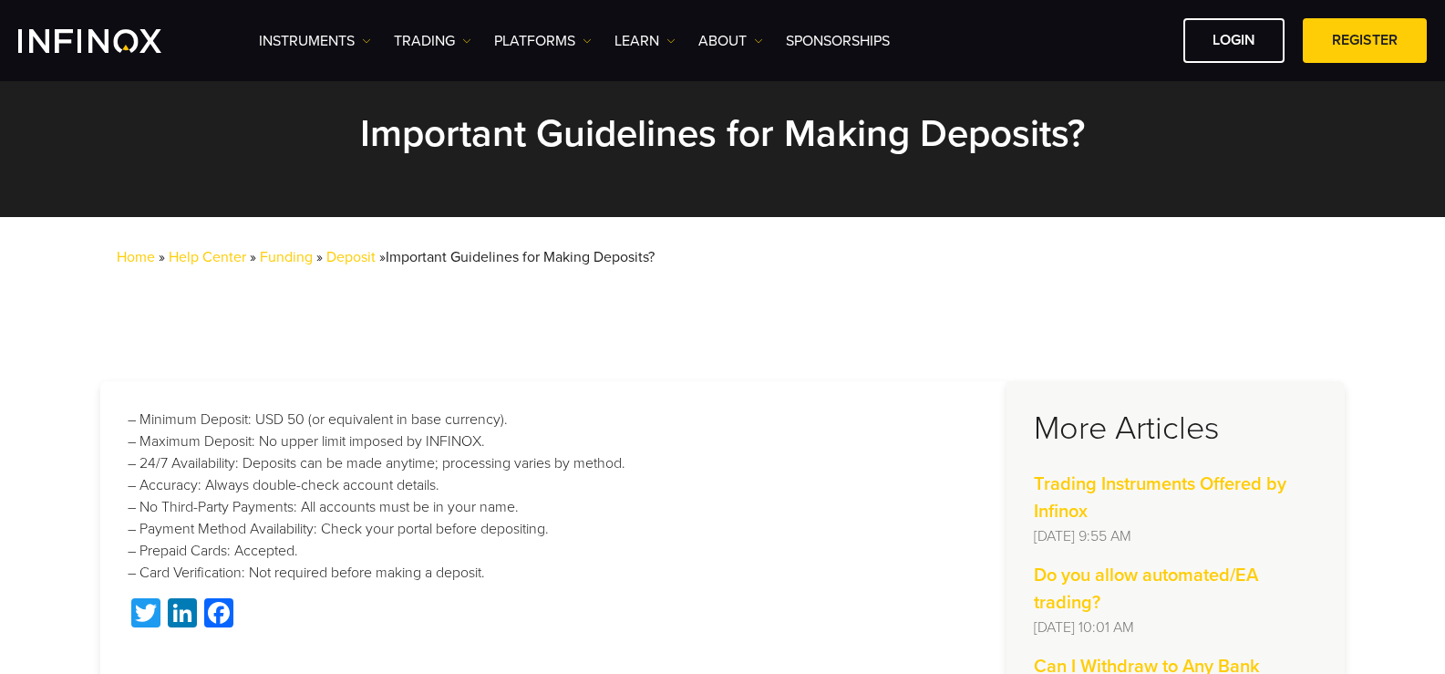
scroll to position [182, 0]
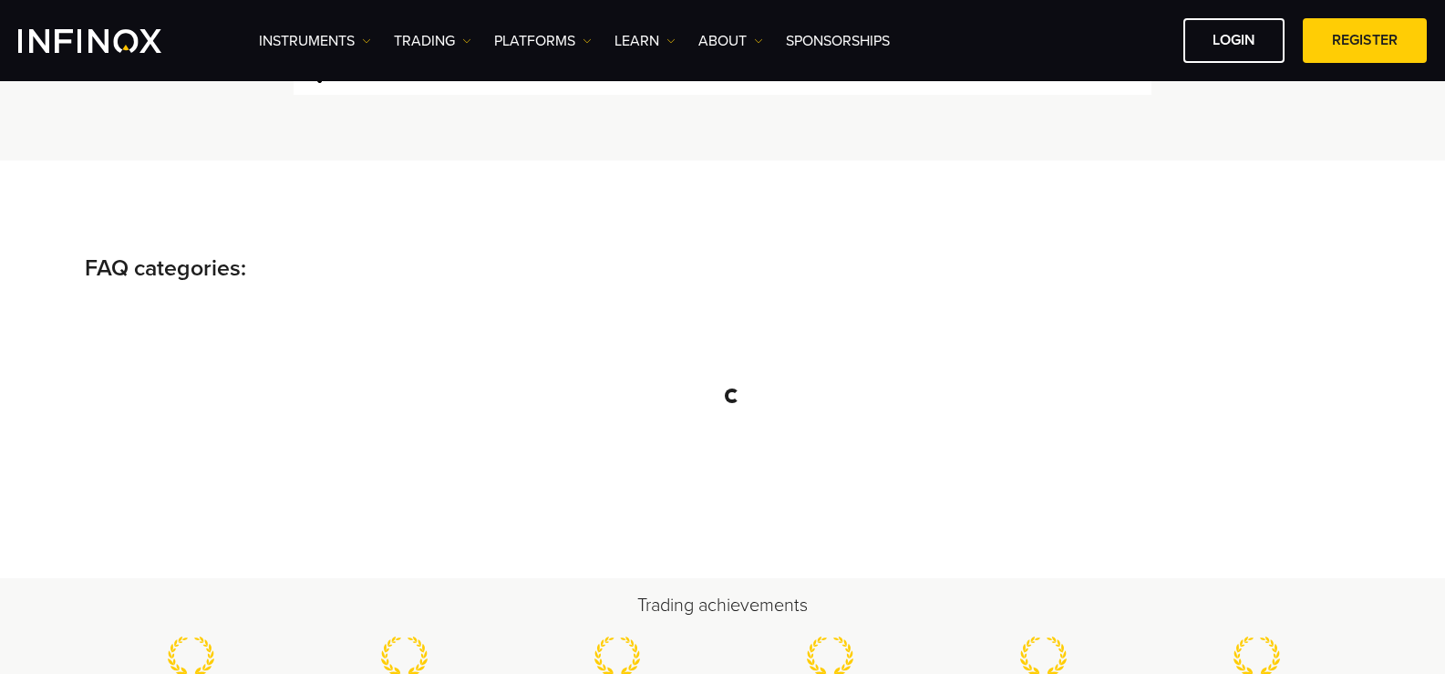
scroll to position [182, 0]
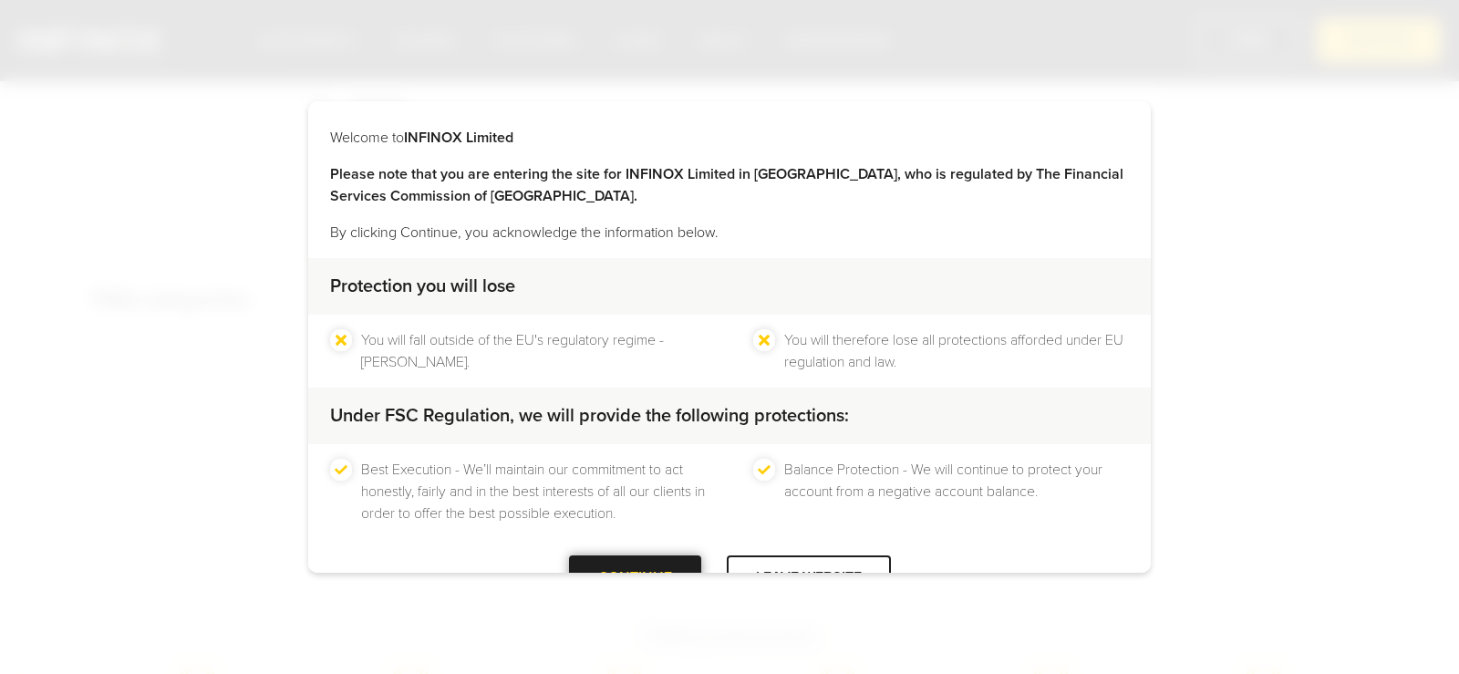
click at [594, 565] on div "CONTINUE" at bounding box center [635, 577] width 132 height 45
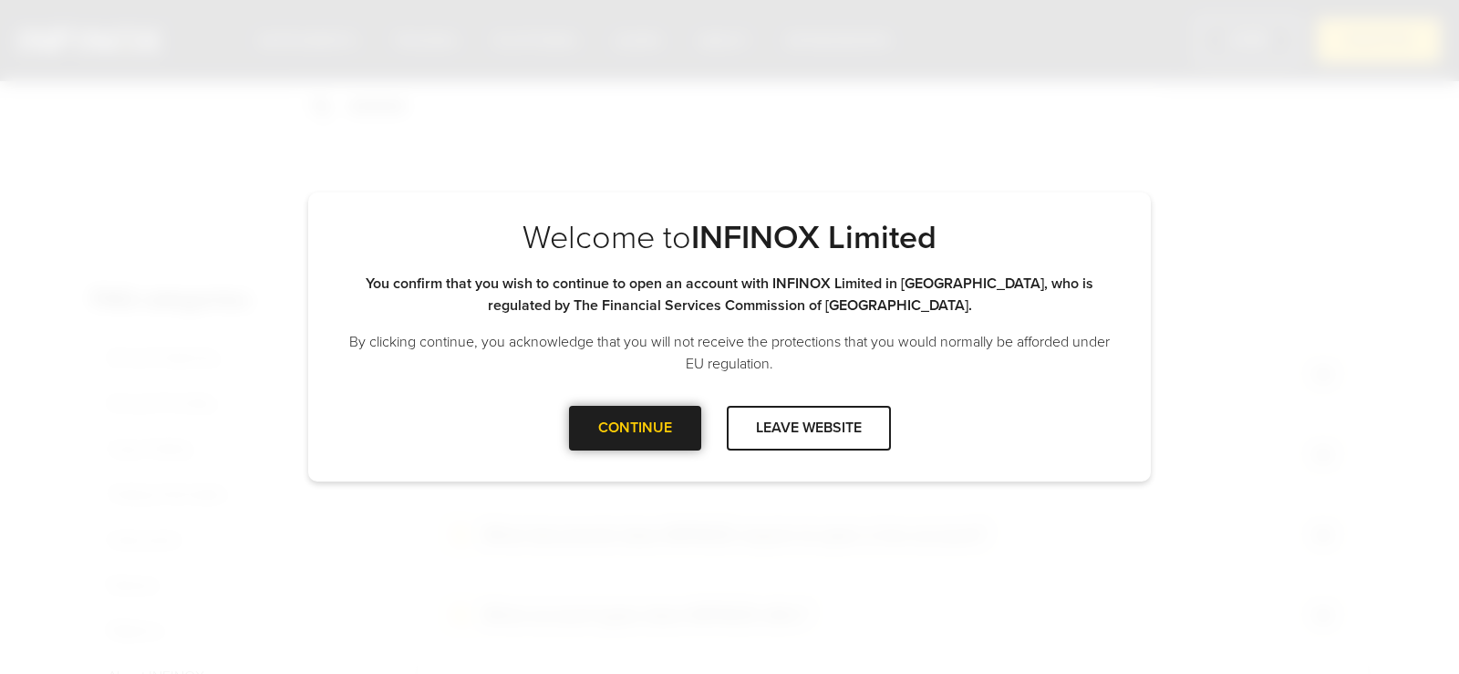
click at [626, 440] on div "CONTINUE" at bounding box center [635, 428] width 132 height 45
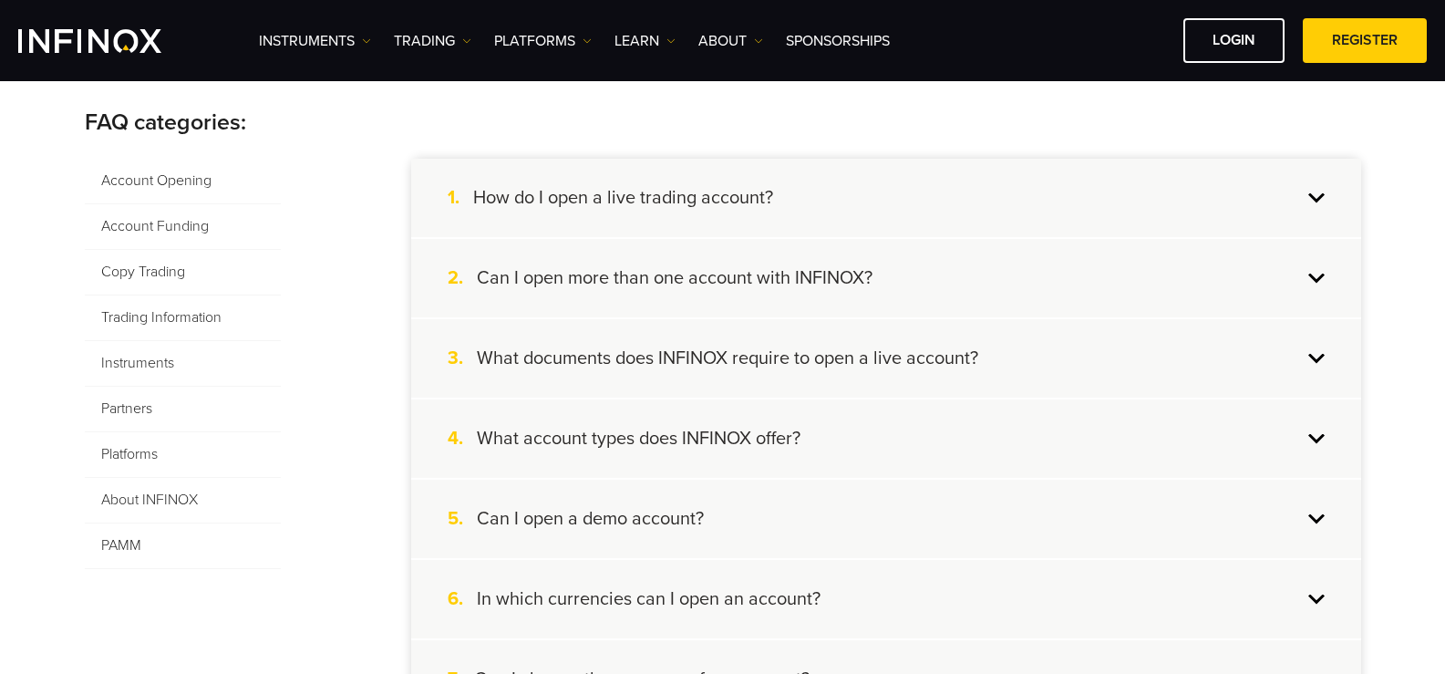
scroll to position [365, 0]
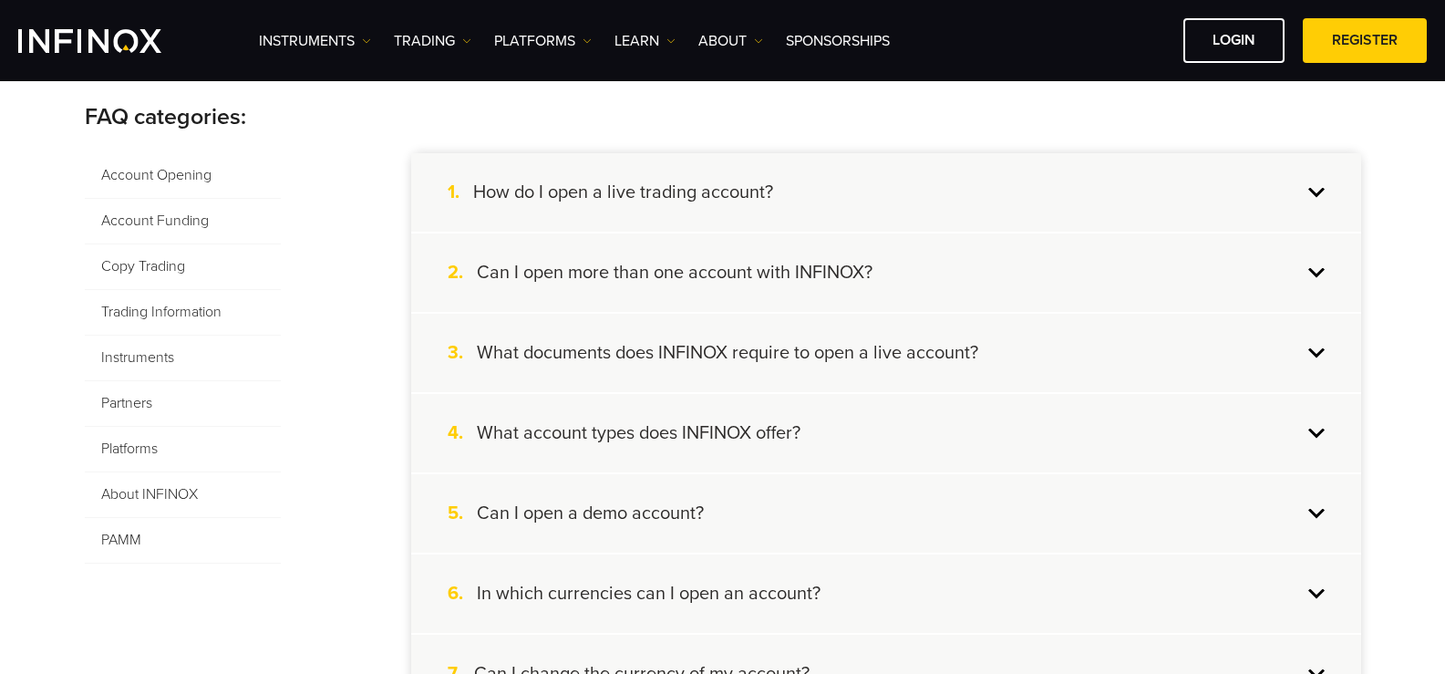
click at [169, 224] on span "Account Funding" at bounding box center [183, 222] width 196 height 46
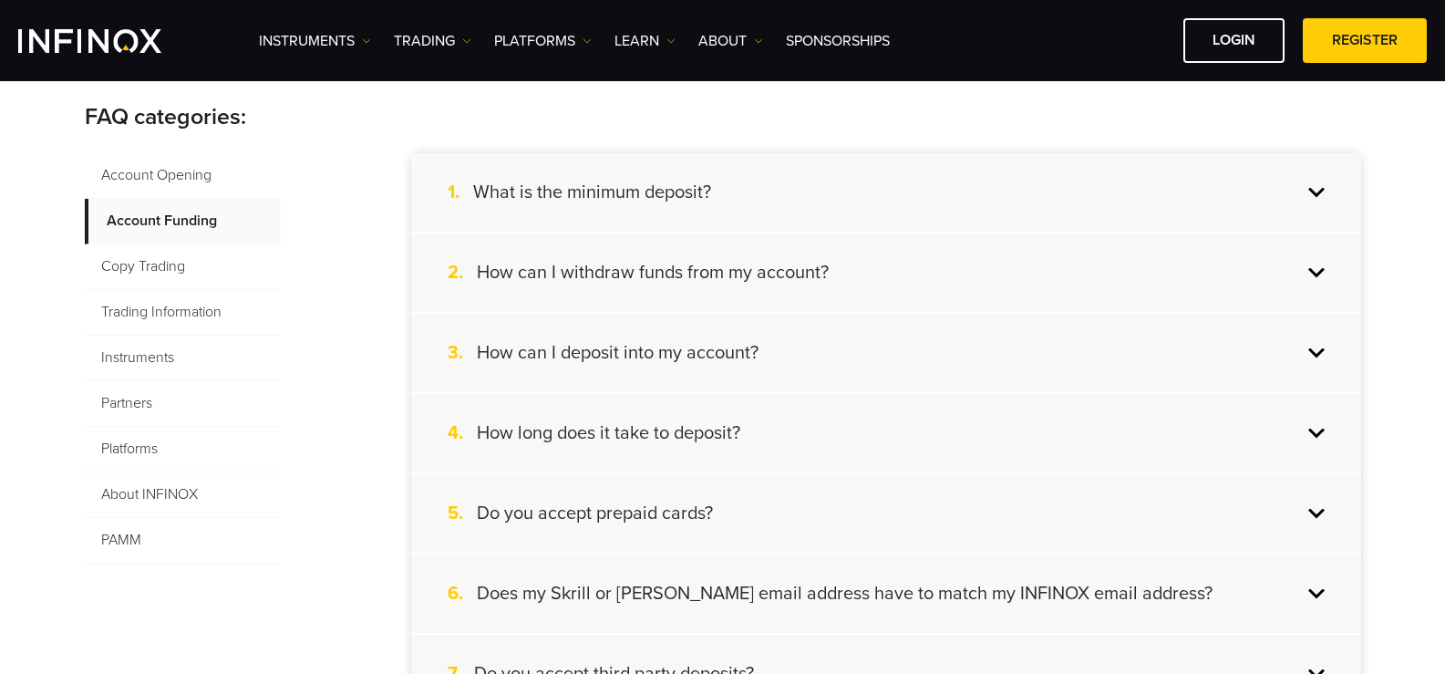
click at [943, 202] on div "1. What is the minimum deposit?" at bounding box center [886, 192] width 950 height 78
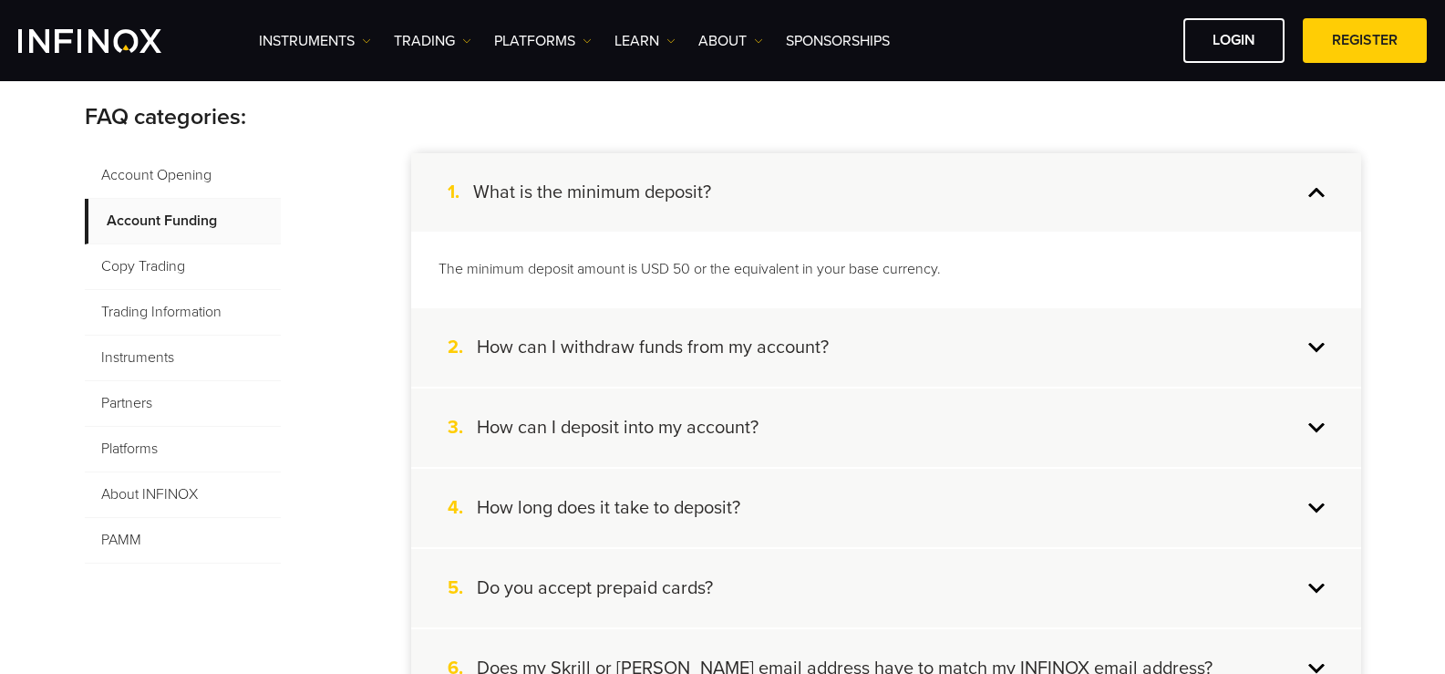
click at [816, 346] on h4 "How can I withdraw funds from my account?" at bounding box center [653, 348] width 352 height 24
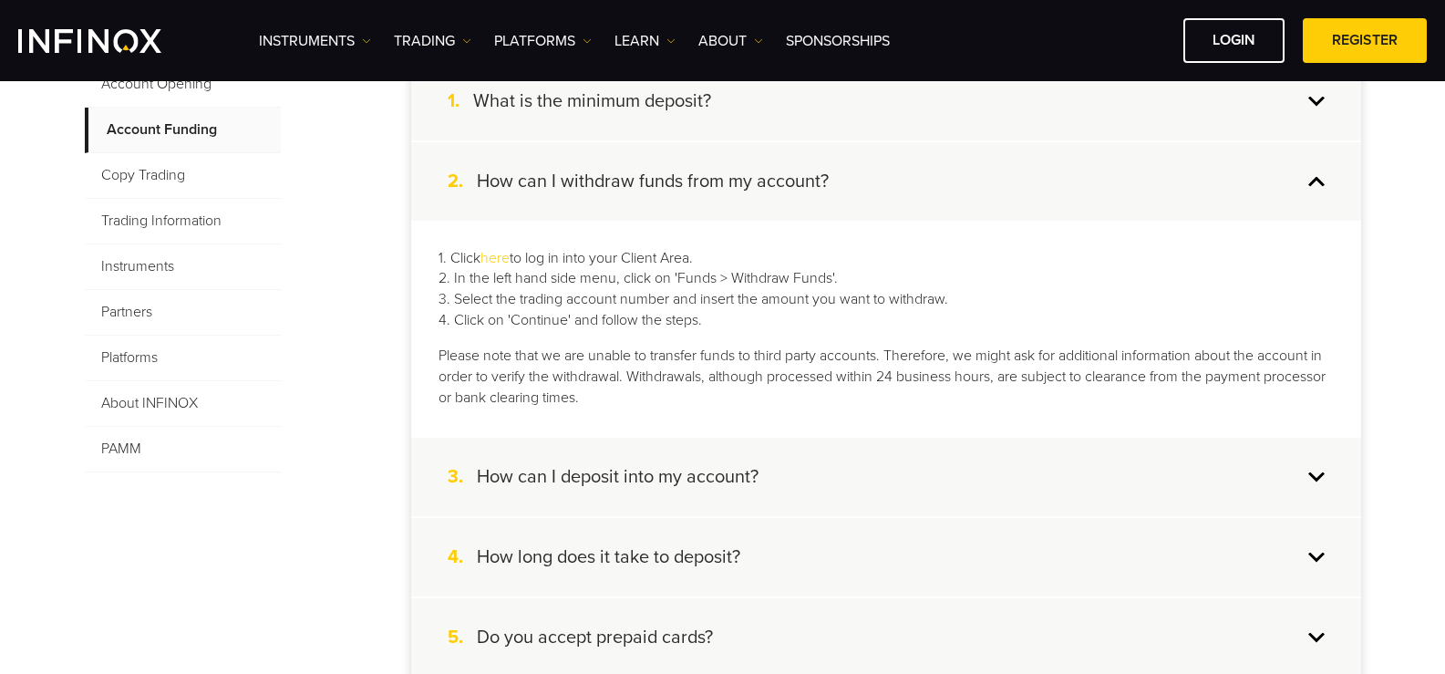
scroll to position [638, 0]
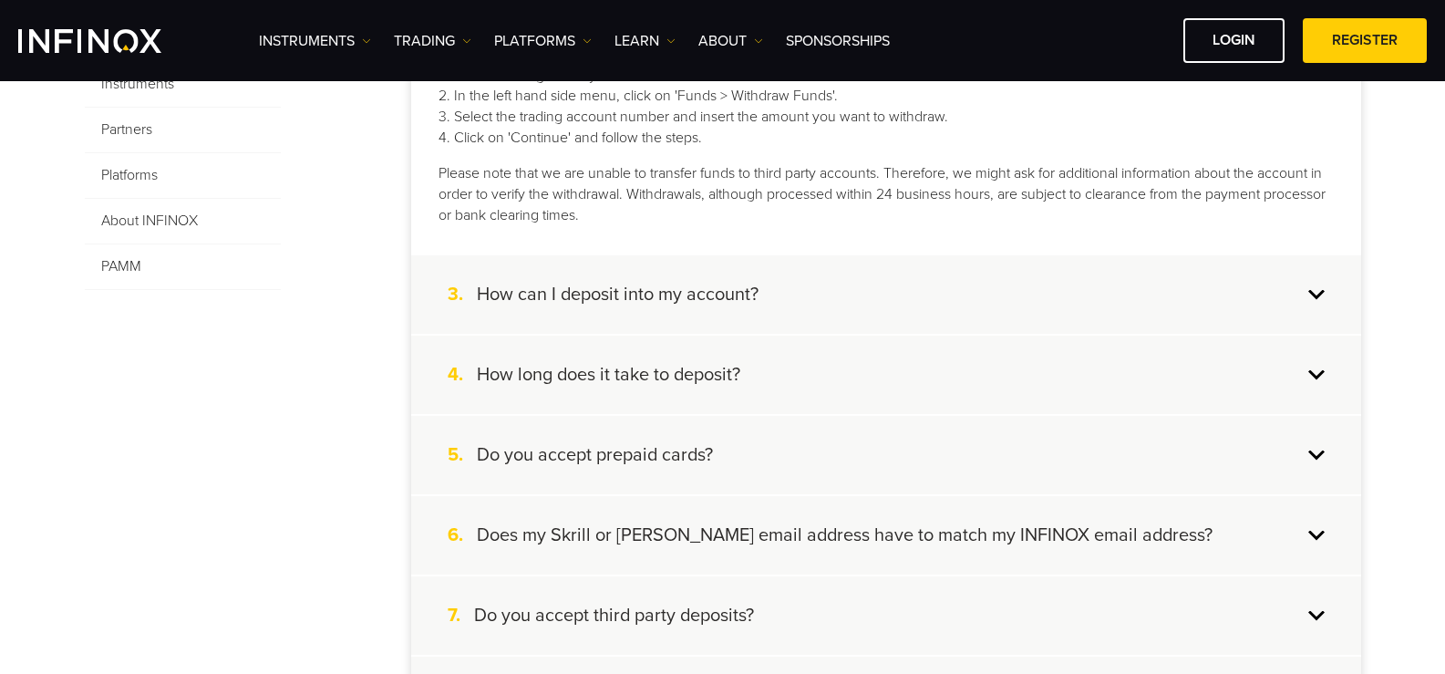
click at [805, 291] on div "3. How can I deposit into my account?" at bounding box center [886, 294] width 950 height 78
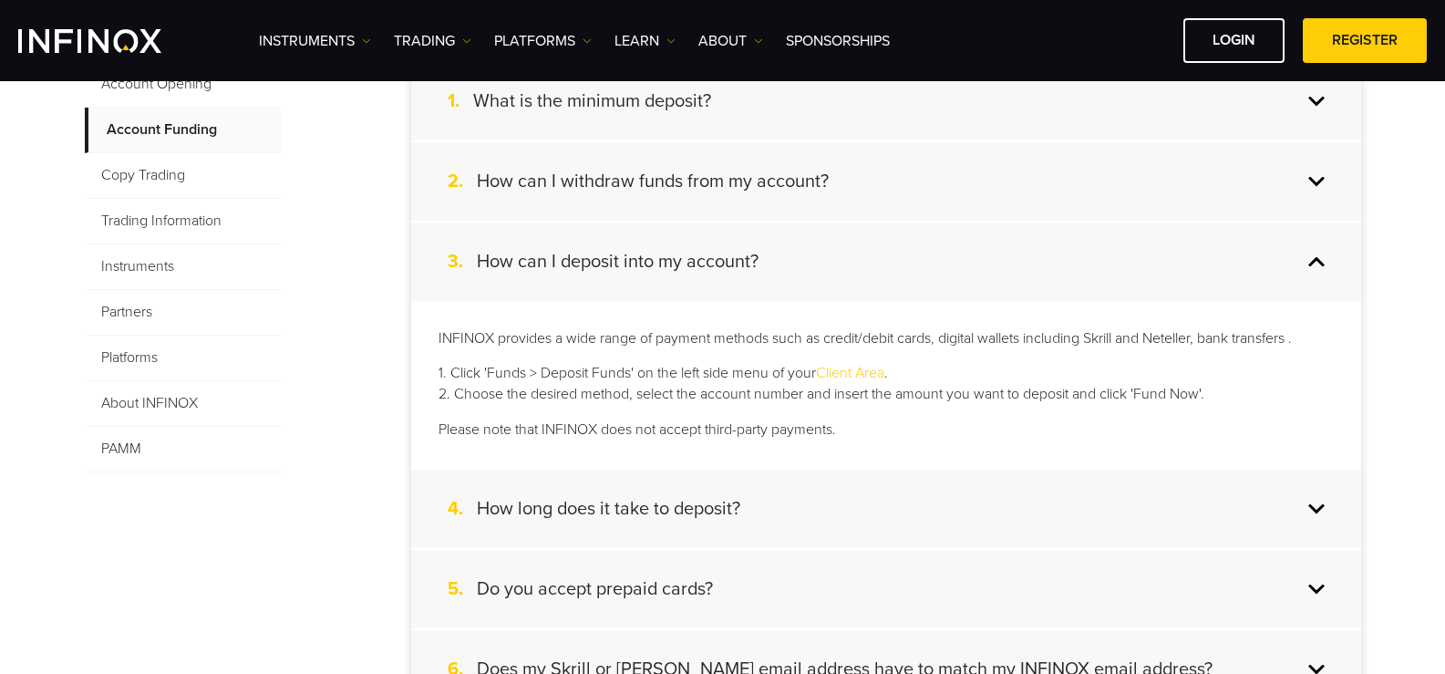
scroll to position [547, 0]
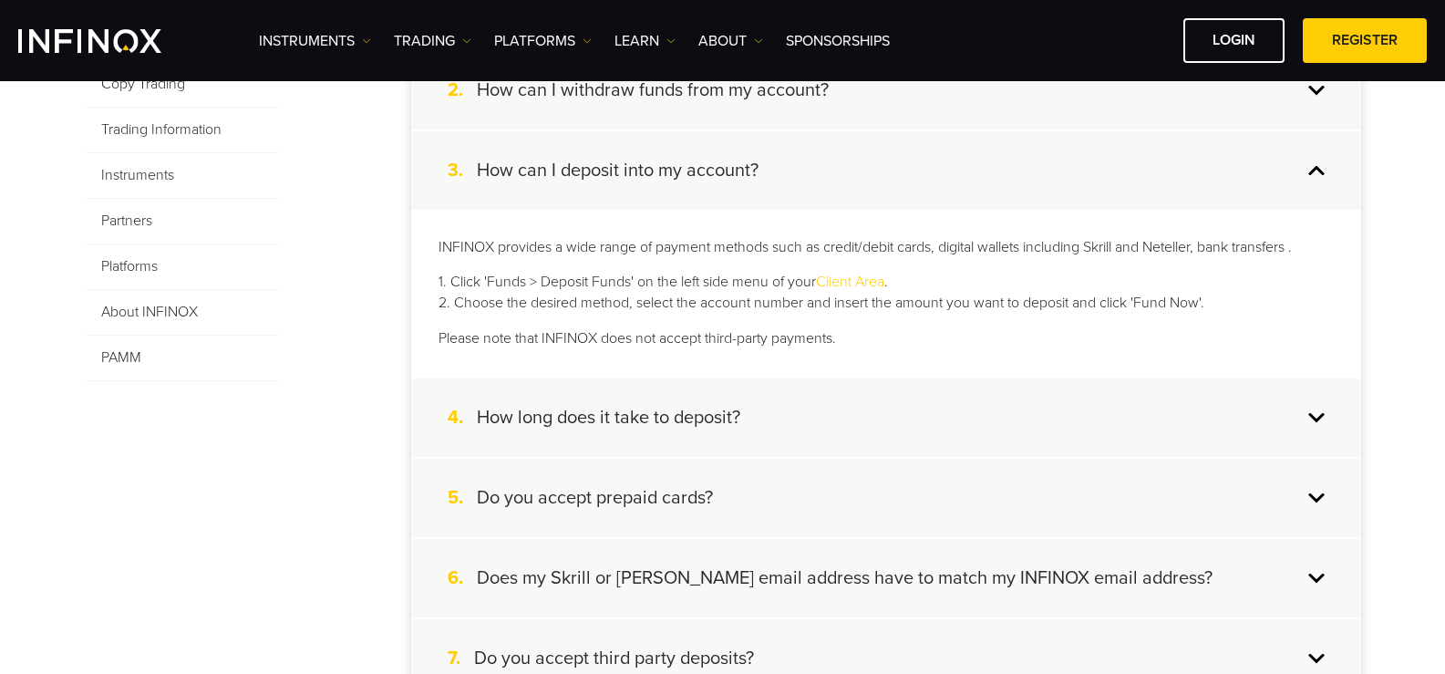
click at [792, 422] on div "4. How long does it take to deposit?" at bounding box center [886, 417] width 950 height 78
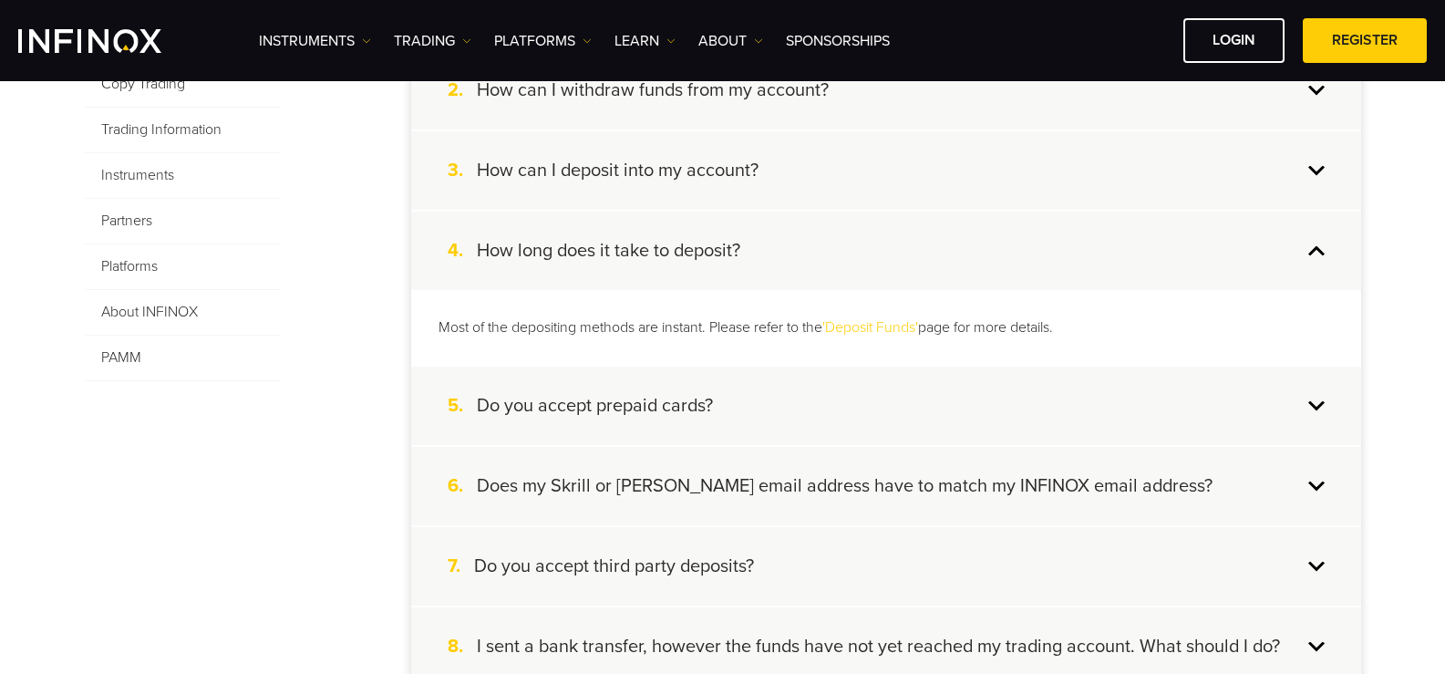
click at [748, 396] on div "5. Do you accept prepaid cards?" at bounding box center [886, 406] width 950 height 78
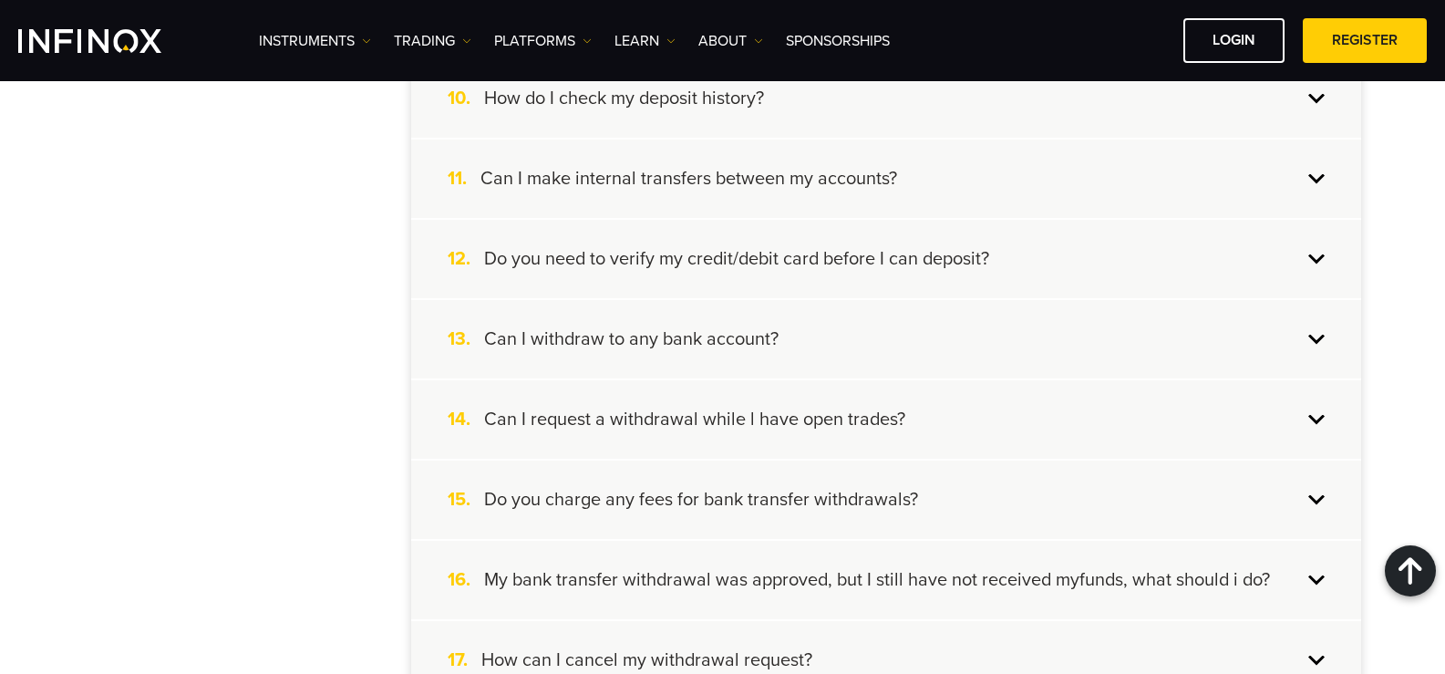
scroll to position [1277, 0]
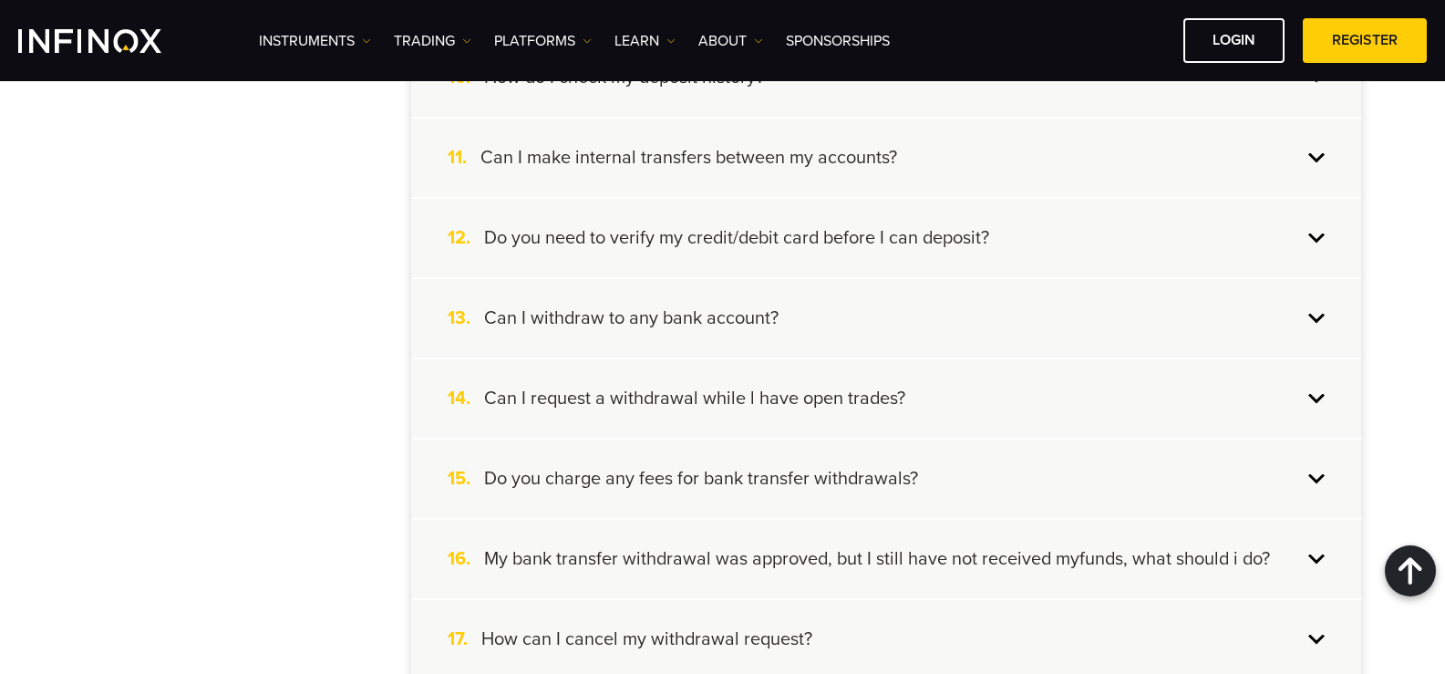
click at [987, 464] on div "15. Do you charge any fees for bank transfer withdrawals?" at bounding box center [886, 479] width 950 height 78
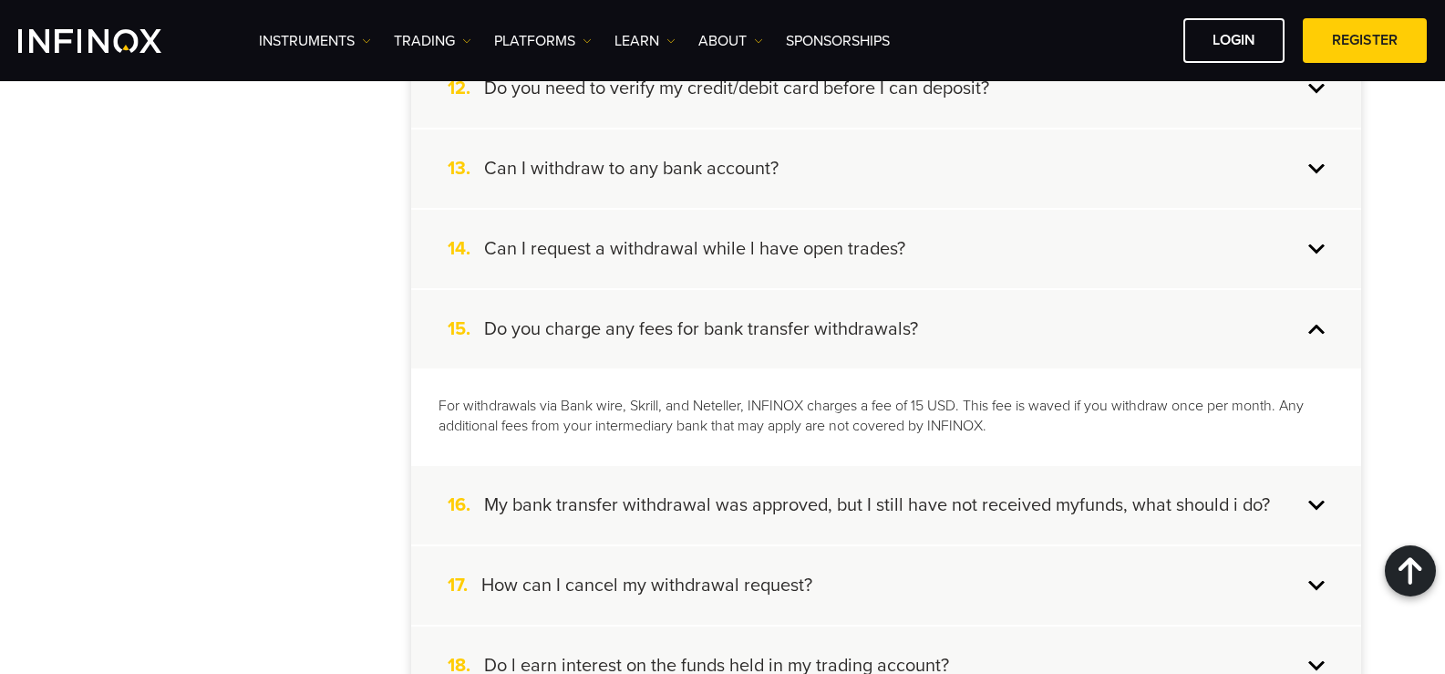
scroll to position [1383, 0]
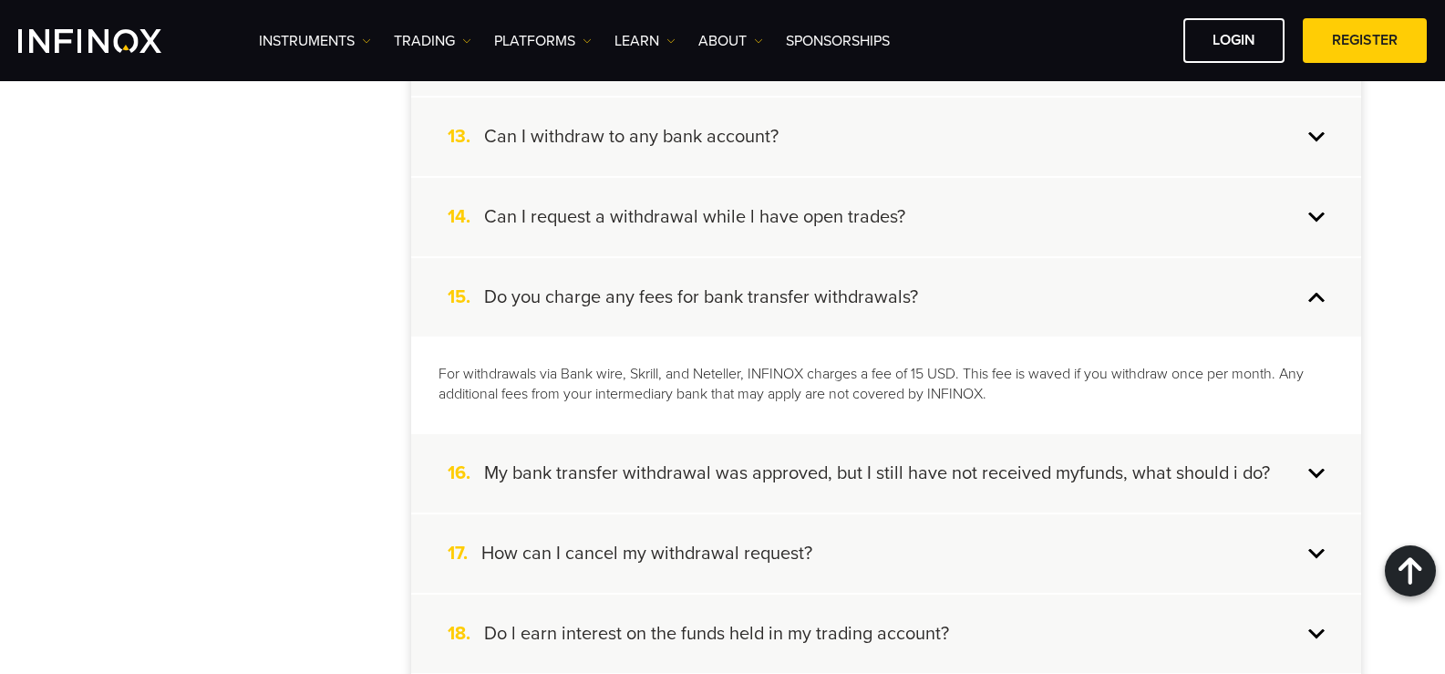
click at [450, 378] on p "For withdrawals via Bank wire, Skrill, and Neteller, INFINOX charges a fee of 1…" at bounding box center [886, 385] width 895 height 42
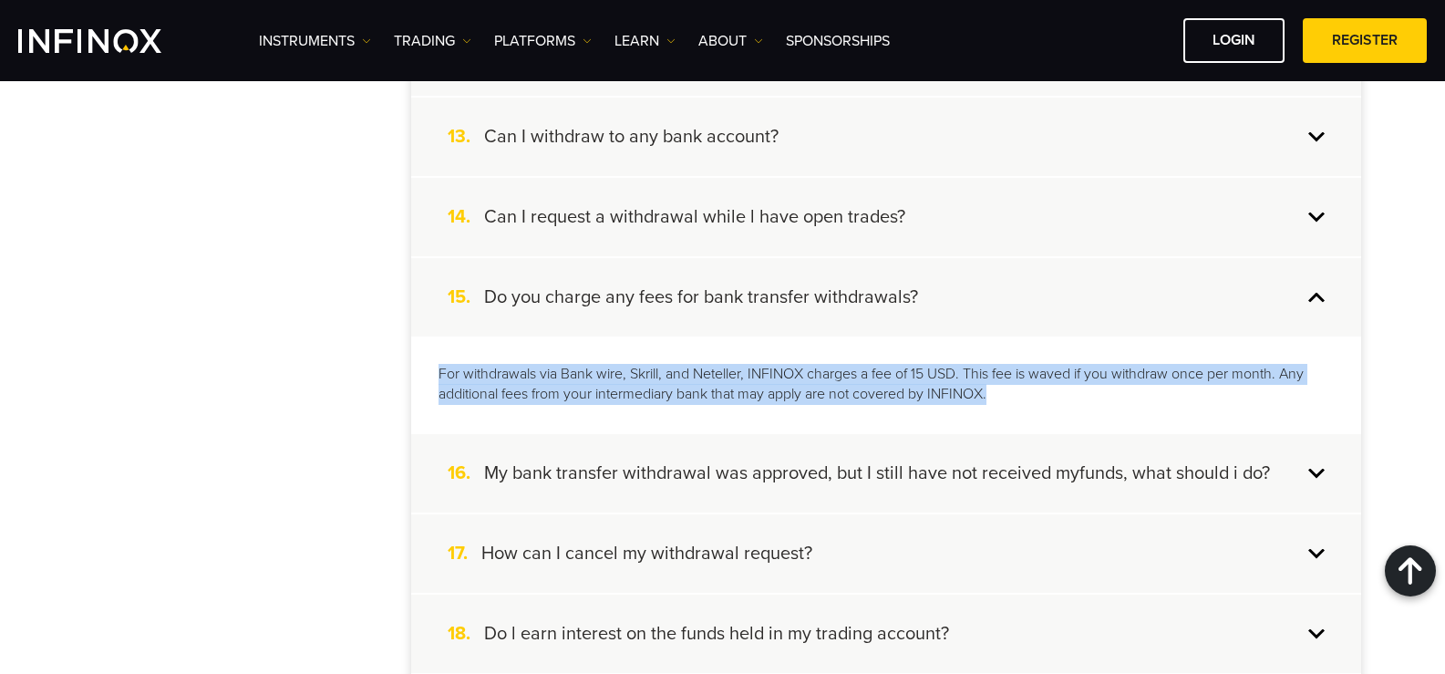
drag, startPoint x: 441, startPoint y: 365, endPoint x: 1058, endPoint y: 388, distance: 616.9
click at [1058, 388] on p "For withdrawals via Bank wire, Skrill, and Neteller, INFINOX charges a fee of 1…" at bounding box center [886, 385] width 895 height 42
copy p "For withdrawals via Bank wire, Skrill, and Neteller, INFINOX charges a fee of 1…"
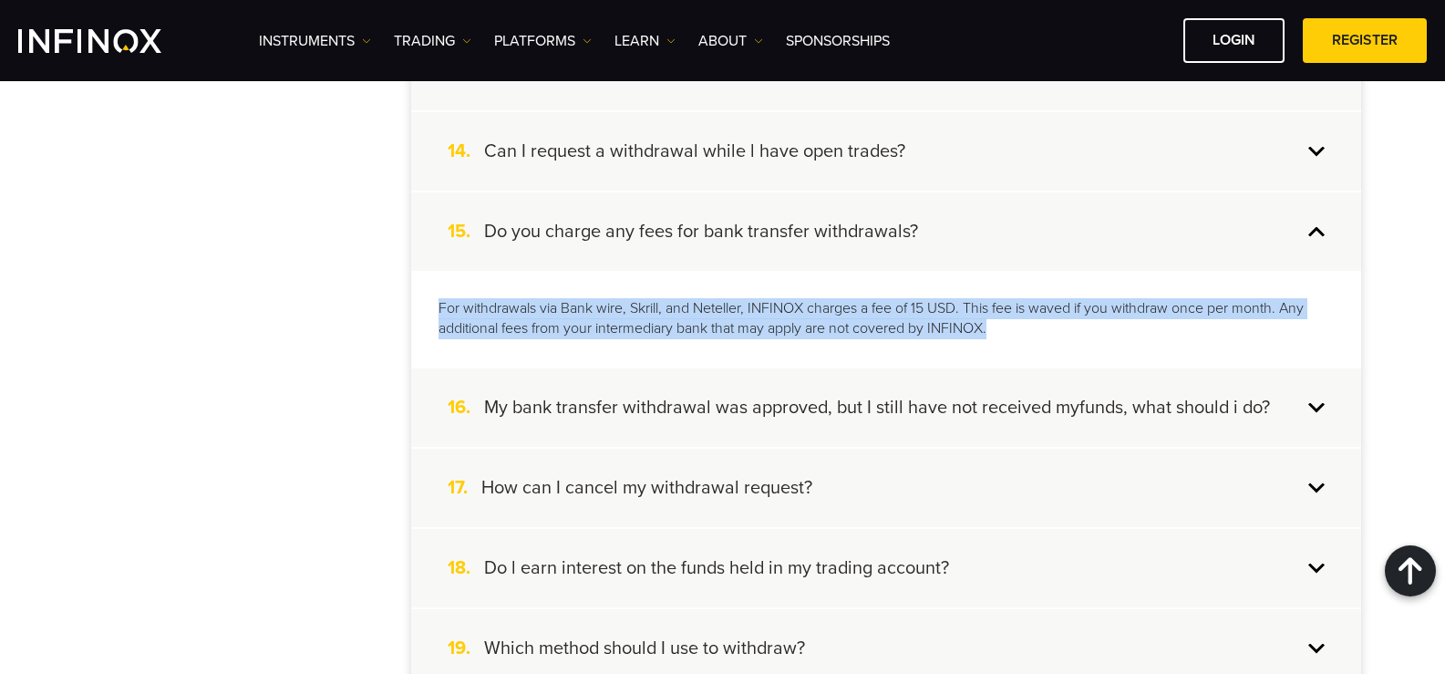
scroll to position [1566, 0]
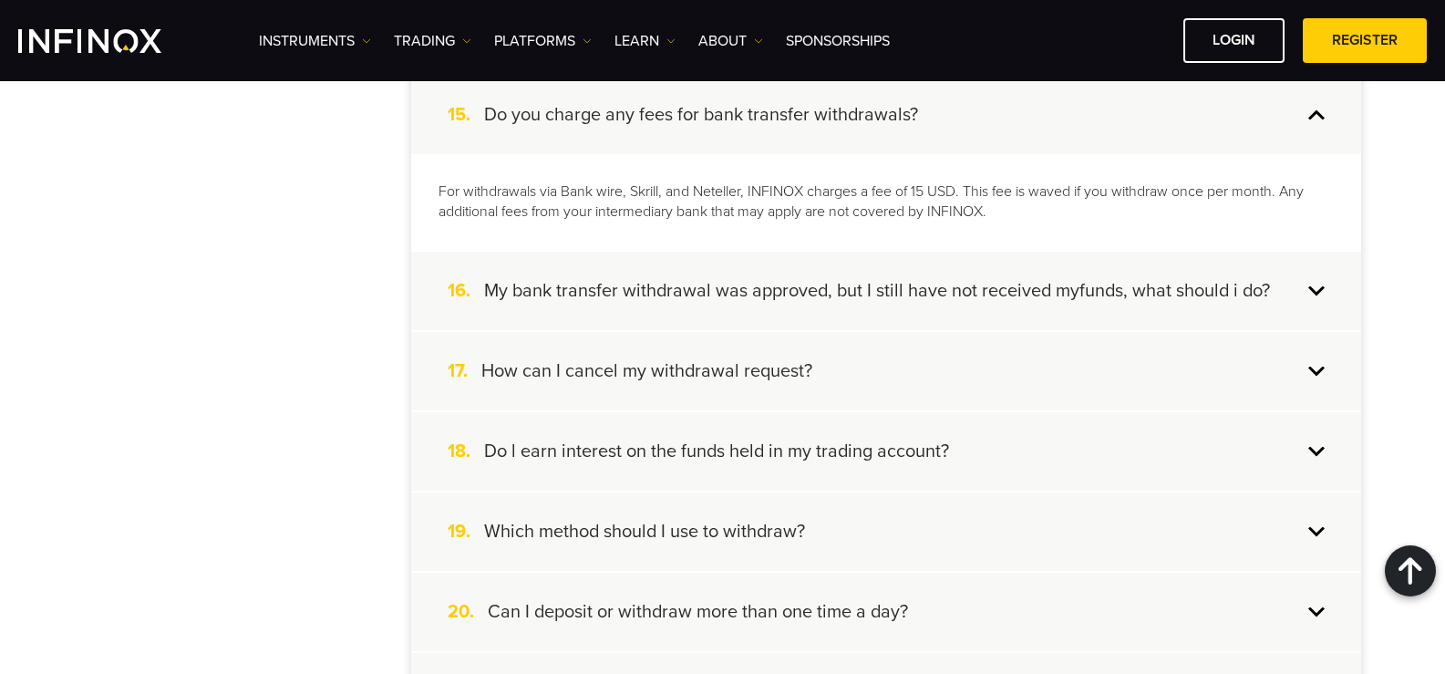
click at [370, 348] on div "Account Opening Account Funding Copy Trading Trading Information Instruments Pa…" at bounding box center [723, 14] width 1277 height 2125
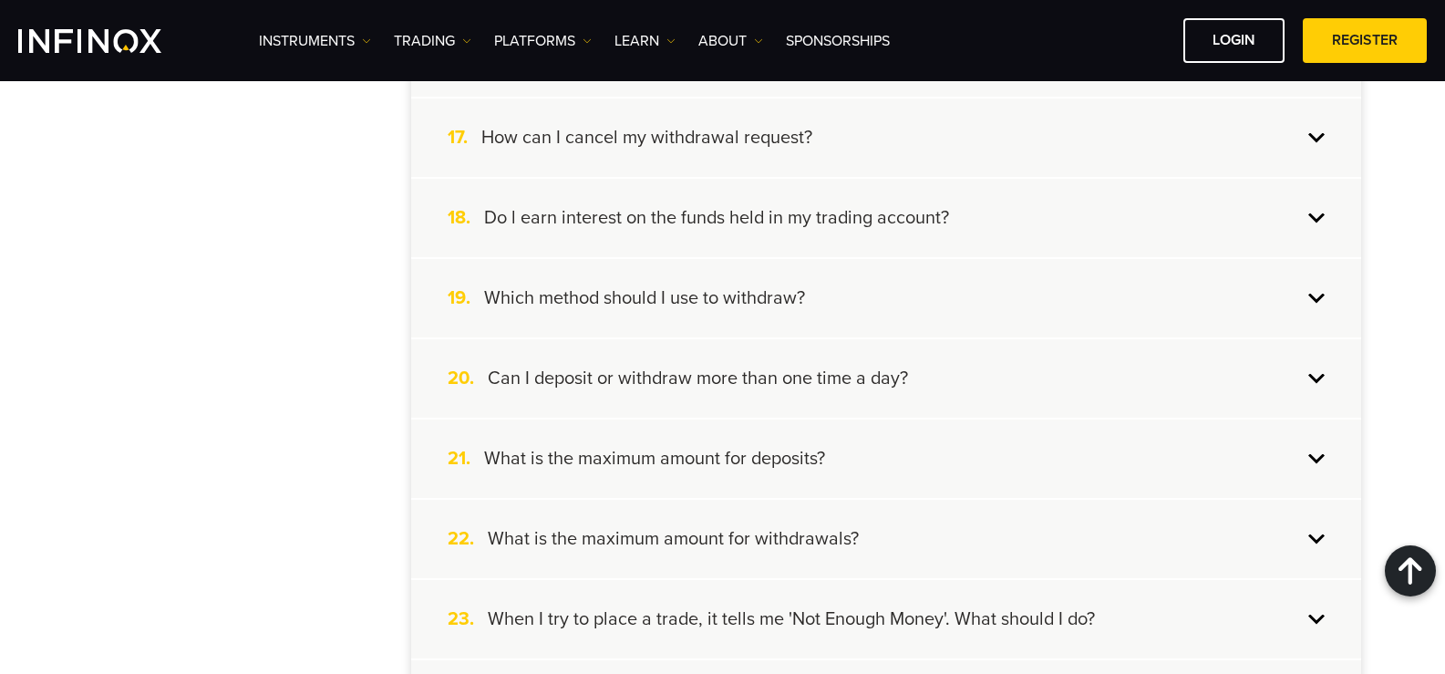
scroll to position [1839, 0]
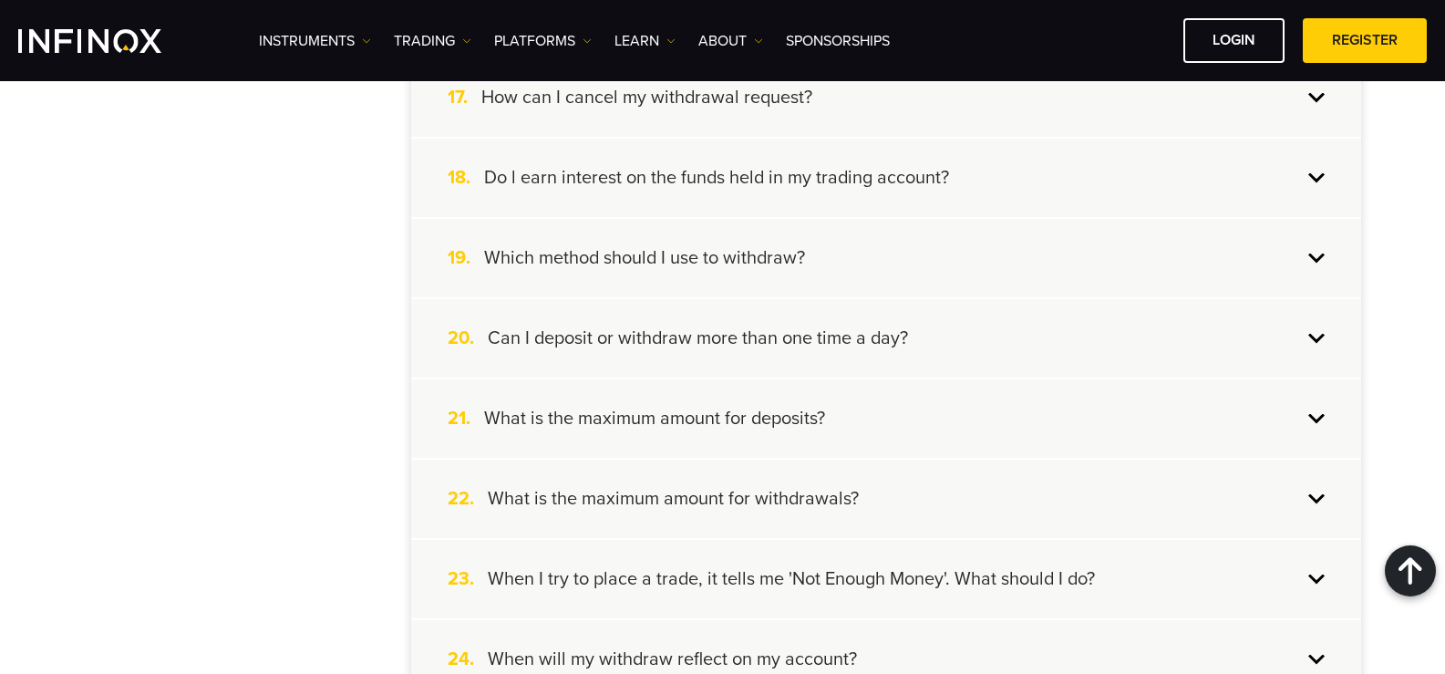
click at [899, 343] on h4 "Can I deposit or withdraw more than one time a day?" at bounding box center [698, 338] width 420 height 24
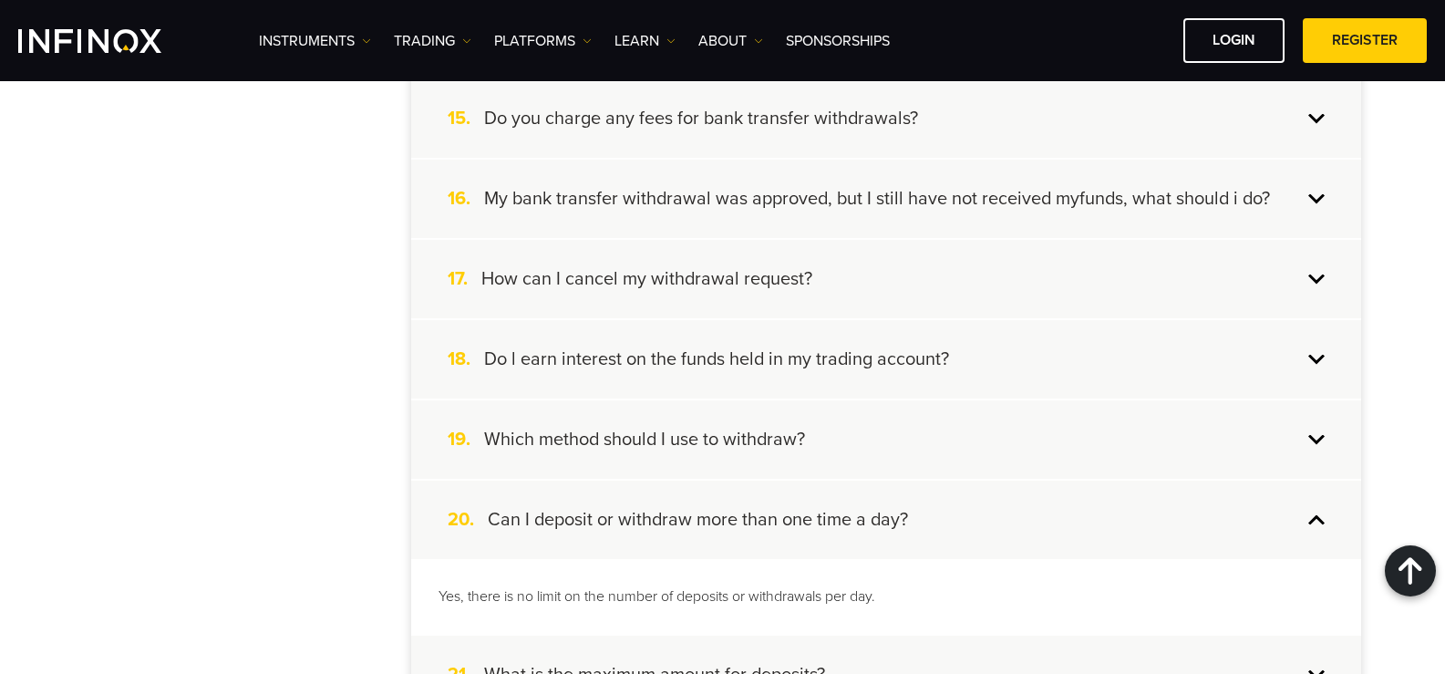
scroll to position [1560, 0]
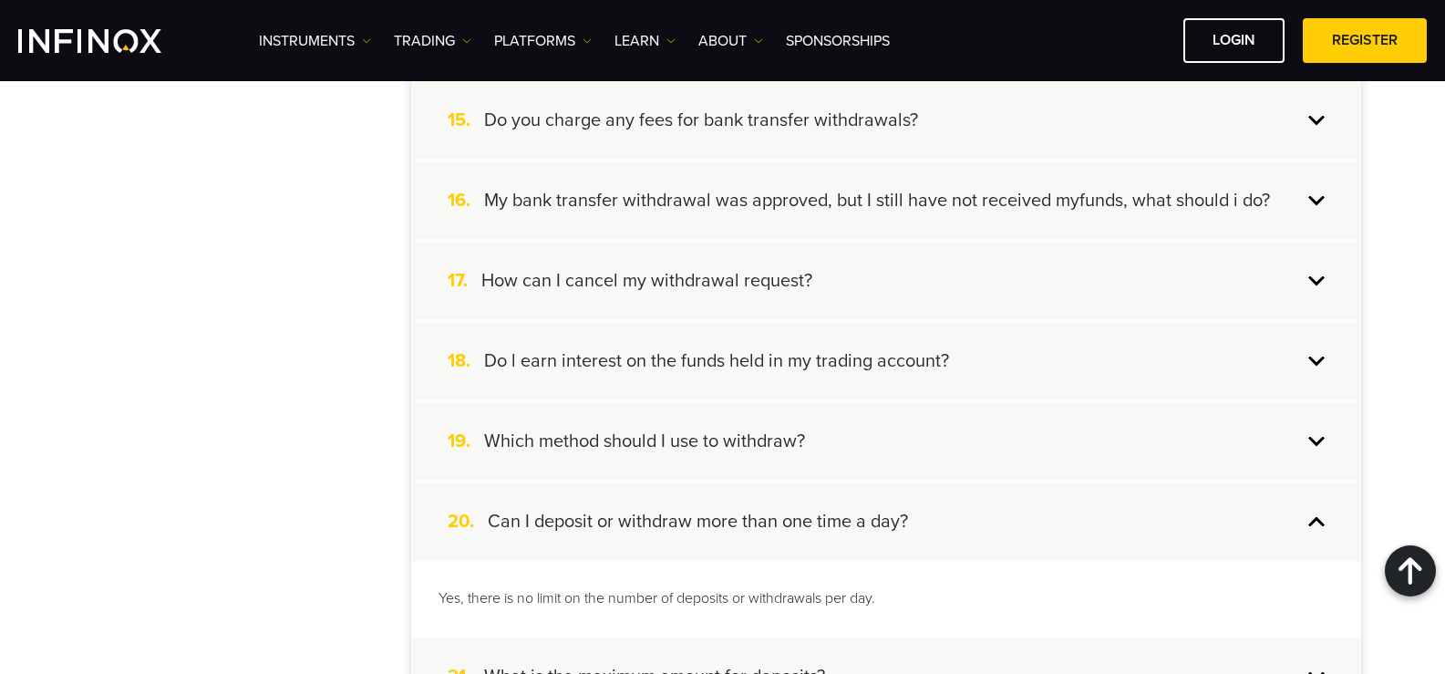
click at [689, 140] on div "15. Do you charge any fees for bank transfer withdrawals?" at bounding box center [886, 120] width 950 height 78
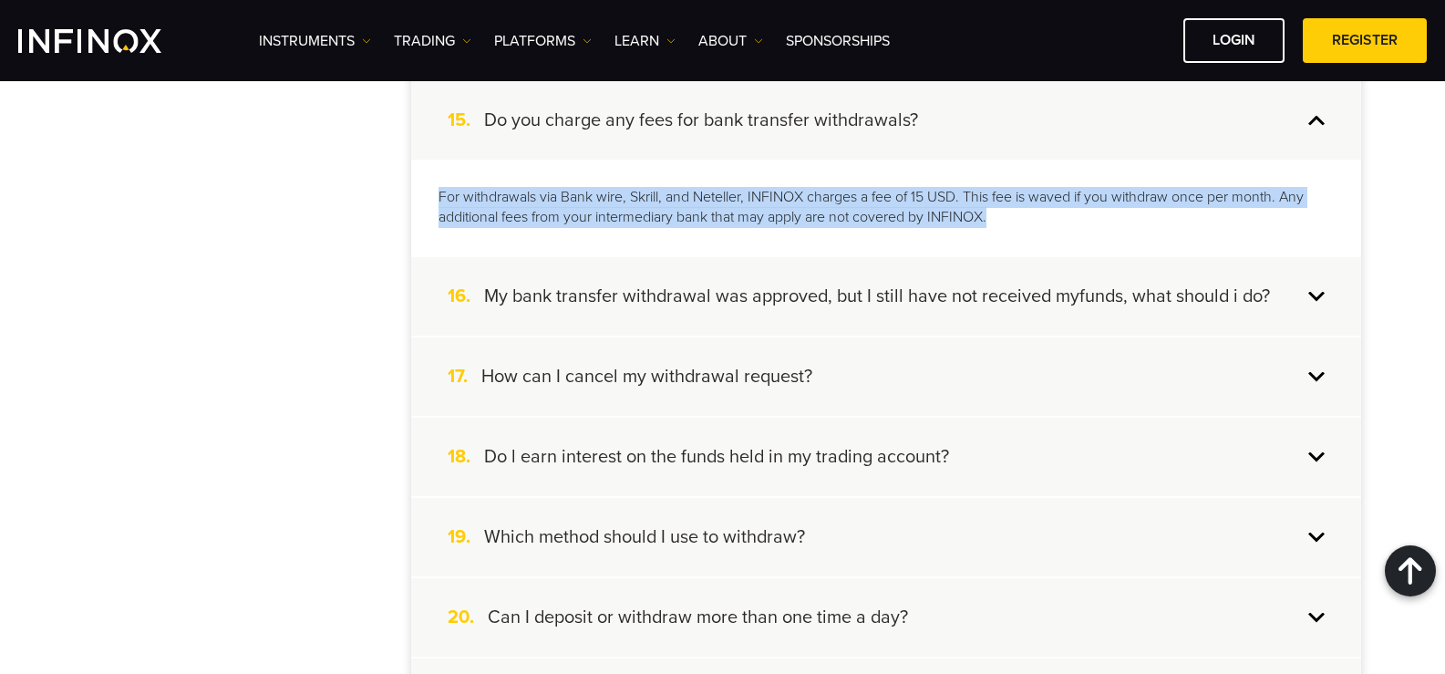
drag, startPoint x: 1086, startPoint y: 230, endPoint x: 430, endPoint y: 180, distance: 657.5
click at [430, 180] on div "For withdrawals via Bank wire, Skrill, and Neteller, INFINOX charges a fee of 1…" at bounding box center [886, 208] width 950 height 97
copy p "For withdrawals via Bank wire, Skrill, and Neteller, INFINOX charges a fee of 1…"
click at [1348, 211] on div "For withdrawals via Bank wire, Skrill, and Neteller, INFINOX charges a fee of 1…" at bounding box center [886, 208] width 950 height 97
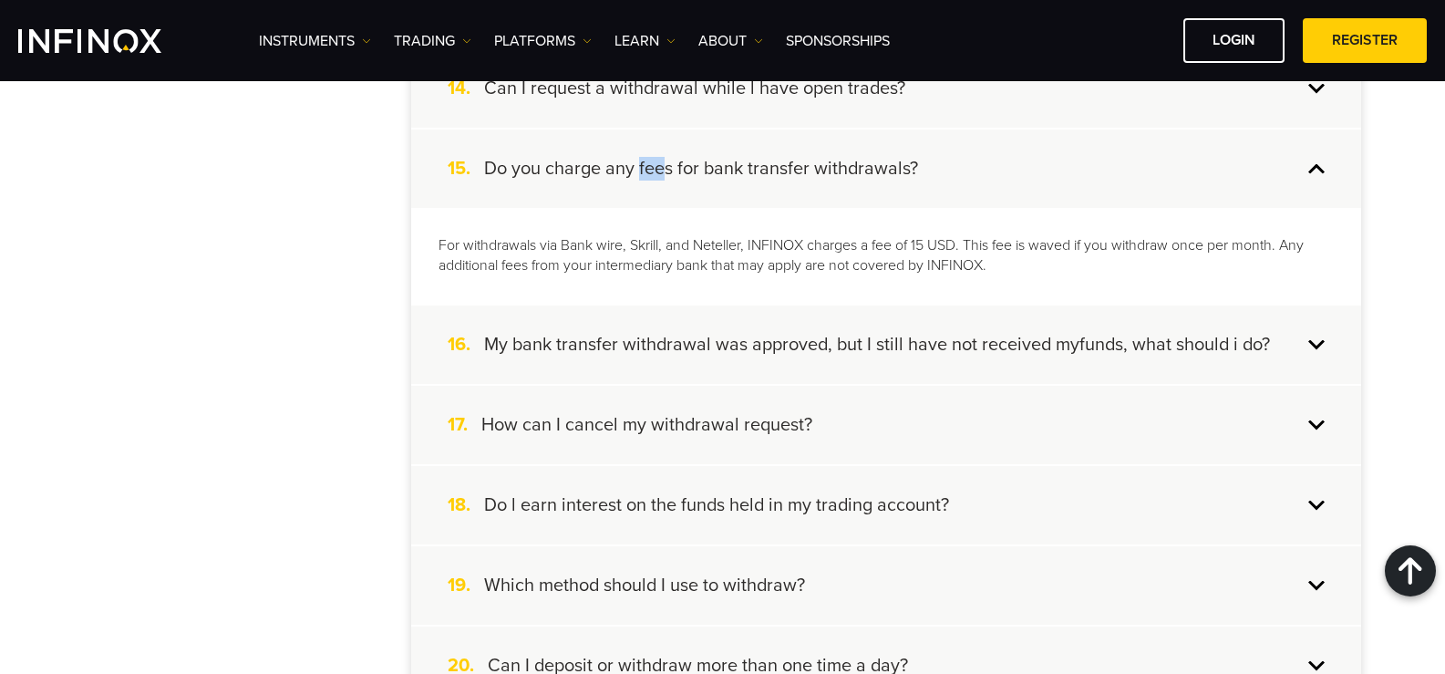
scroll to position [1469, 0]
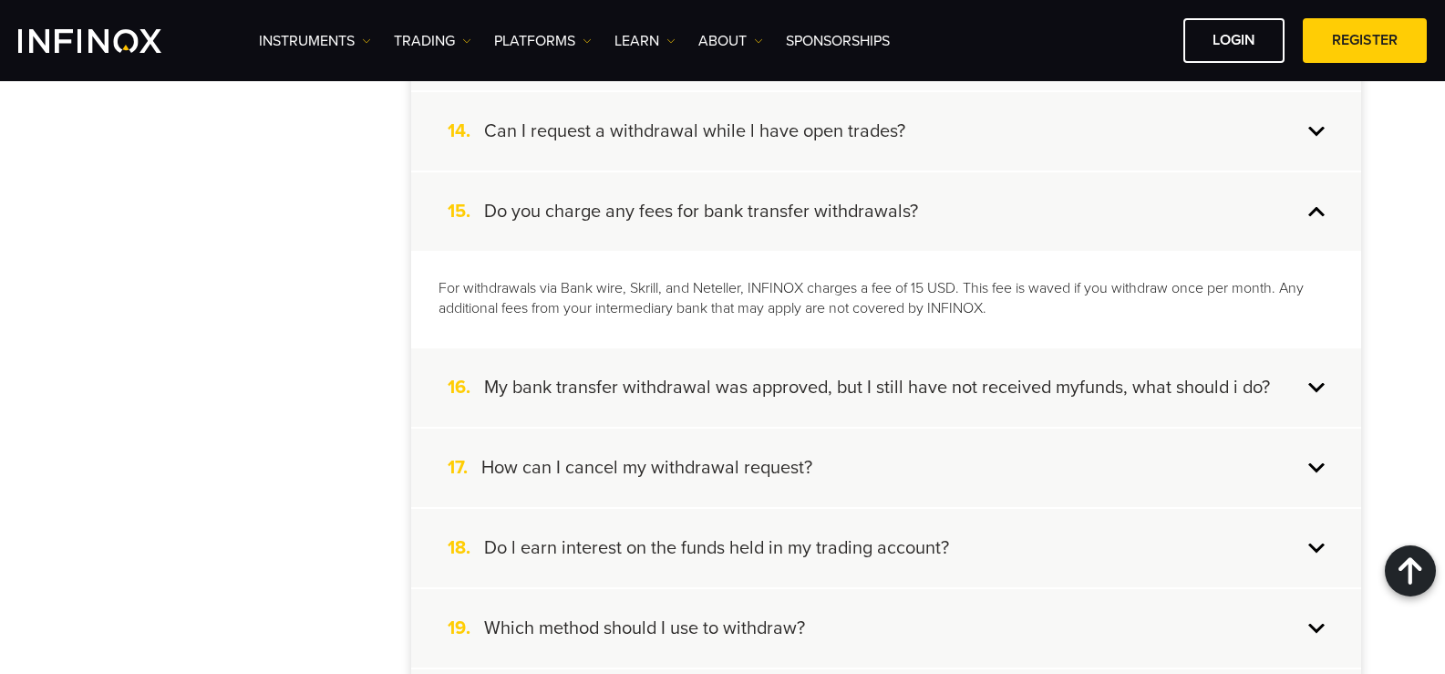
click at [1115, 208] on div "15. Do you charge any fees for bank transfer withdrawals?" at bounding box center [886, 211] width 950 height 78
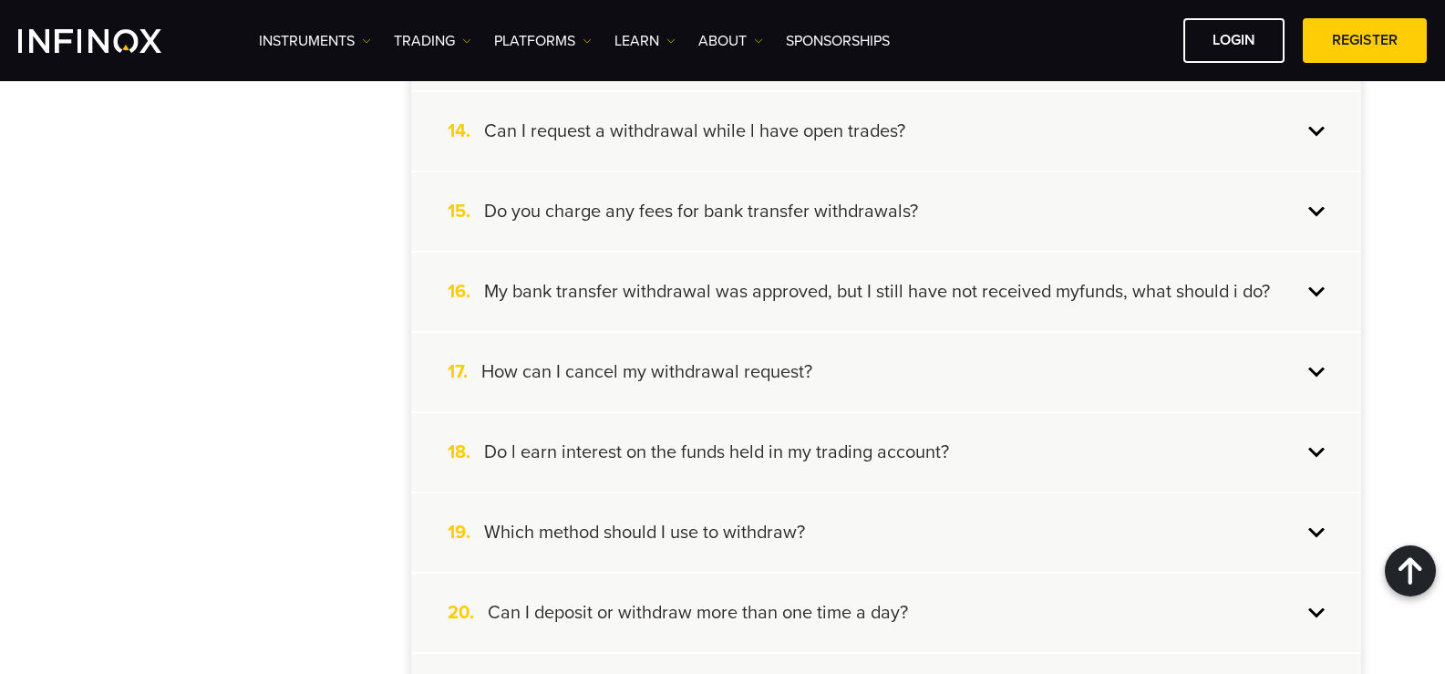
click at [1119, 210] on div "15. Do you charge any fees for bank transfer withdrawals?" at bounding box center [886, 211] width 950 height 78
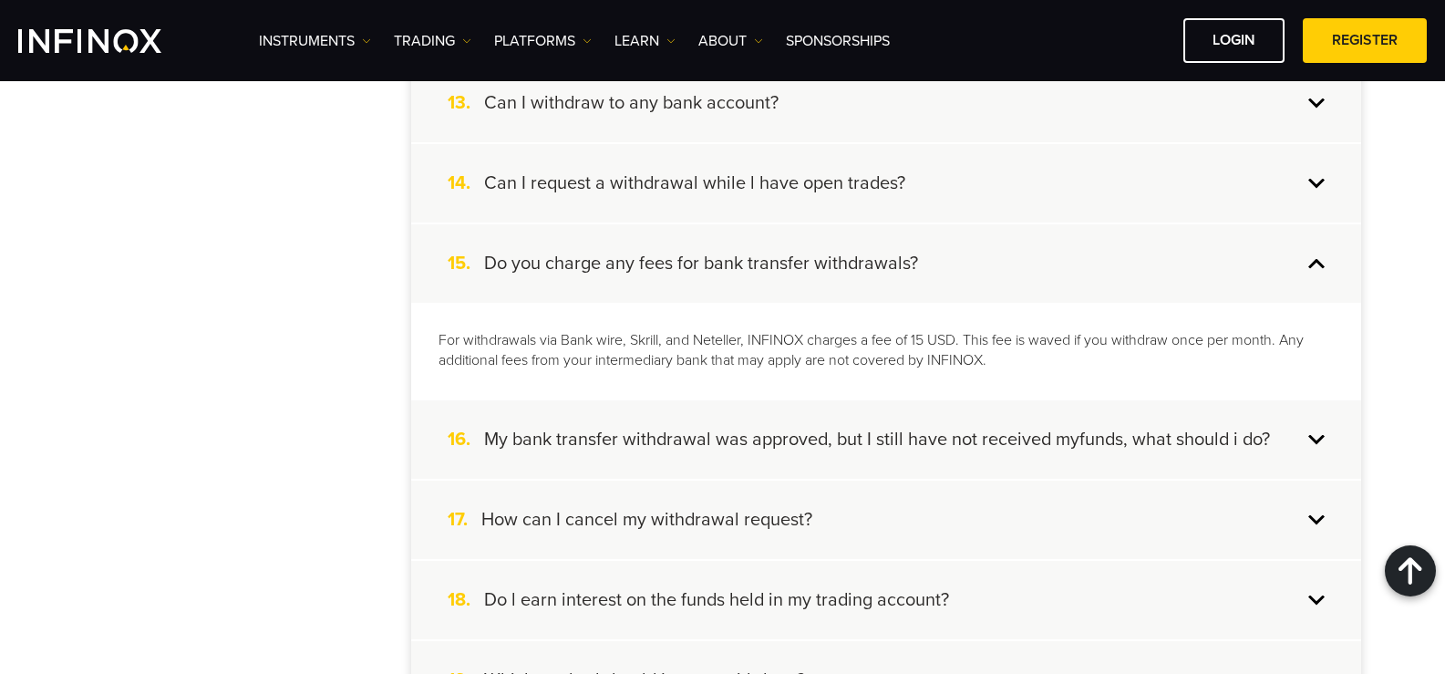
scroll to position [1378, 0]
